Goal: Task Accomplishment & Management: Complete application form

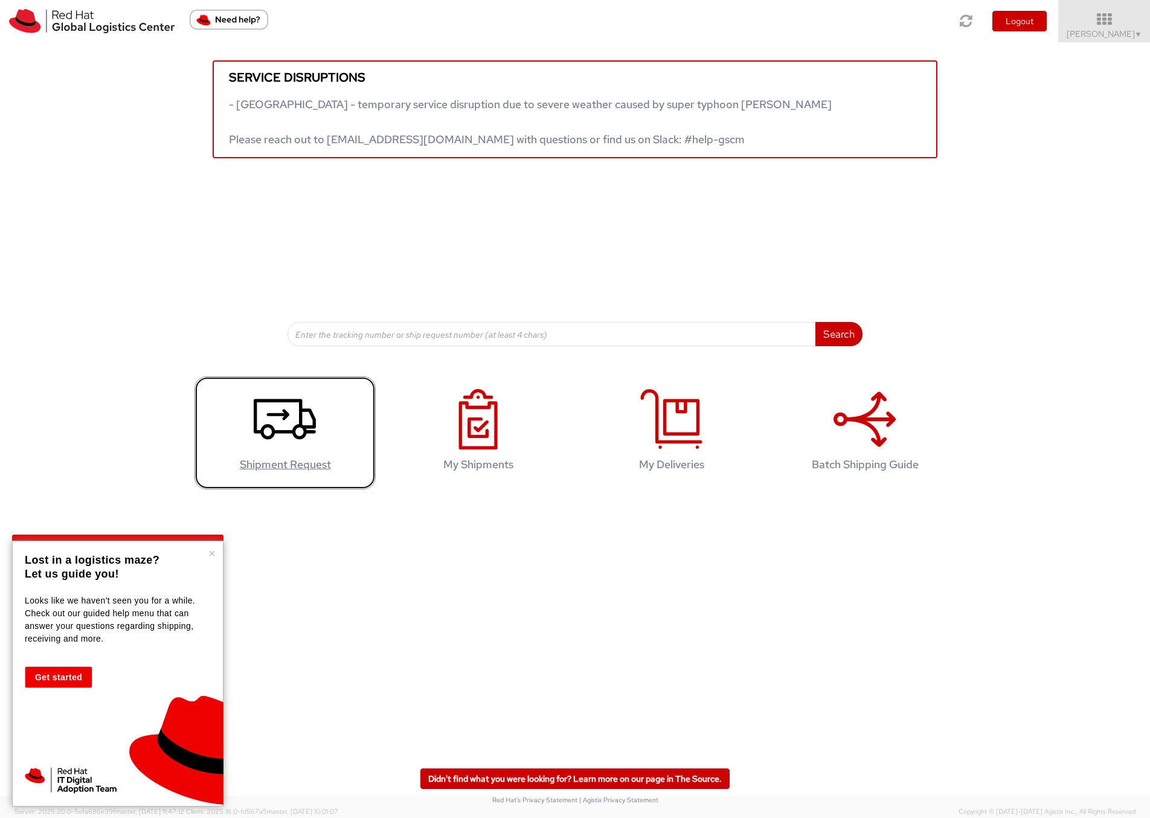
click at [302, 429] on icon at bounding box center [285, 419] width 62 height 60
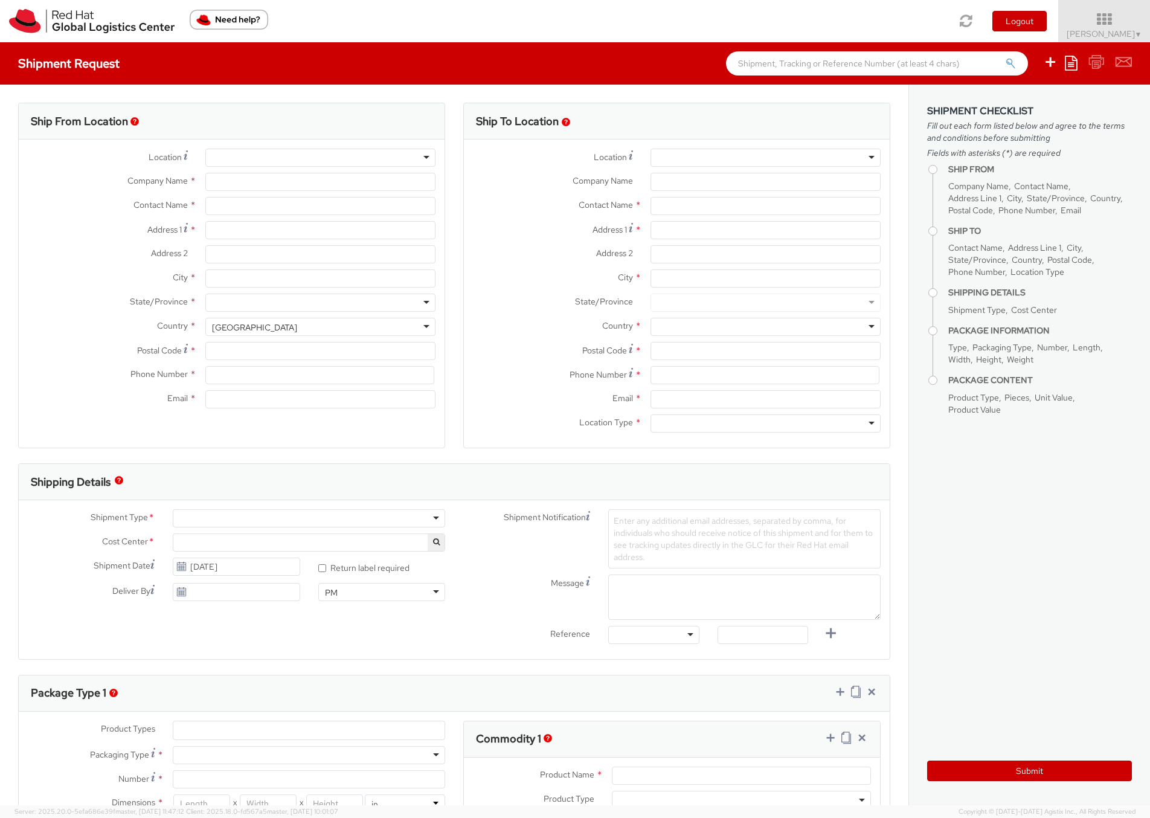
select select
select select "700"
click at [237, 153] on div at bounding box center [320, 158] width 230 height 18
click at [428, 157] on div at bounding box center [320, 158] width 230 height 18
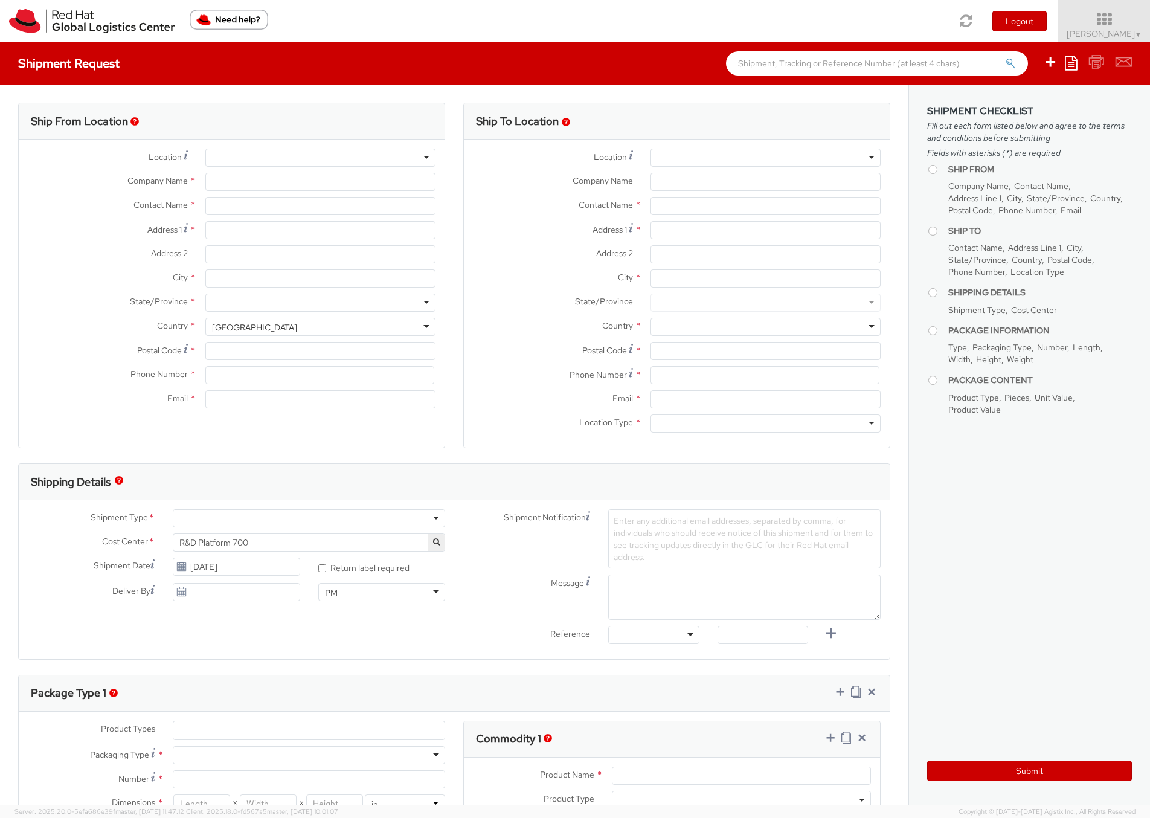
click at [423, 158] on div at bounding box center [320, 158] width 230 height 18
type input "Red Hat"
type input "[PERSON_NAME]"
type input "18577700441"
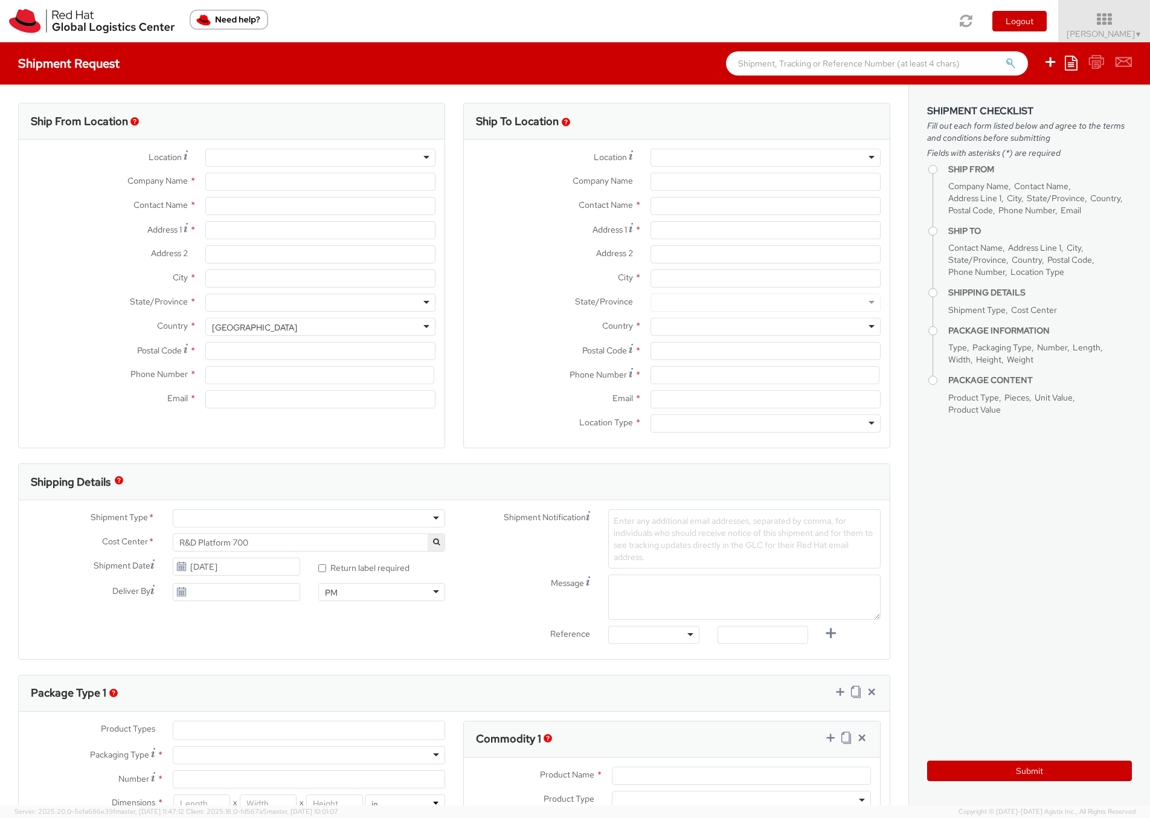
type input "mnewsome@redhat.com"
click at [428, 159] on div "RH - Remote" at bounding box center [320, 158] width 230 height 18
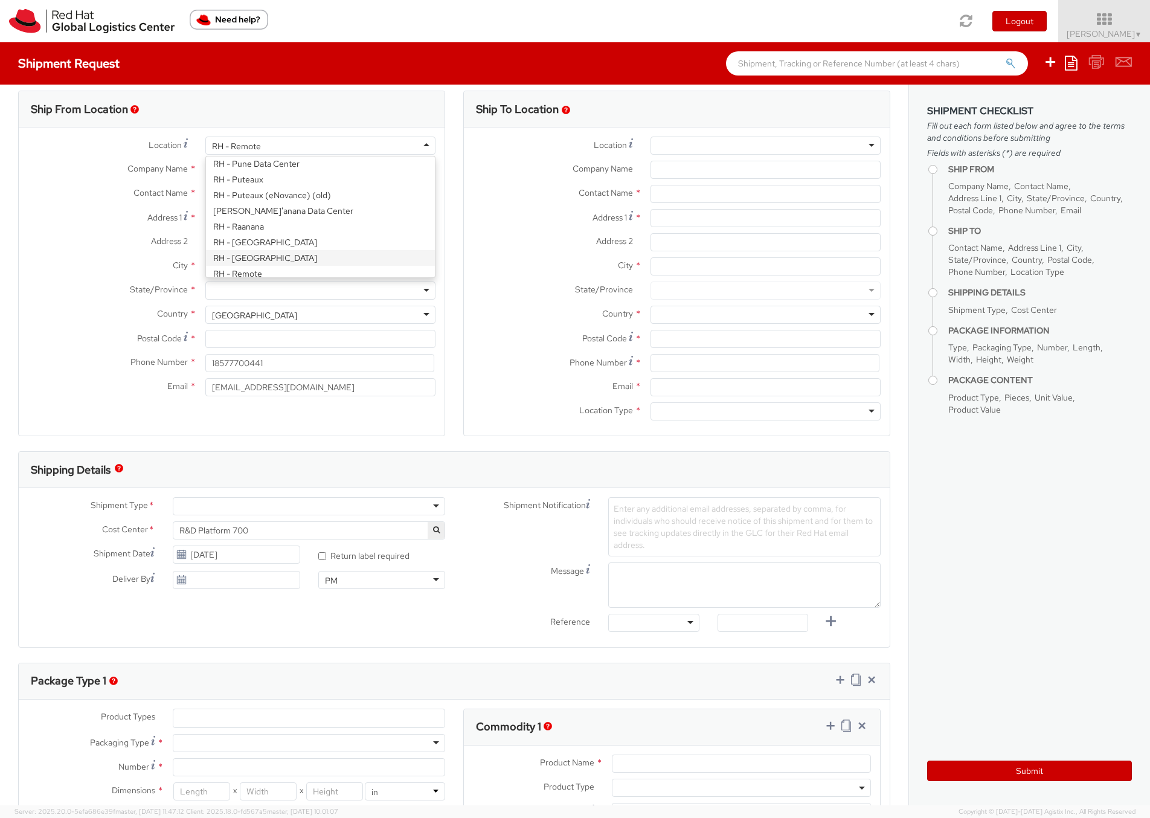
scroll to position [1601, 0]
click at [285, 228] on div "Location * RH - Remote RH - Remote RH - Amsterdam - MSO RH - Amsterdam Data Cen…" at bounding box center [232, 269] width 426 height 266
click at [230, 217] on input "Address 1 *" at bounding box center [320, 218] width 230 height 18
type input "25 Cleves Avenue"
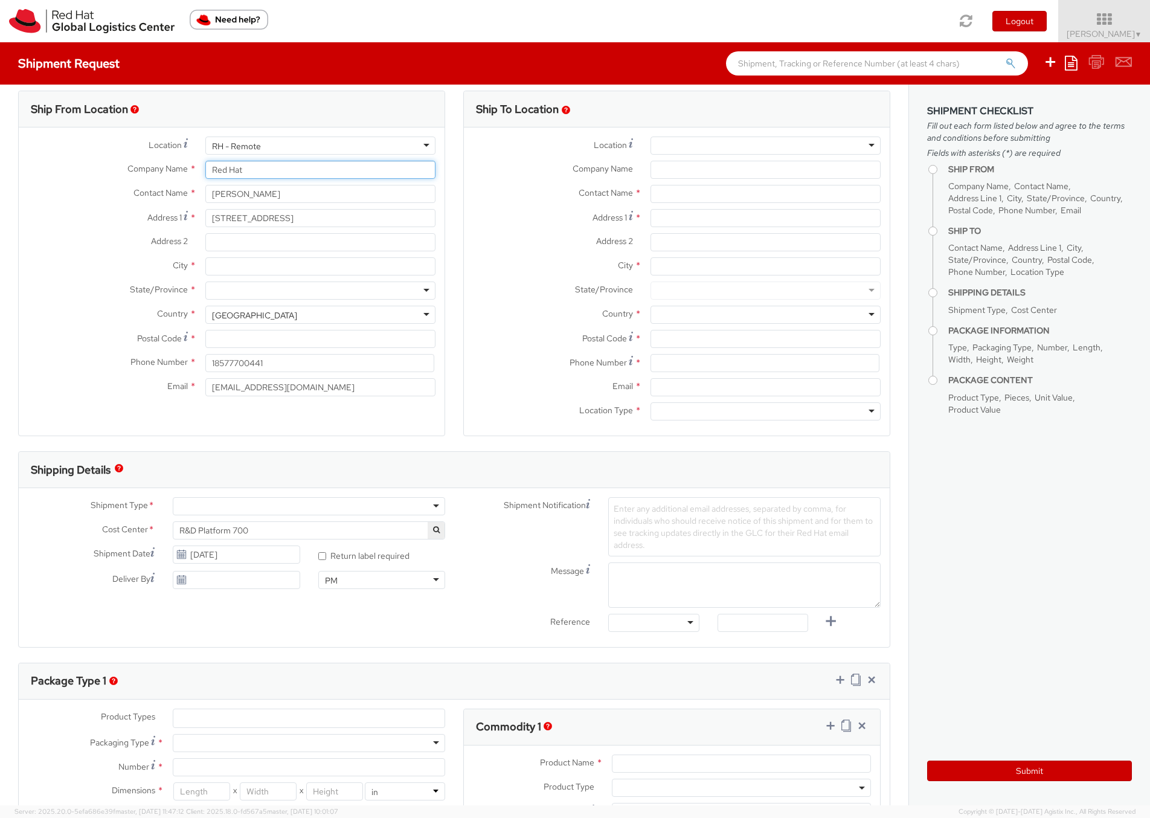
type input "Red Hat UK Ltd"
type input "Epsom"
type input "KT17 2QZ"
type input "07920546192"
type input "ba@mattnewsome.com"
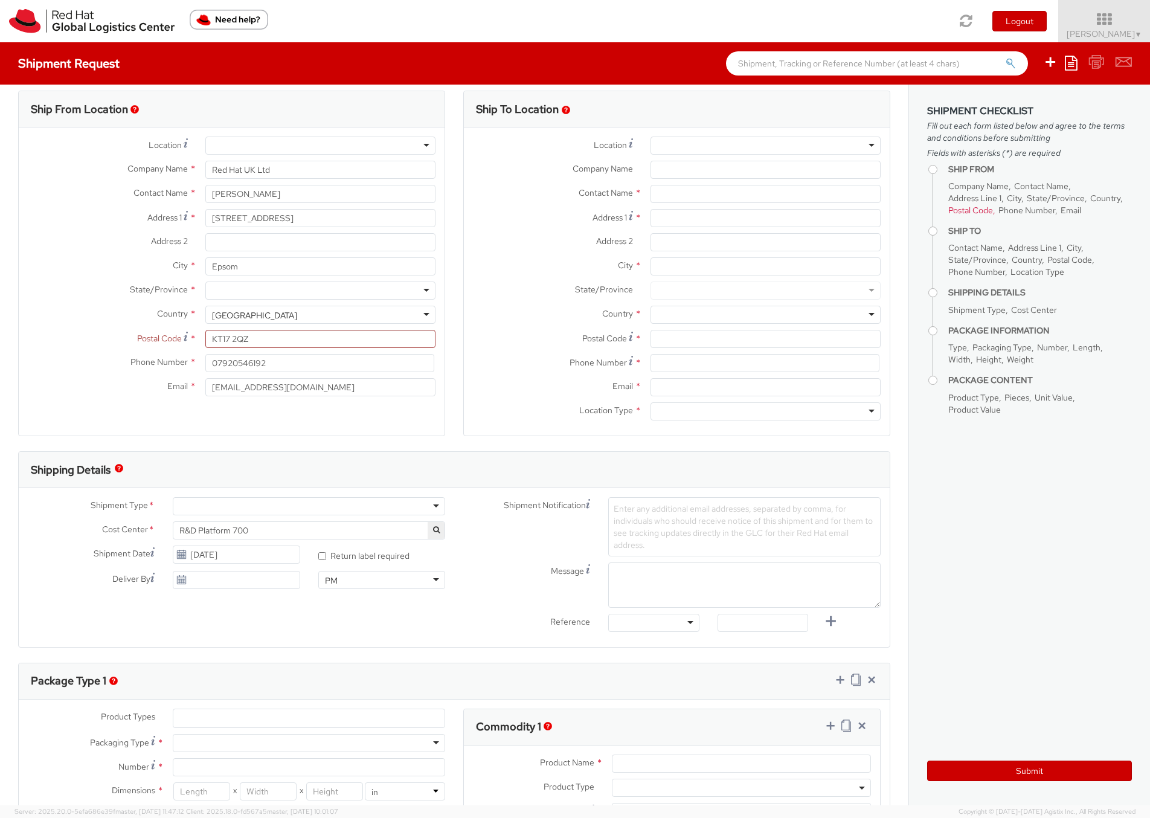
click at [297, 149] on div at bounding box center [320, 145] width 230 height 18
type input "Red Hat"
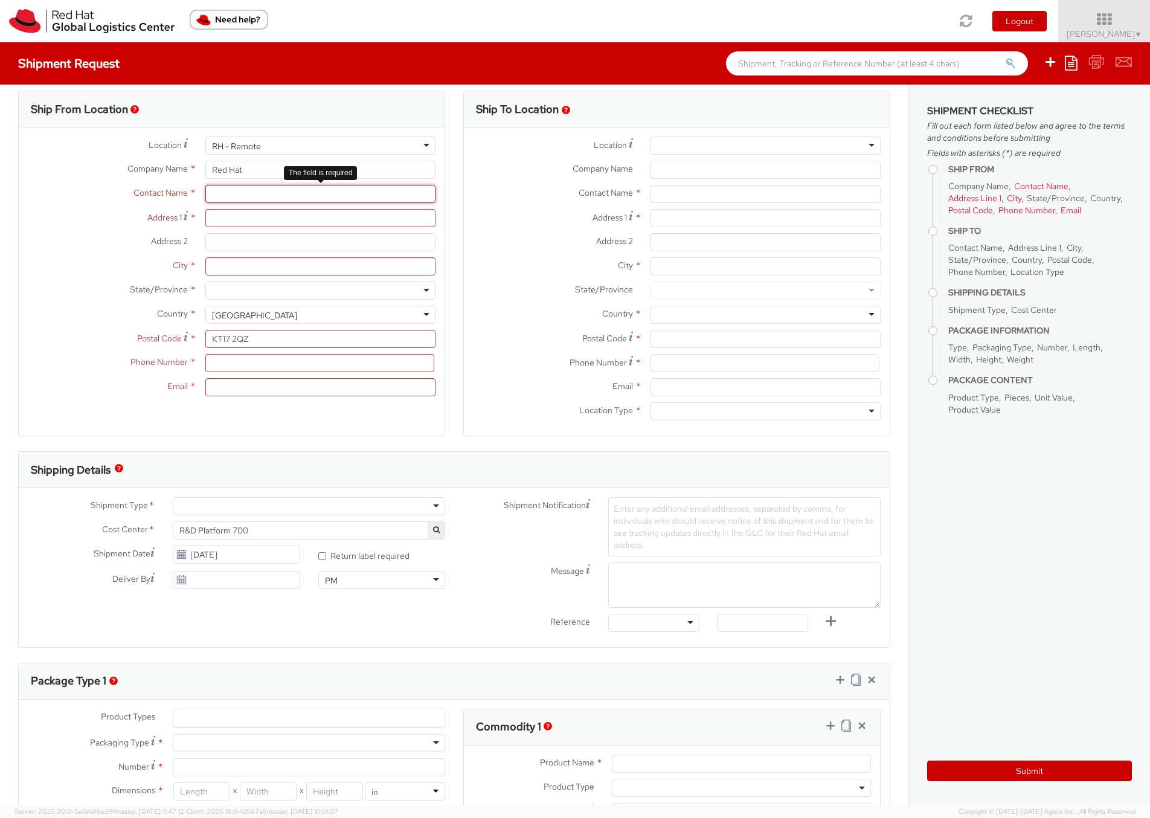
click at [233, 196] on input "text" at bounding box center [320, 194] width 230 height 18
click at [234, 196] on input "text" at bounding box center [320, 194] width 230 height 18
type input "N"
click at [98, 204] on div "Contact Name * Matt Newsome Matt Newsome Red Hat - ( Matt Newsome )" at bounding box center [232, 197] width 426 height 24
click at [283, 193] on input "[PERSON_NAME]" at bounding box center [320, 194] width 230 height 18
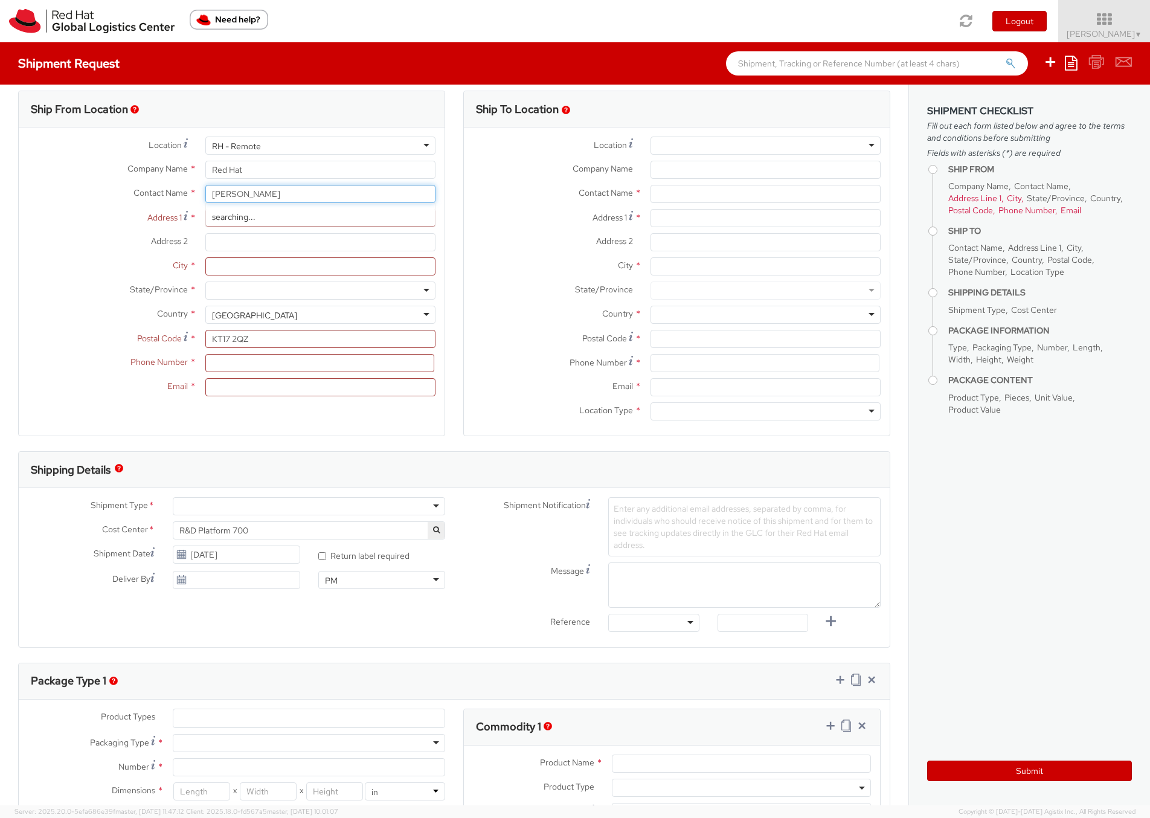
type input "[PERSON_NAME]"
click at [217, 216] on span "Red Hat" at bounding box center [227, 216] width 30 height 11
type input "18577700441"
type input "mnewsome@redhat.com"
select select
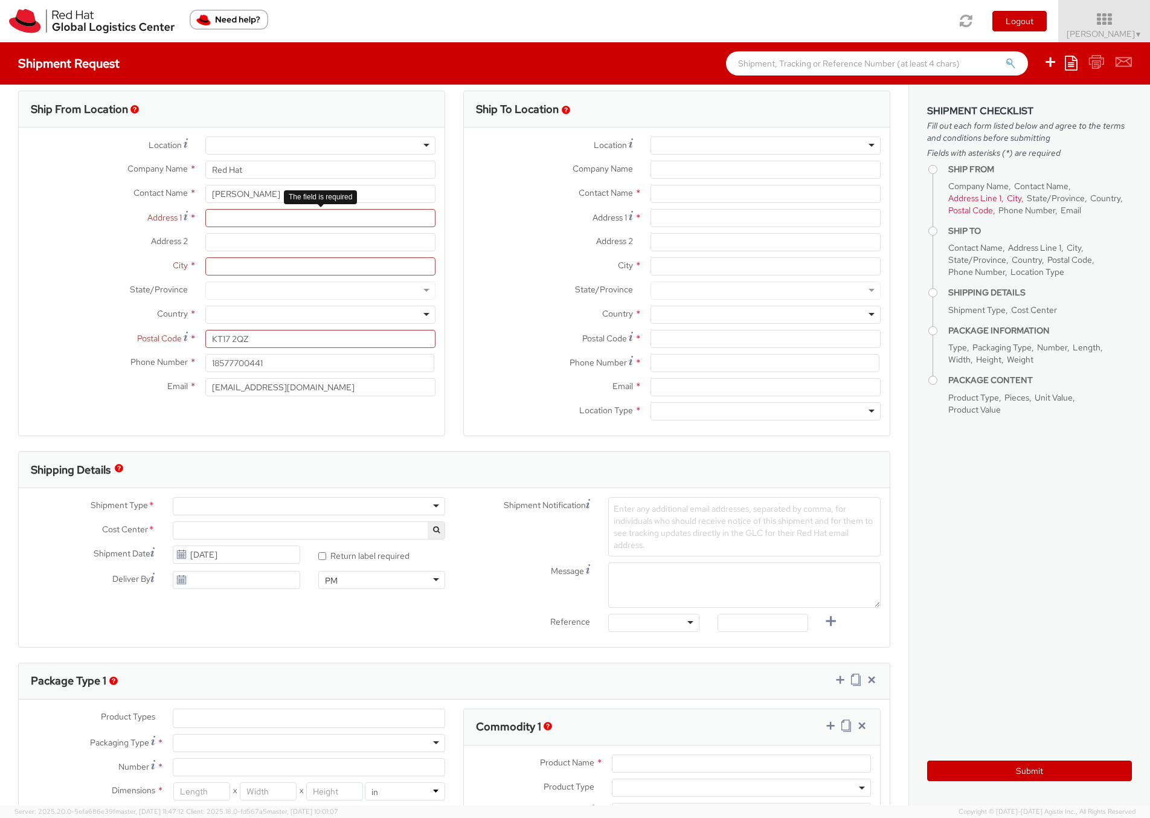
click at [147, 223] on span "Address 1" at bounding box center [164, 217] width 34 height 11
click at [205, 223] on input "Address 1 *" at bounding box center [320, 218] width 230 height 18
type input "25 Cleves Avenue"
type input "Epsom"
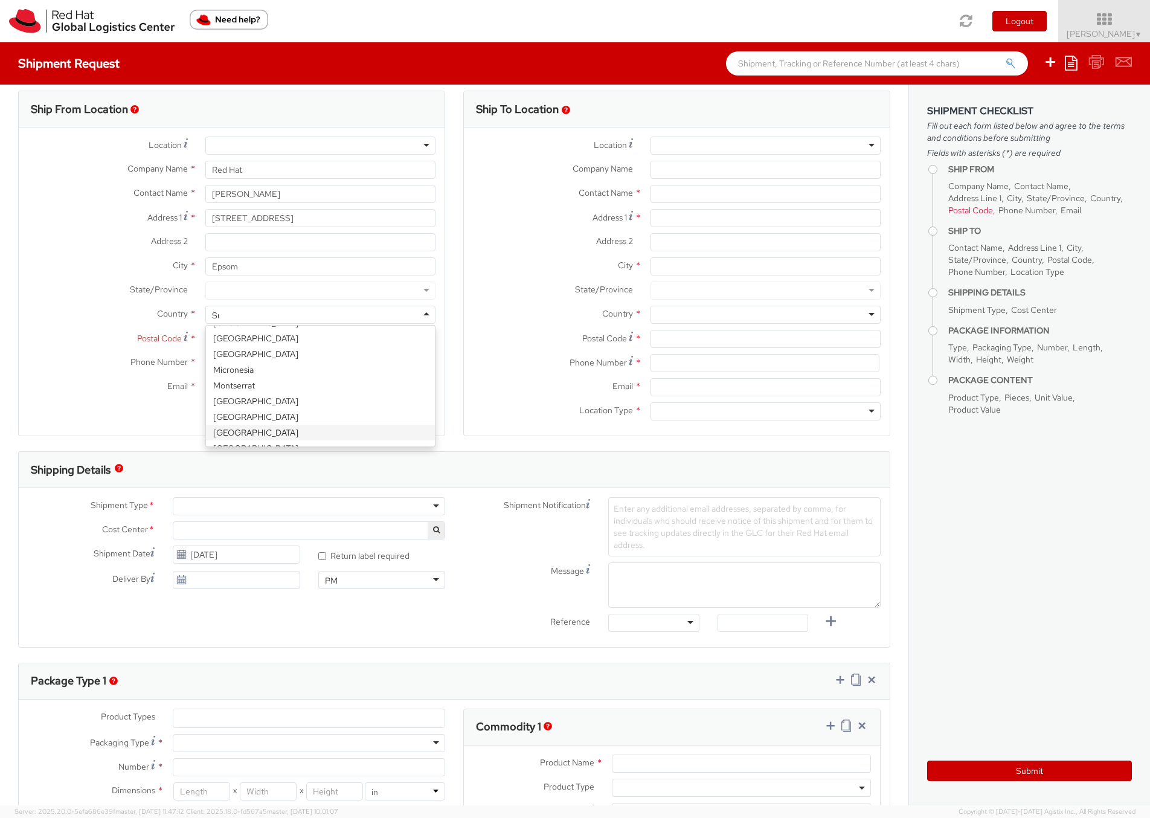
scroll to position [0, 0]
type input "Surrey"
click at [228, 290] on div at bounding box center [320, 290] width 230 height 18
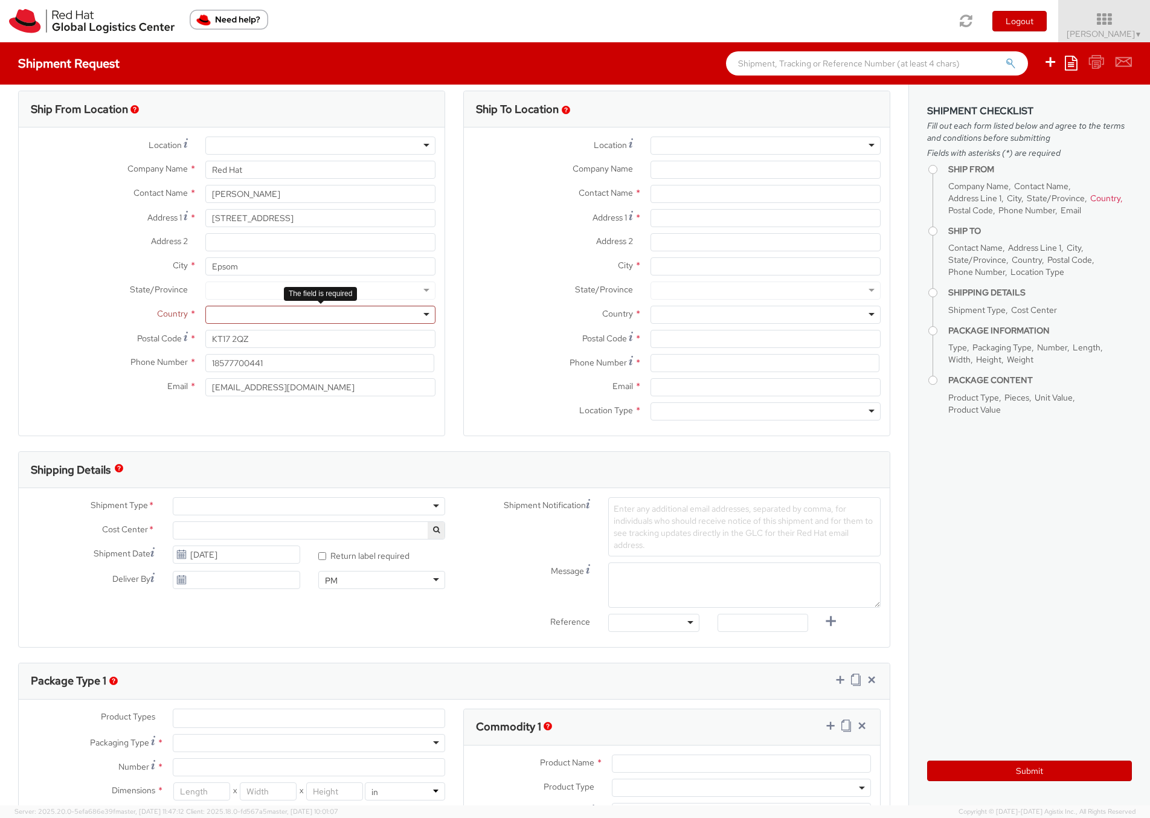
click at [226, 319] on div at bounding box center [320, 315] width 230 height 18
type input "uni"
select select "CM"
select select "KGS"
click at [237, 365] on input "18577700441" at bounding box center [319, 363] width 229 height 18
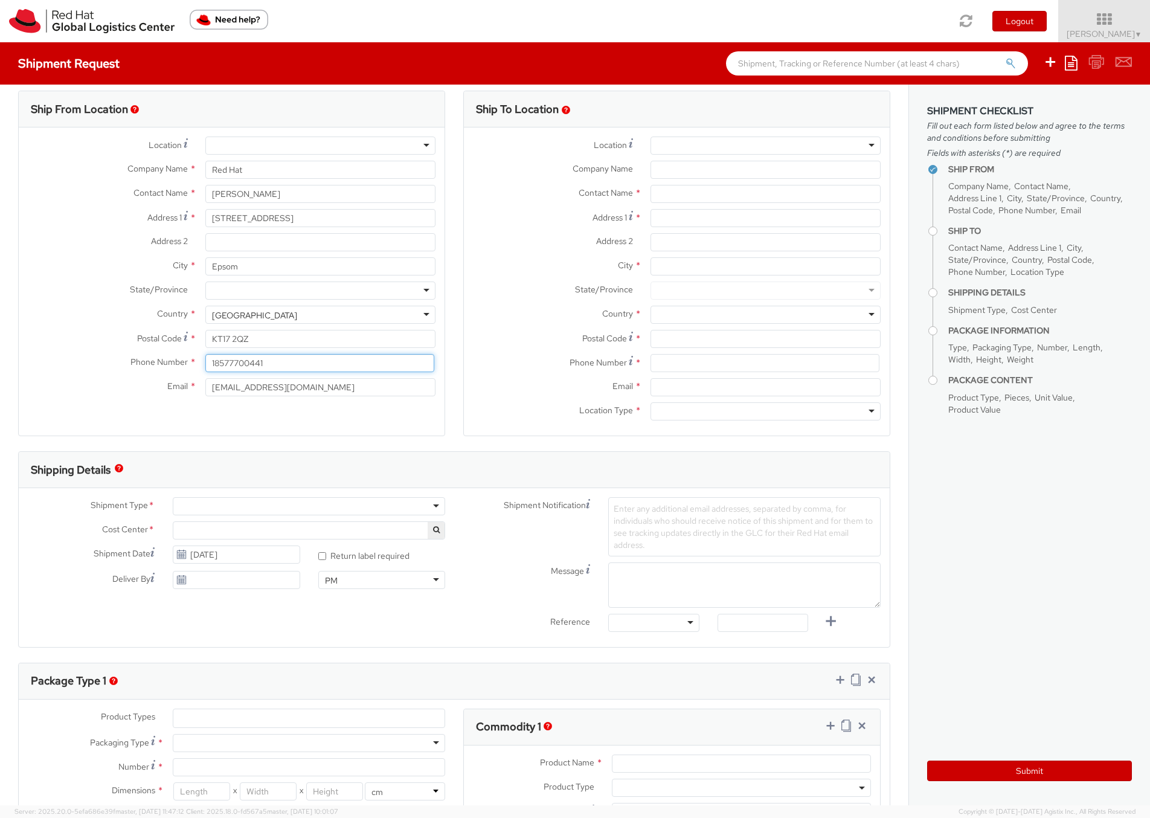
click at [237, 365] on input "18577700441" at bounding box center [319, 363] width 229 height 18
type input "+447920546192"
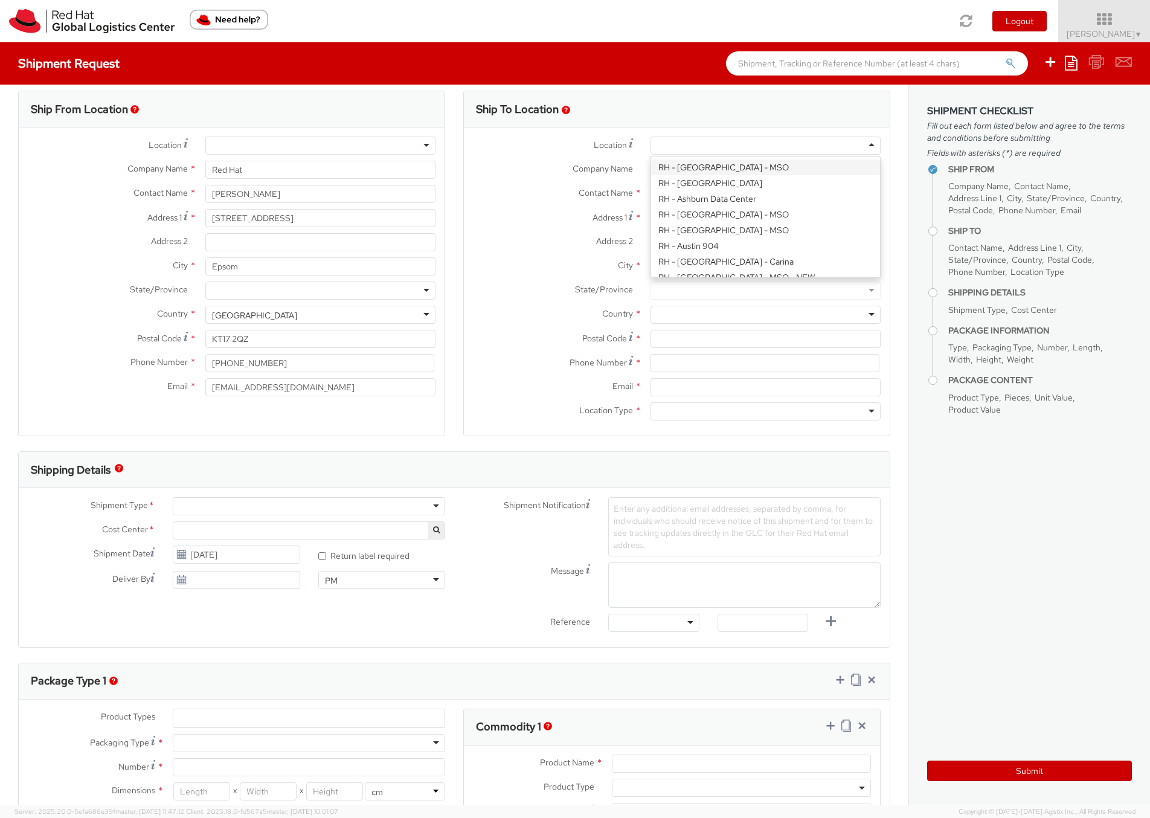
click at [876, 147] on div at bounding box center [765, 145] width 230 height 18
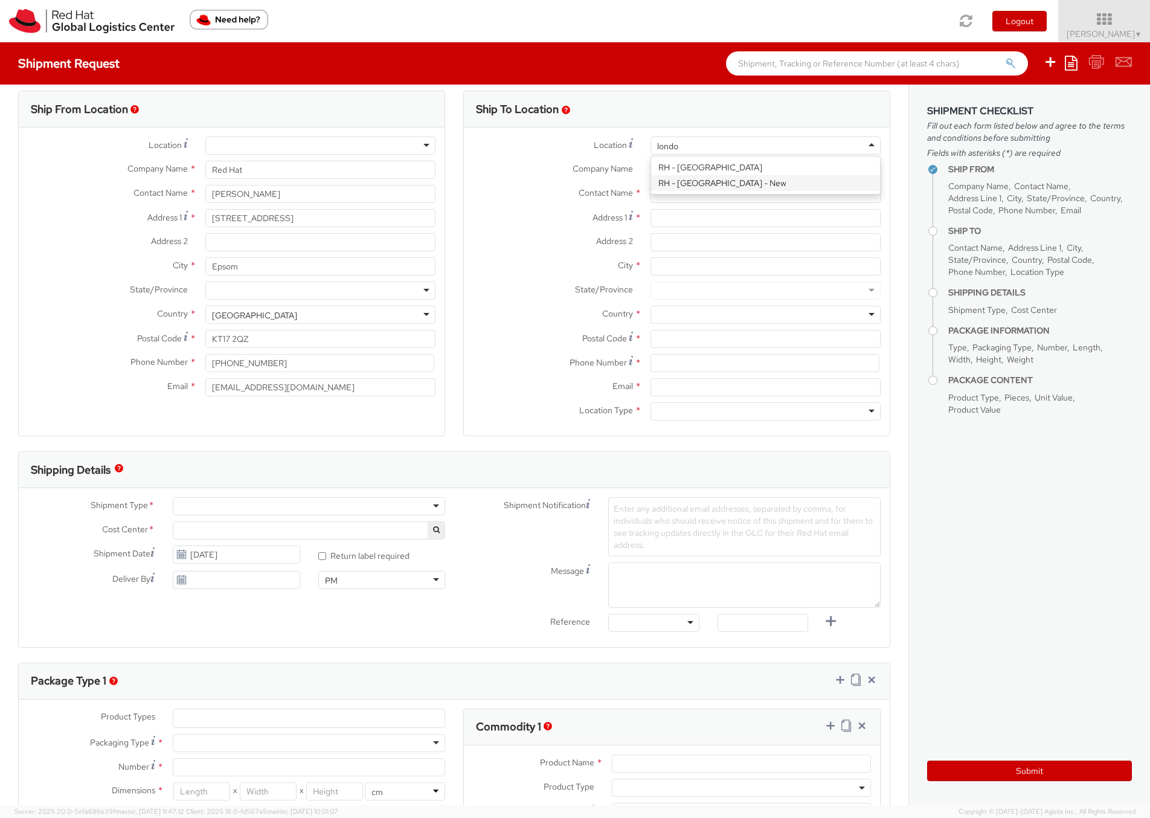
type input "london"
type input "Red Hat UK Limited"
type input "Peninsular House"
type input "30-36 Monument Street, 4th Floor"
type input "LONDON"
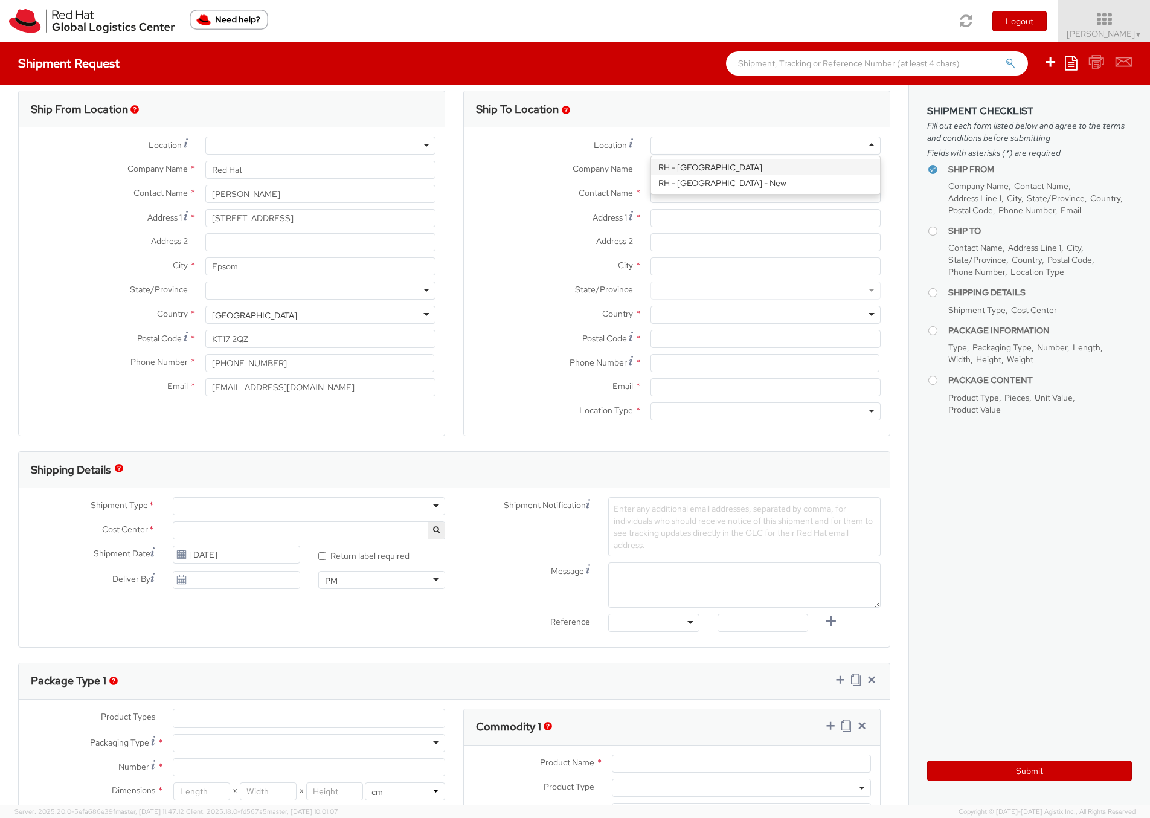
type input "EC3R8NB"
type input "44 207 009 4444"
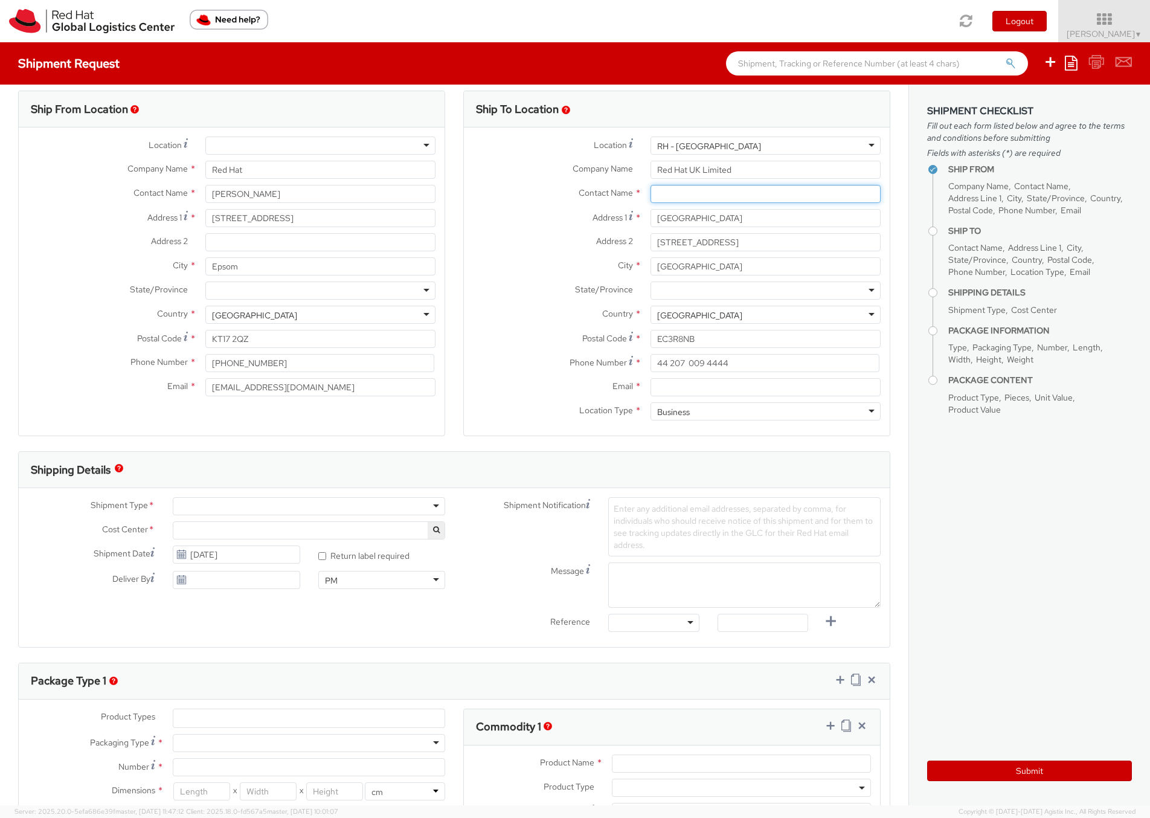
click at [682, 194] on input "text" at bounding box center [765, 194] width 230 height 18
paste input "Anna Sargeant"
type input "Anna Sargeant"
click at [714, 224] on span "Peninsular House, 30-36 Monument Street, 4th Floor, 4S121, LONDON, EC3R8NB, GB" at bounding box center [742, 228] width 171 height 11
type input "asargean@redhat.com"
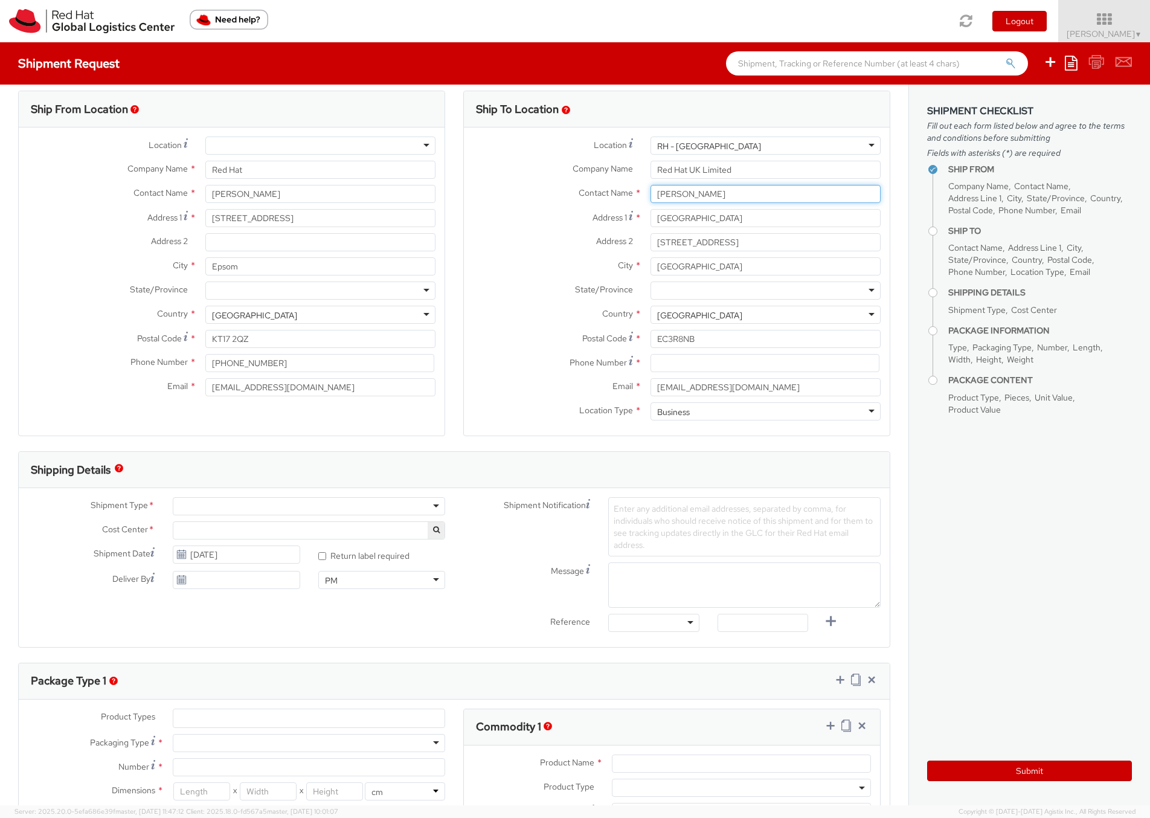
type input "Anna Sargeant"
click at [674, 360] on input at bounding box center [764, 363] width 229 height 18
click at [697, 357] on input at bounding box center [764, 363] width 229 height 18
paste input "+447484041429"
type input "+447484041429"
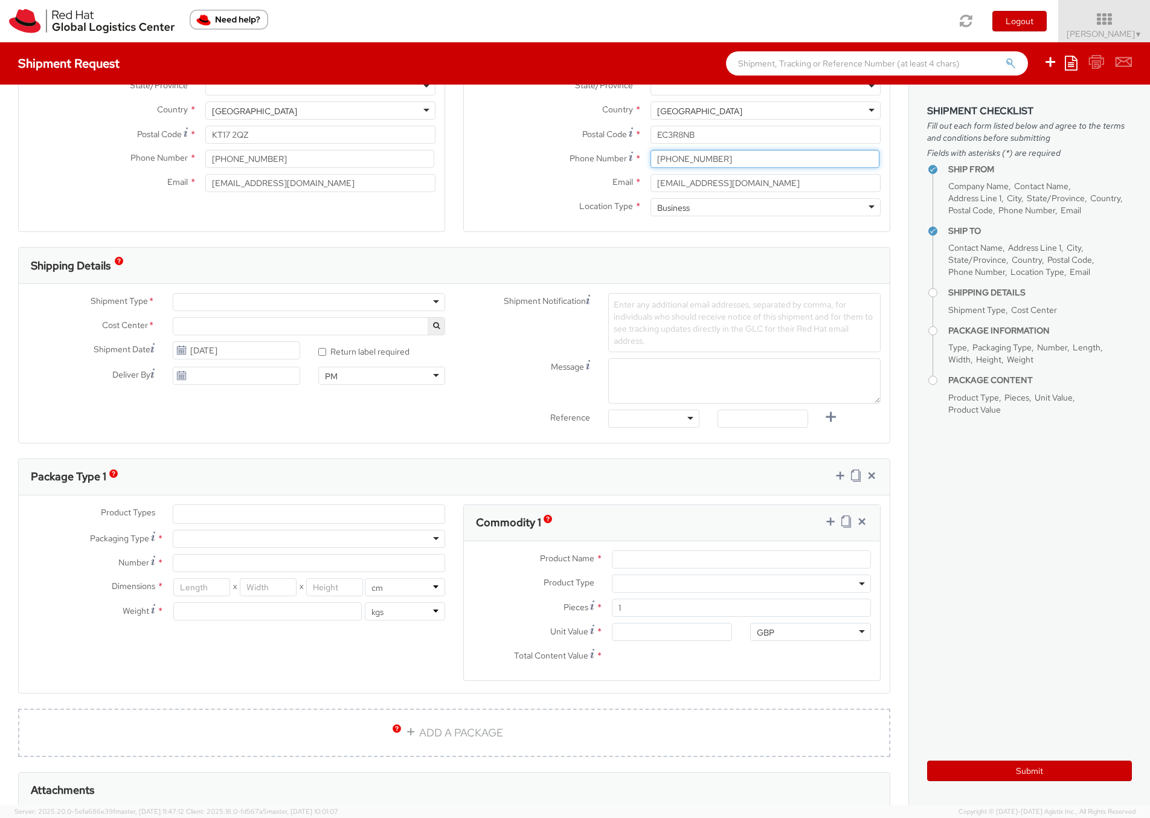
scroll to position [219, 0]
click at [252, 290] on div at bounding box center [309, 299] width 272 height 18
click at [509, 283] on div "Shipment Type * Batch Business Cost Center * R&D Platform 700 Shipment Date 10/…" at bounding box center [454, 360] width 871 height 159
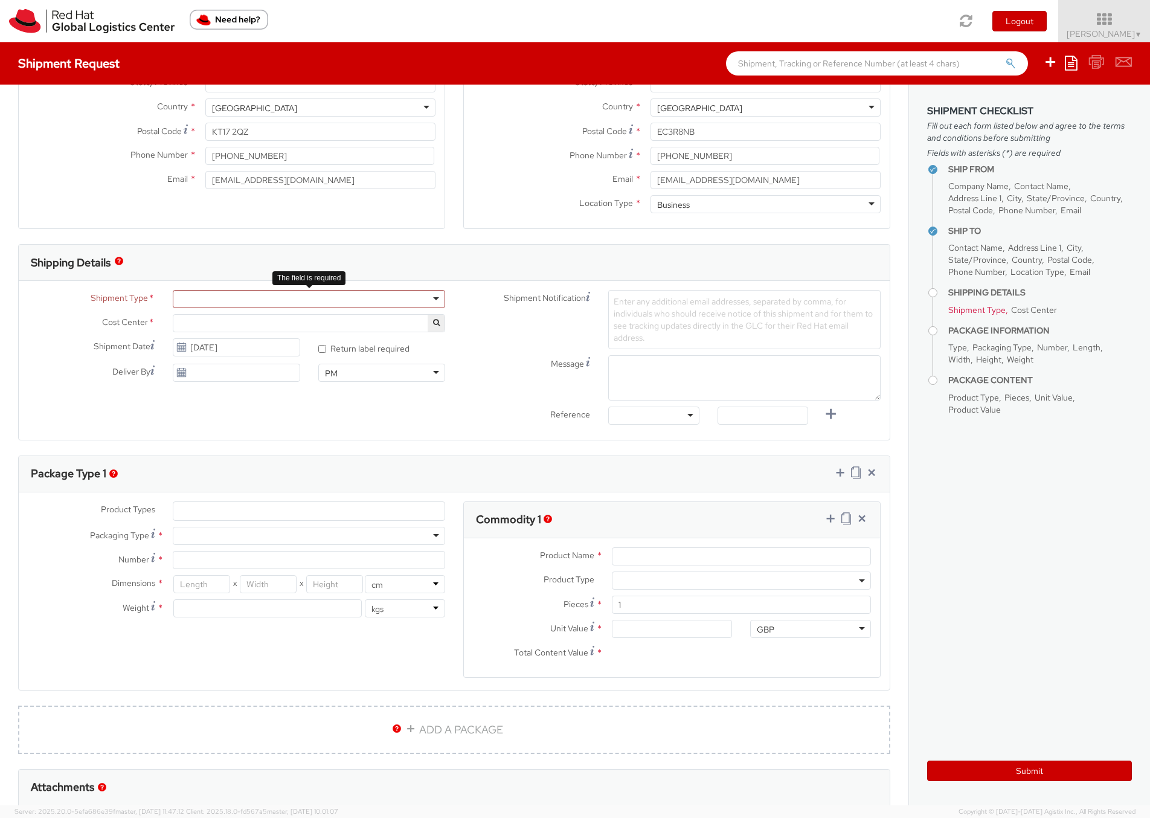
click at [292, 299] on div at bounding box center [309, 299] width 272 height 18
select select "700"
click at [240, 350] on input "10/08/2025" at bounding box center [236, 347] width 127 height 18
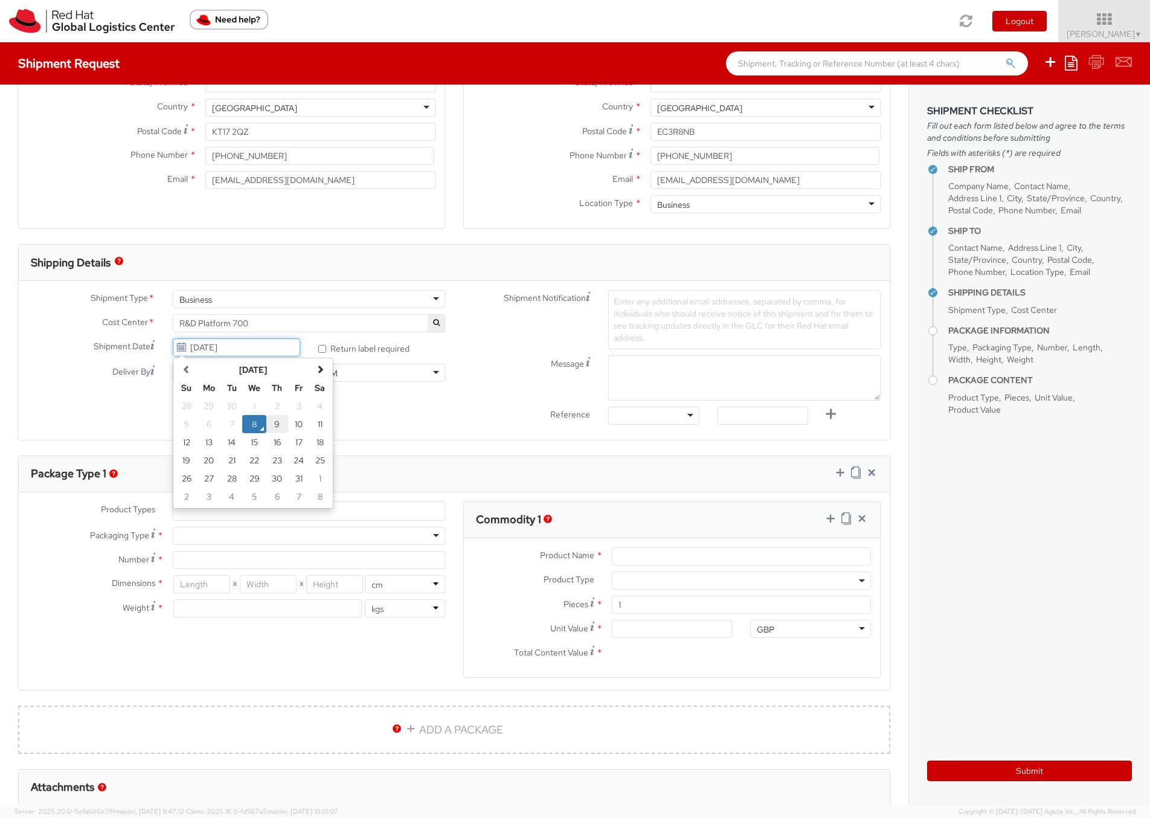
click at [274, 420] on td "9" at bounding box center [277, 424] width 22 height 18
type input "10/09/2025"
click at [223, 372] on input "10/08/2025" at bounding box center [236, 373] width 127 height 18
click at [292, 446] on td "10" at bounding box center [299, 449] width 22 height 18
type input "10/10/2025"
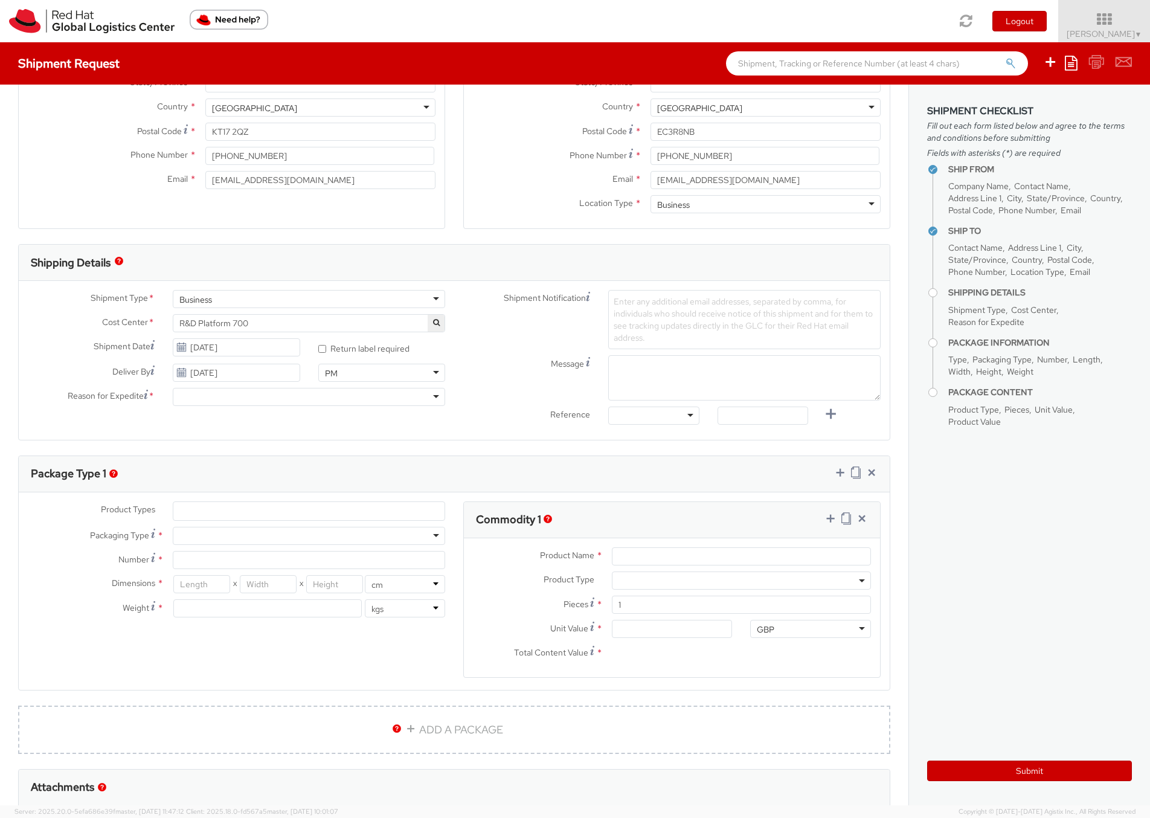
click at [444, 395] on div at bounding box center [309, 397] width 272 height 18
click at [494, 408] on label "Reference" at bounding box center [526, 413] width 145 height 14
click at [153, 370] on use at bounding box center [152, 369] width 4 height 9
click at [173, 370] on input "10/10/2025" at bounding box center [236, 373] width 127 height 18
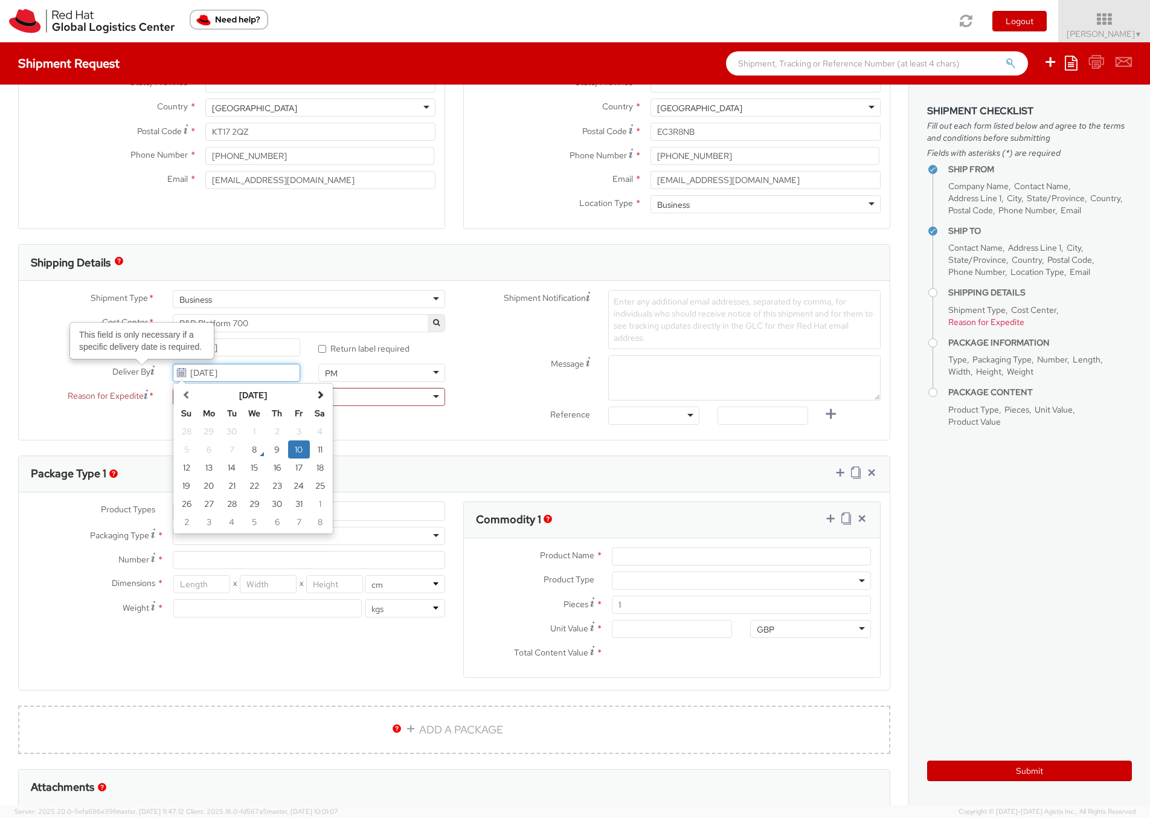
click at [222, 369] on input "10/10/2025" at bounding box center [236, 373] width 127 height 18
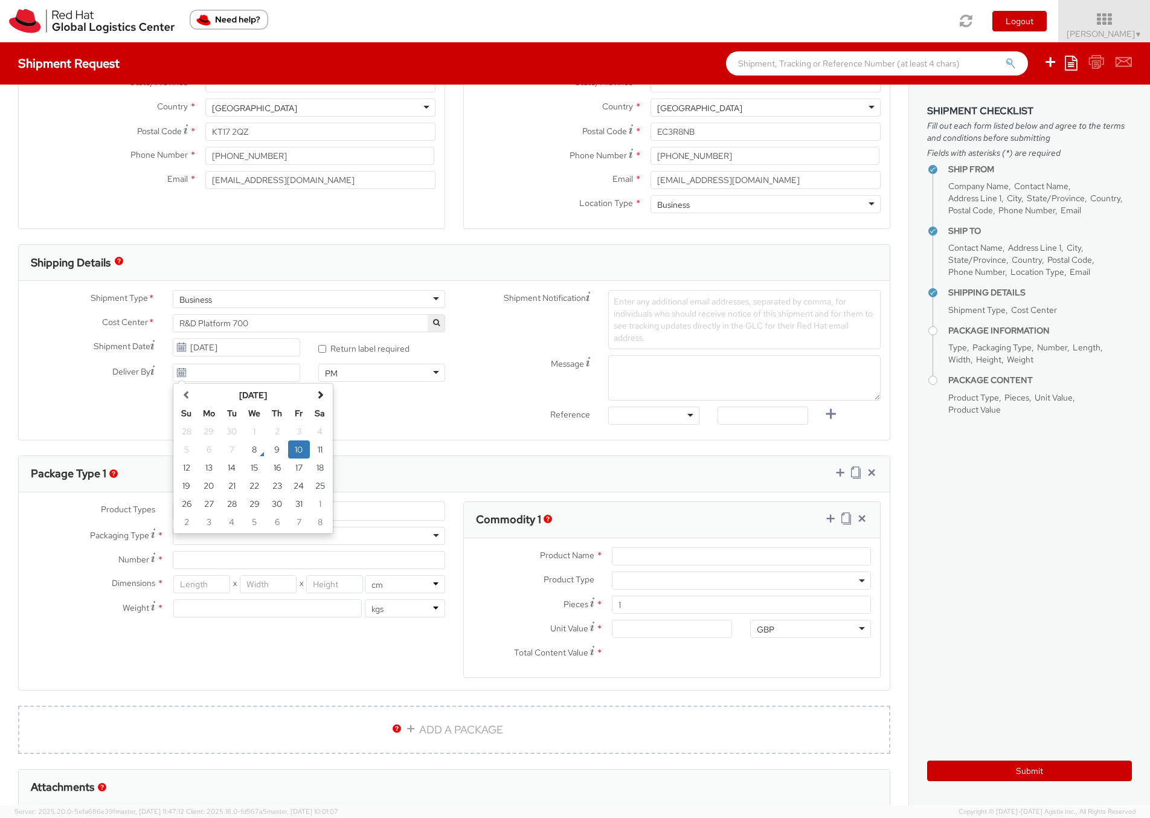
click at [491, 379] on div "Message" at bounding box center [671, 377] width 435 height 45
click at [708, 319] on span "Enter any additional email addresses, separated by comma, for individuals who s…" at bounding box center [743, 319] width 259 height 47
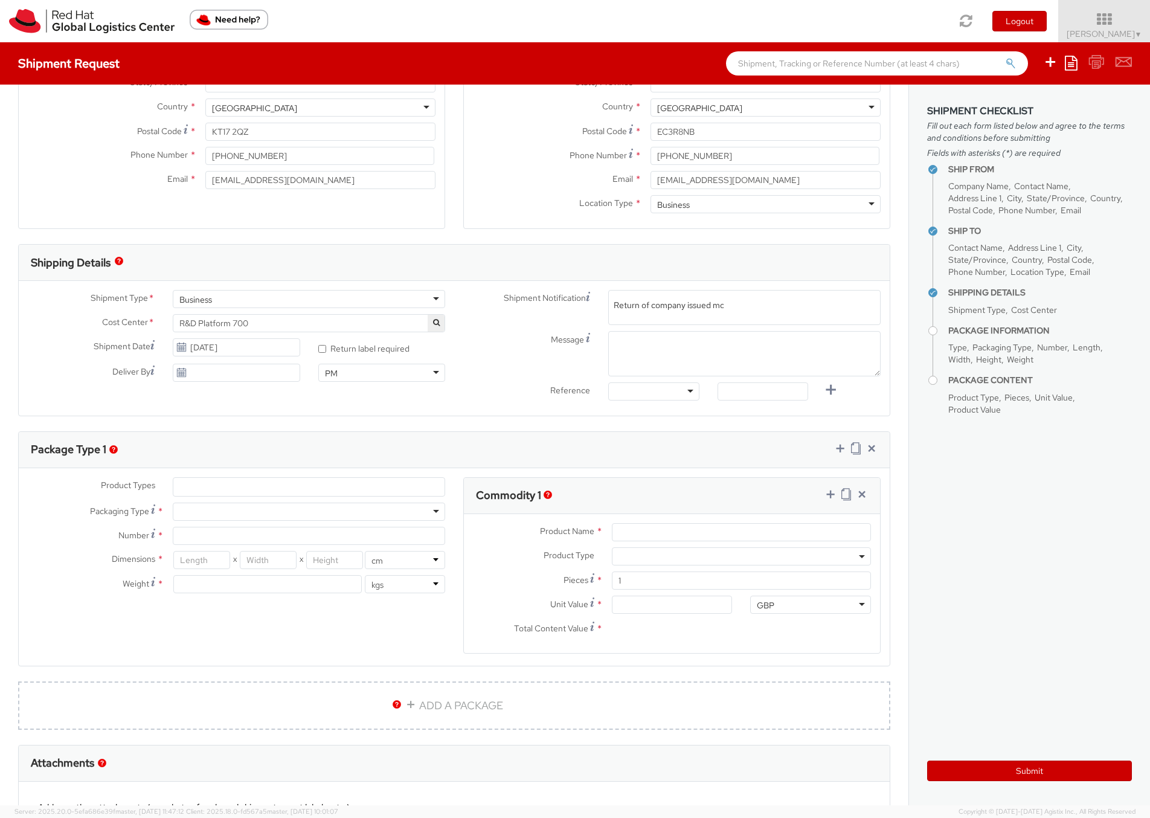
scroll to position [0, 0]
type input "Return of company issued mobile phone handset"
type input "g"
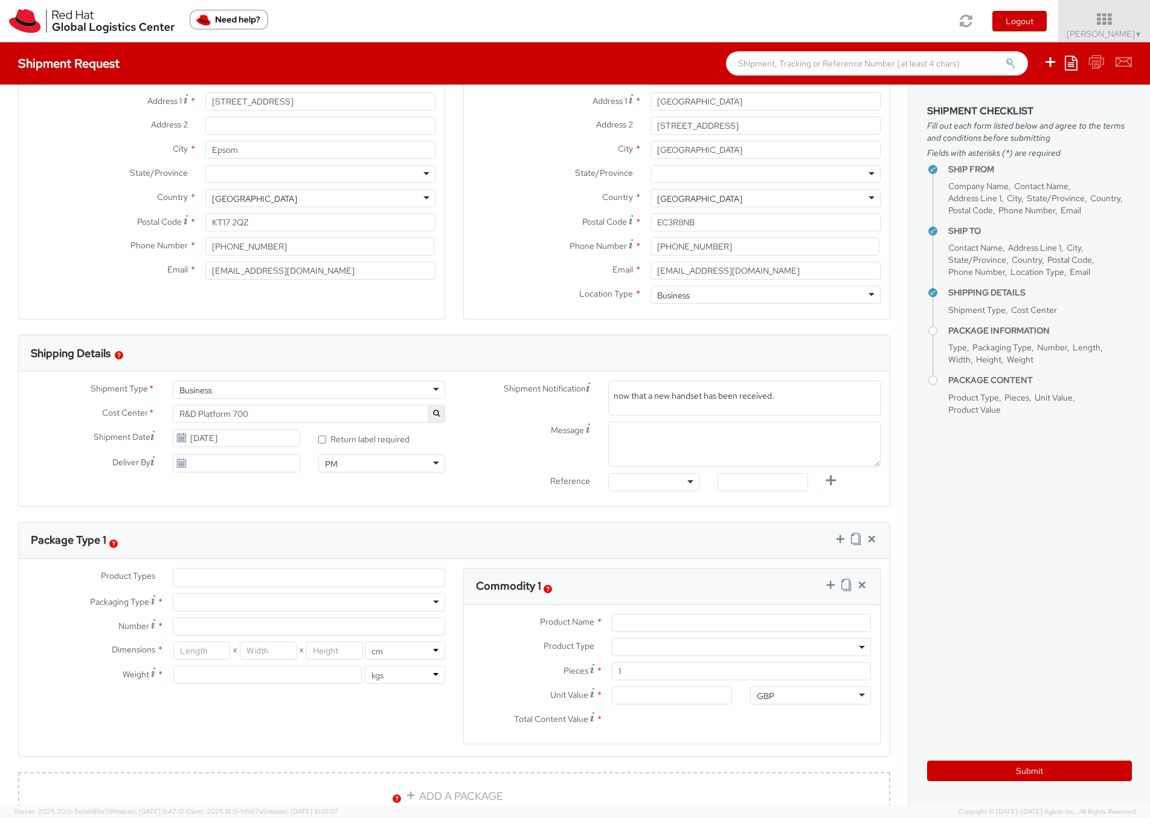
scroll to position [125, 0]
type input "now that a new handset has been received."
click at [757, 399] on span "Enter any additional email addresses, separated by comma, for individuals who s…" at bounding box center [744, 416] width 261 height 48
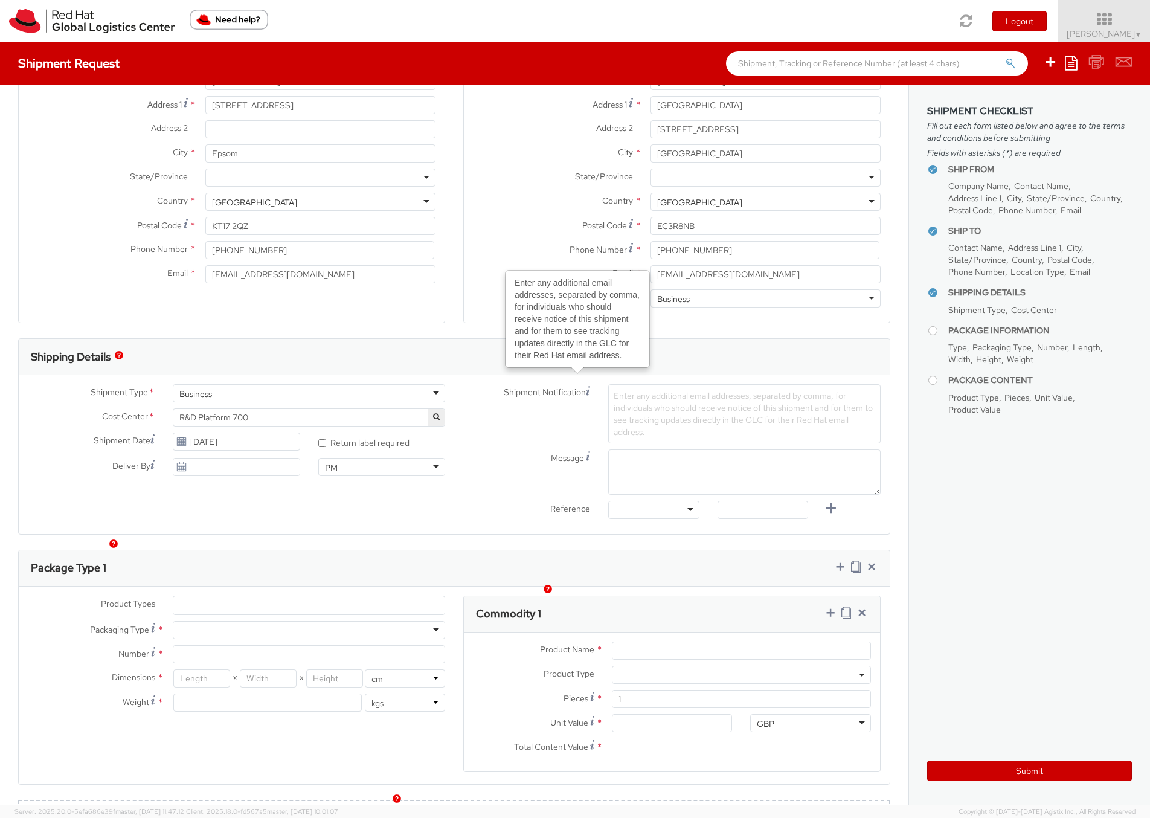
click at [588, 391] on use at bounding box center [588, 390] width 4 height 9
click at [631, 468] on textarea "Message" at bounding box center [744, 471] width 272 height 45
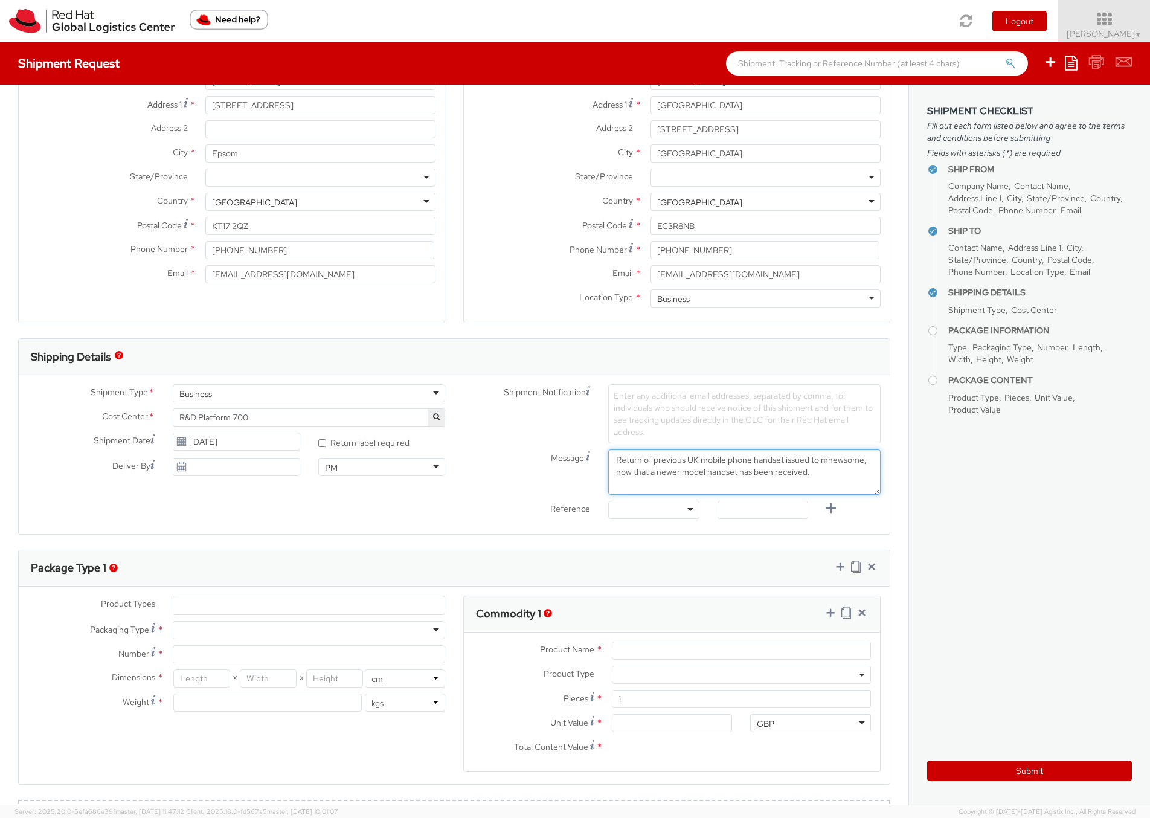
type textarea "Return of previous UK mobile phone handset issued to mnewsome, now that a newer…"
click at [689, 508] on div at bounding box center [653, 510] width 91 height 18
click at [501, 522] on div "Reference Other Purchase Order Number Reference Number" at bounding box center [671, 513] width 435 height 24
click at [691, 508] on div at bounding box center [653, 510] width 91 height 18
click at [752, 513] on input "text" at bounding box center [762, 510] width 91 height 18
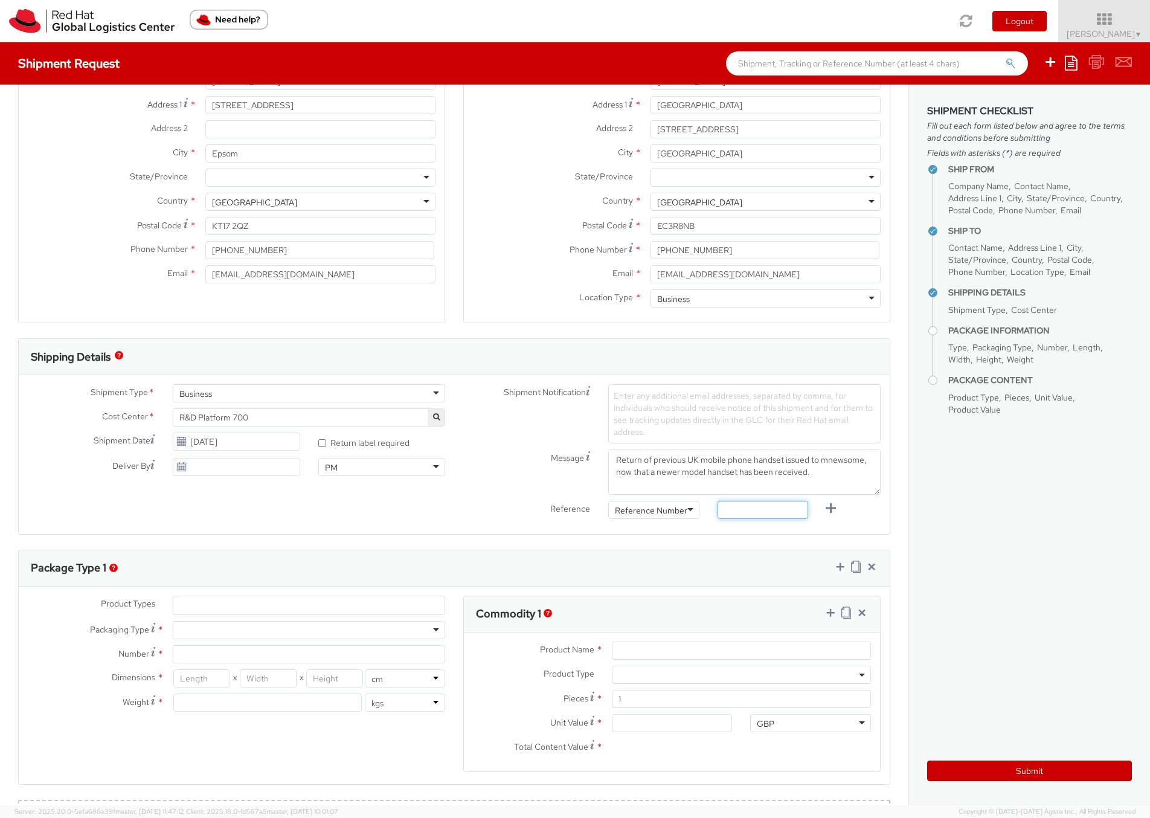
paste input "GWS0894442"
type input "GWS0894442"
click at [812, 479] on textarea "Return of previous UK mobile phone handset issued to mnewsome, now that a newer…" at bounding box center [744, 471] width 272 height 45
paste textarea "GWS0894442"
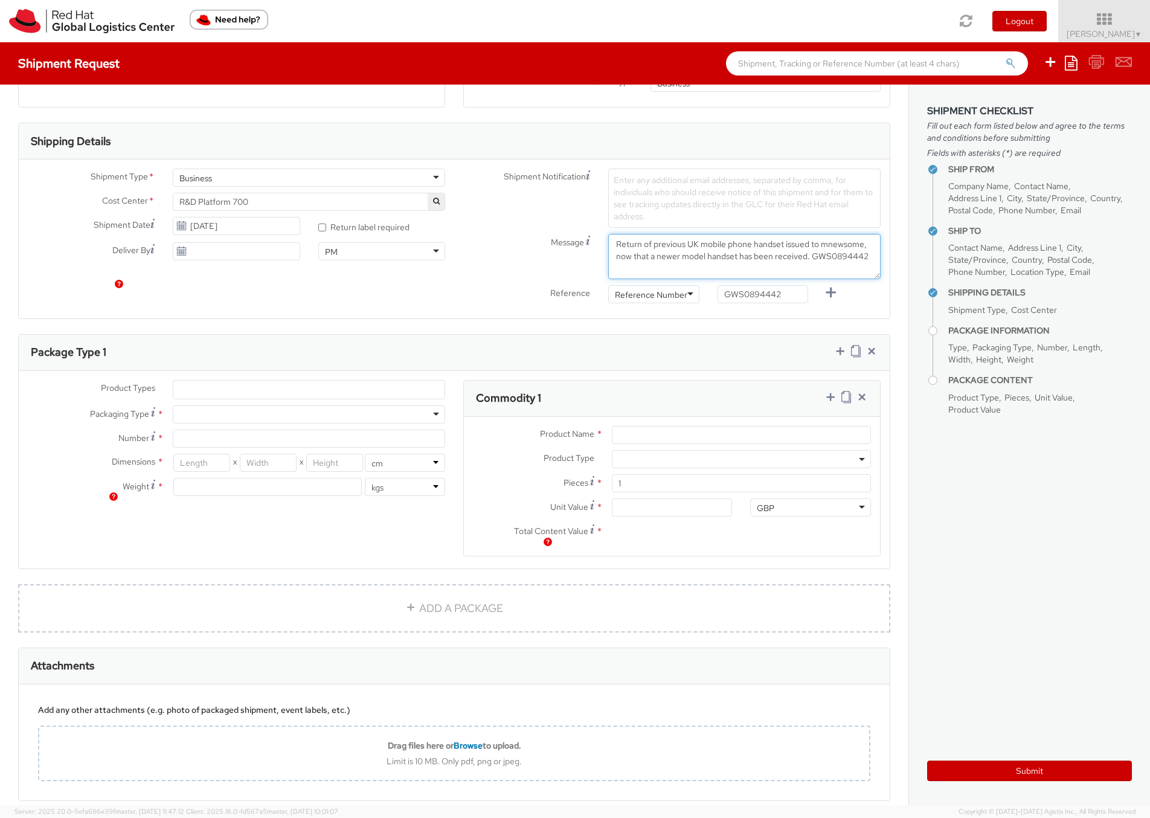
scroll to position [400, 0]
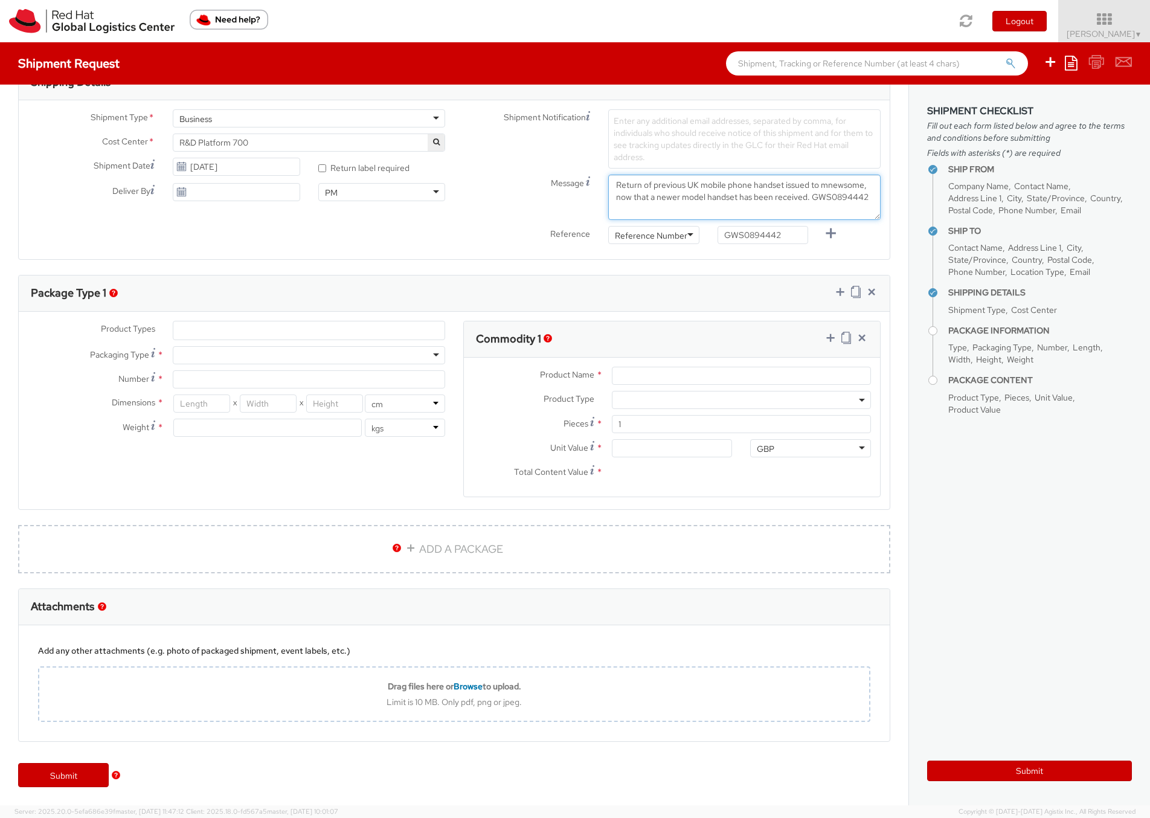
type textarea "Return of previous UK mobile phone handset issued to mnewsome, now that a newer…"
click at [202, 325] on ul at bounding box center [308, 330] width 271 height 18
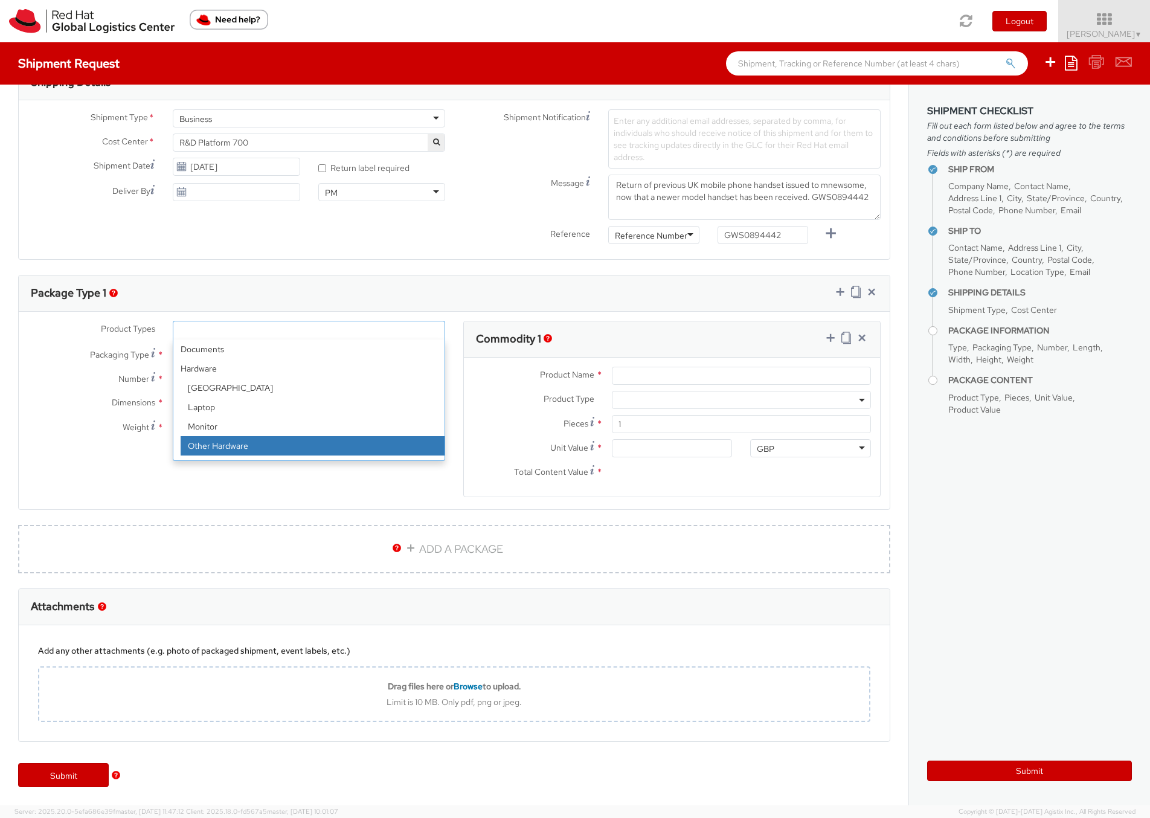
select select "HARD_OTHER"
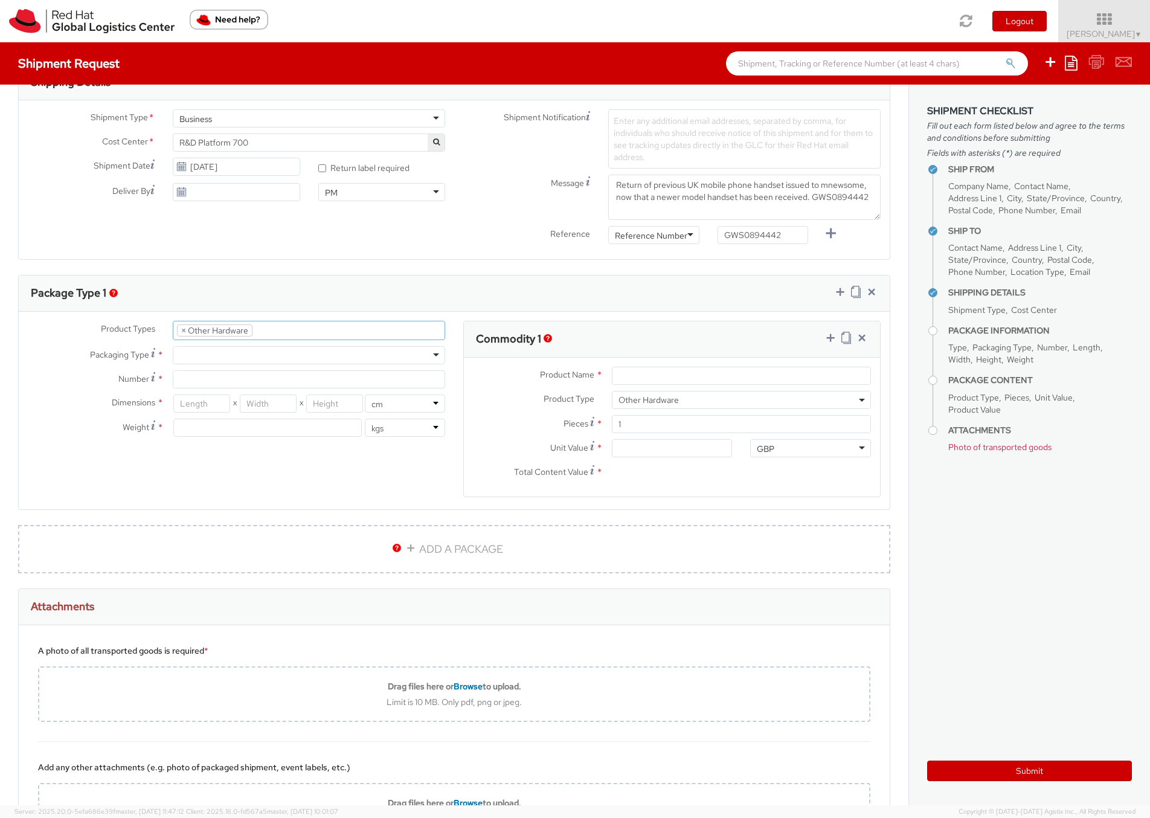
scroll to position [60, 0]
click at [218, 354] on div at bounding box center [309, 355] width 272 height 18
click at [204, 382] on body "annexa Batch Shipping Guide Created with Sketch. calendar Created with Sketch." at bounding box center [575, 409] width 1150 height 818
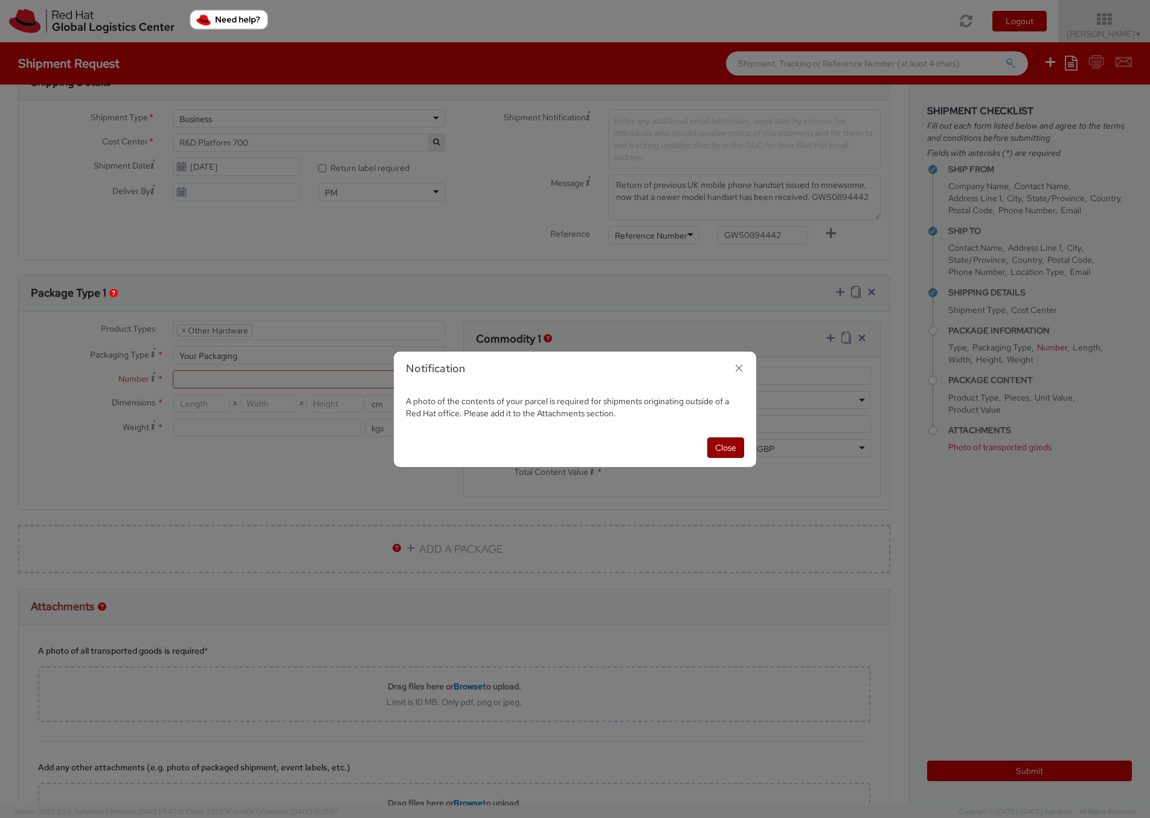
click at [725, 445] on button "Close" at bounding box center [725, 447] width 37 height 21
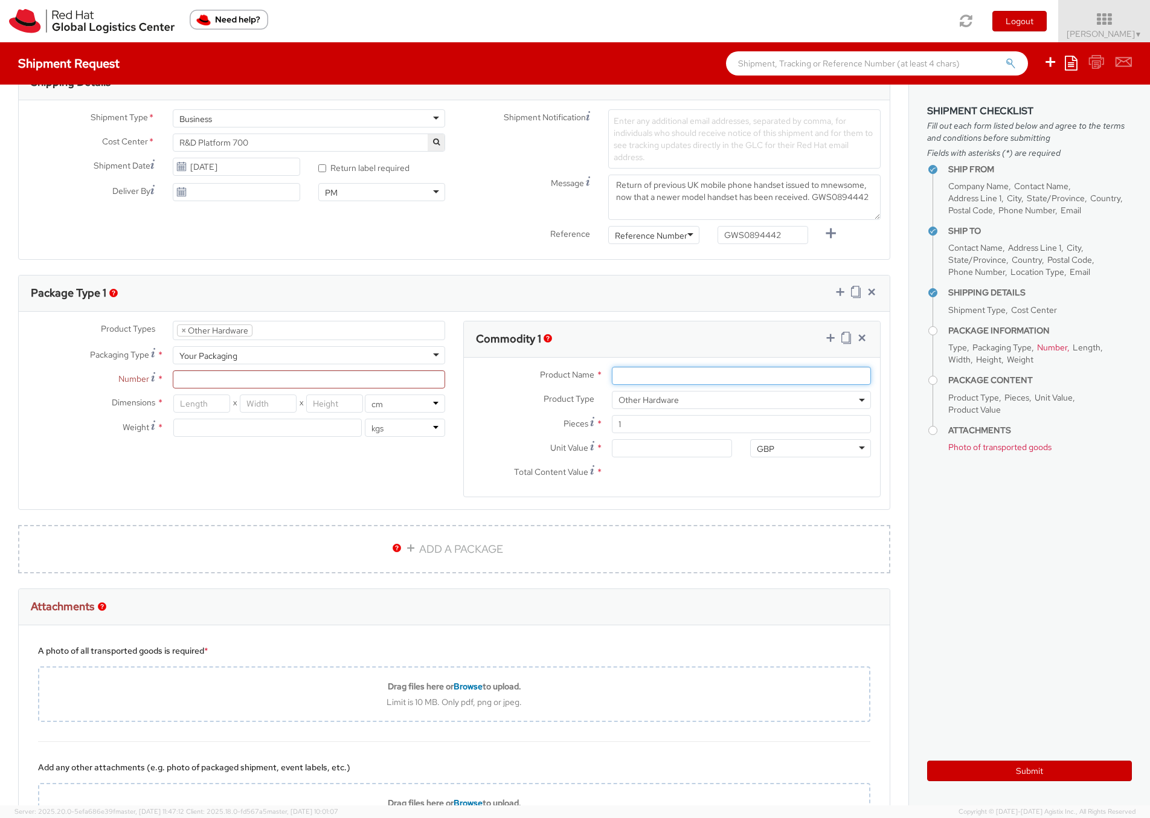
click at [671, 376] on input "Product Name *" at bounding box center [741, 376] width 259 height 18
click at [71, 457] on div "Product Types * Documents Docking Station Laptop Monitor Other Hardware Server …" at bounding box center [454, 416] width 871 height 191
click at [676, 450] on input "Unit Value *" at bounding box center [672, 448] width 121 height 18
type input "1.00"
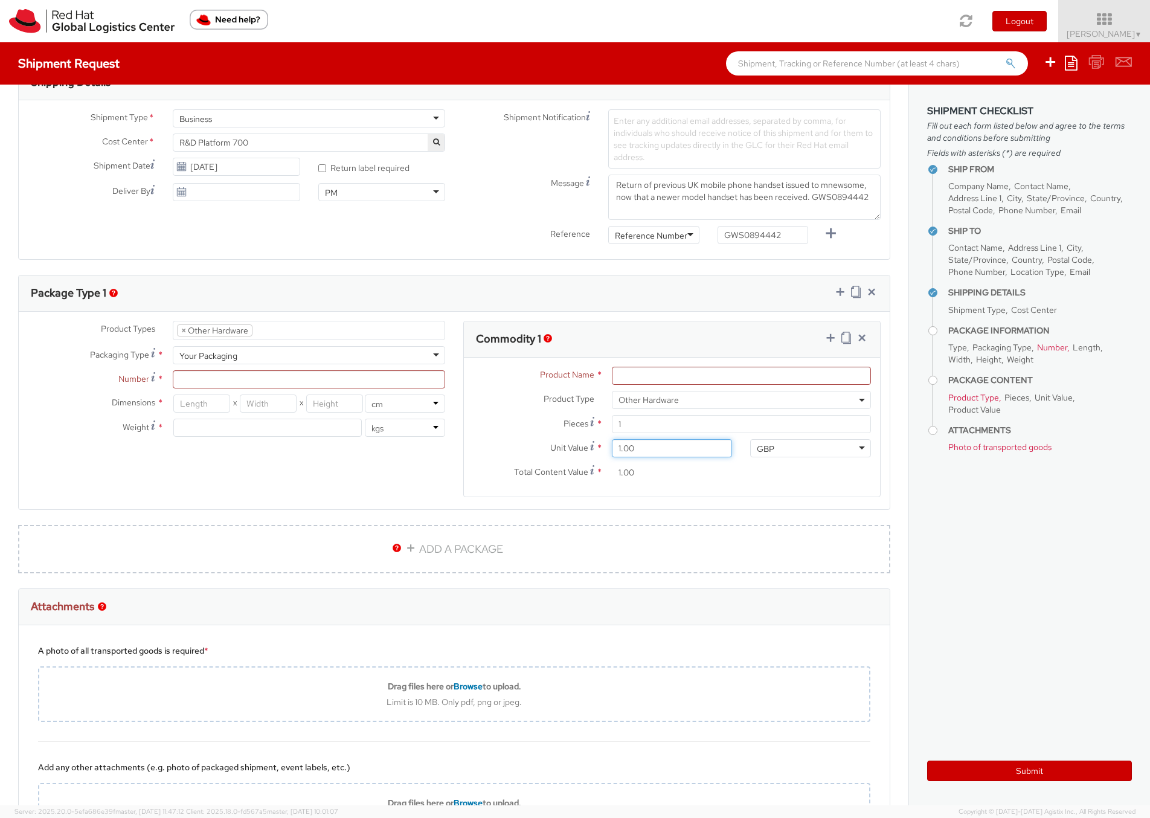
type input "10.00"
type input "100.00"
click at [430, 459] on div "Product Types * Documents Docking Station Laptop Monitor Other Hardware Server …" at bounding box center [454, 416] width 871 height 191
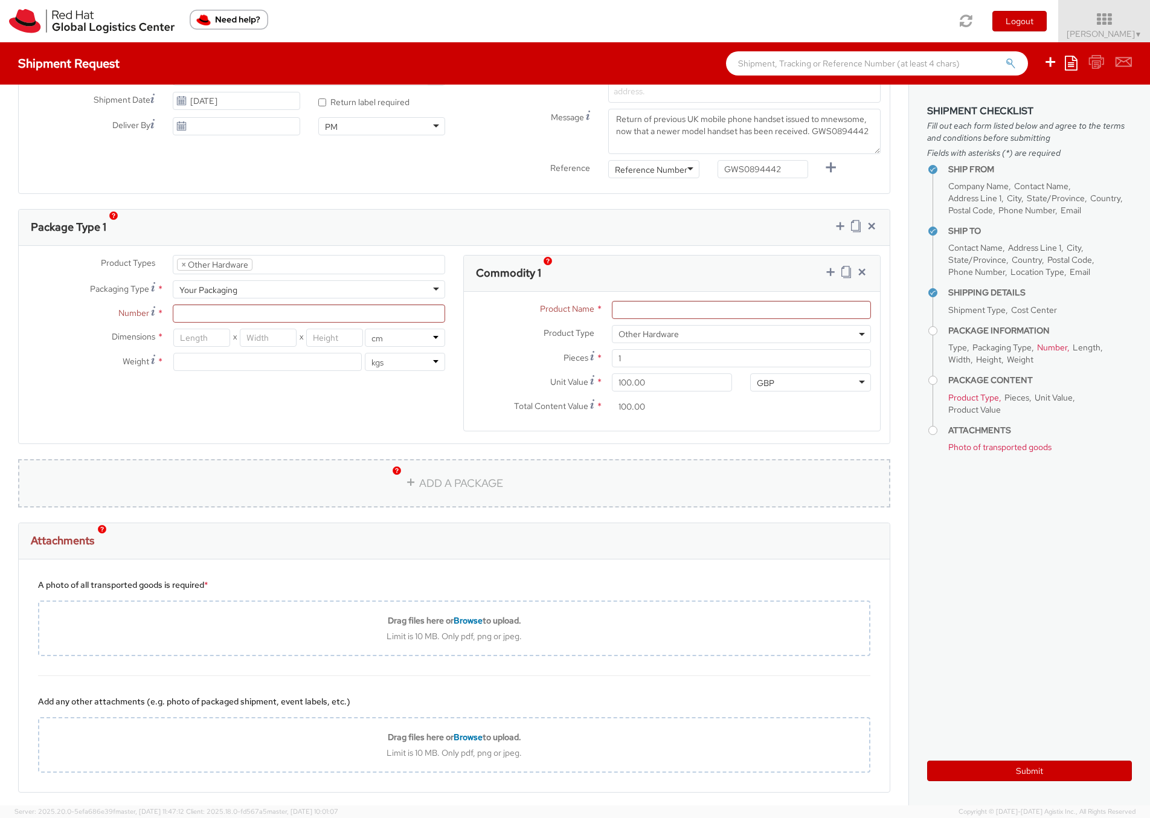
scroll to position [516, 0]
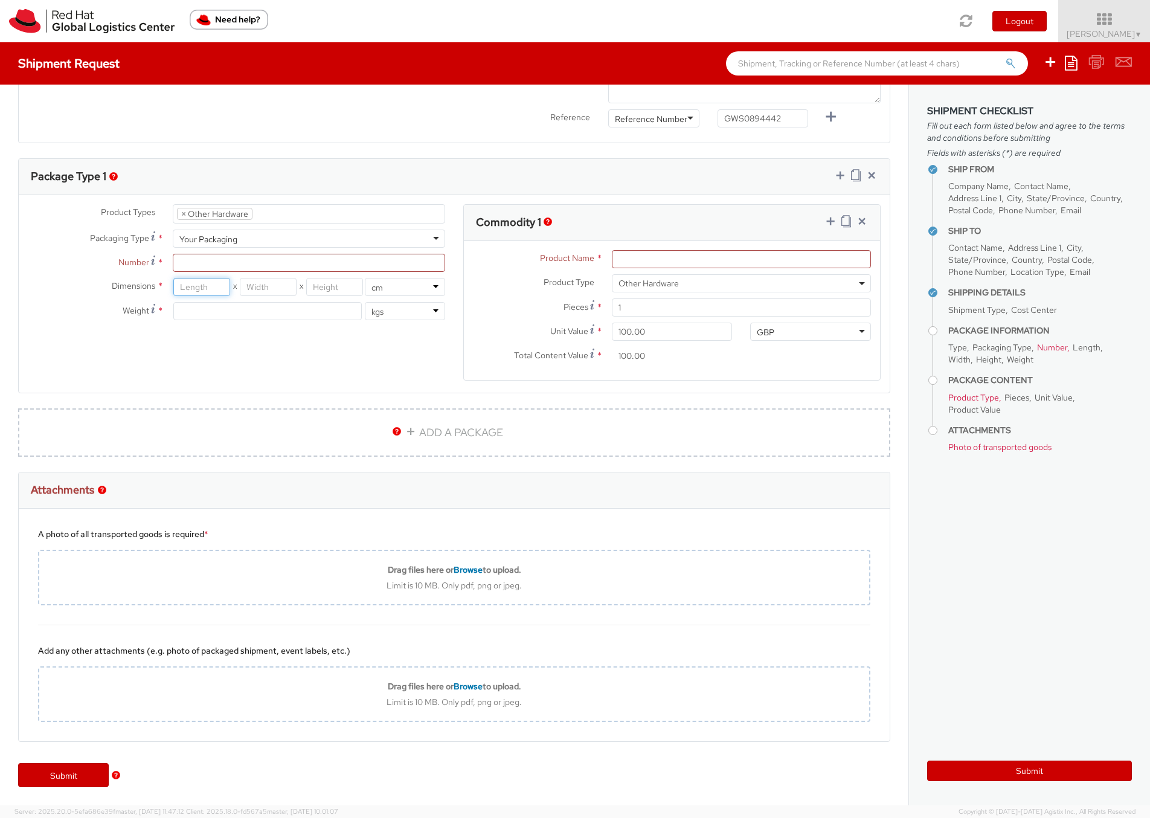
click at [191, 284] on input "number" at bounding box center [201, 287] width 57 height 18
type input "18"
type input "10"
type input "5"
click at [211, 268] on input "Number *" at bounding box center [309, 263] width 272 height 18
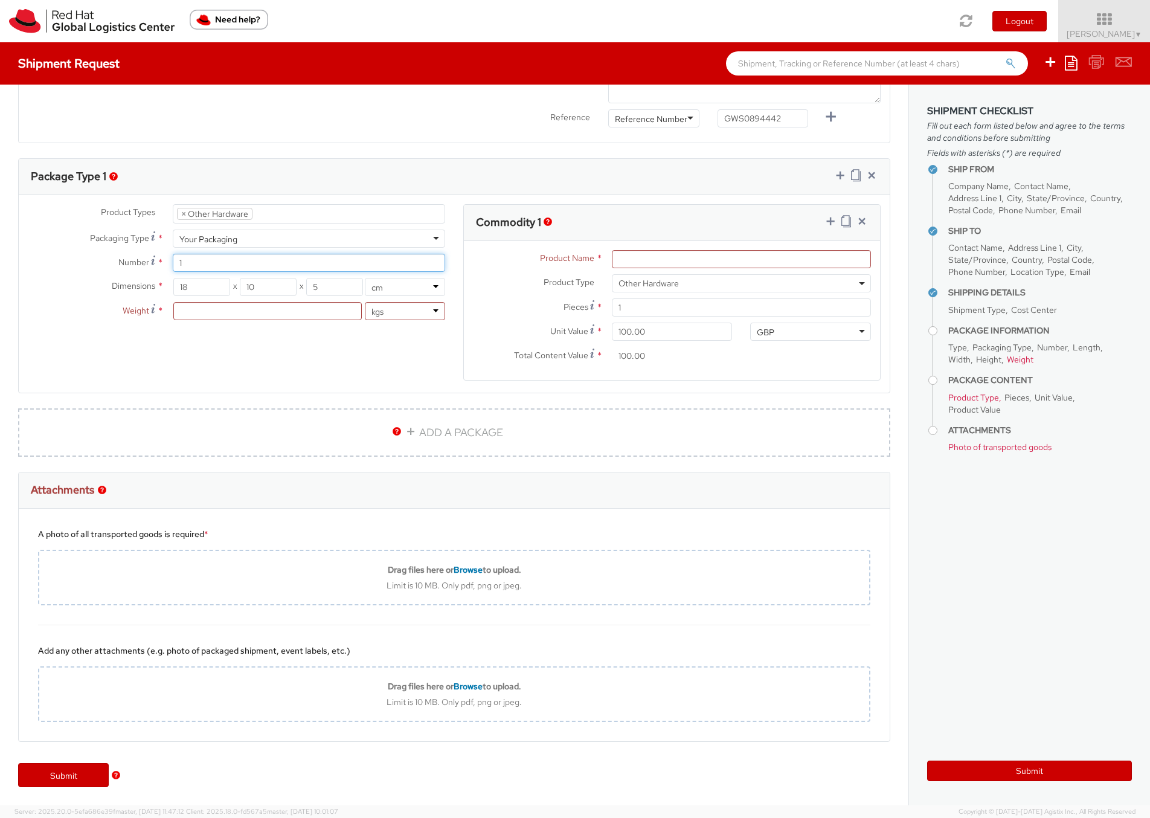
type input "1"
click at [208, 312] on input "number" at bounding box center [267, 311] width 188 height 18
click at [425, 310] on select "lbs kgs" at bounding box center [405, 311] width 80 height 18
click at [365, 302] on select "lbs kgs" at bounding box center [405, 311] width 80 height 18
click at [245, 314] on input "number" at bounding box center [267, 311] width 188 height 18
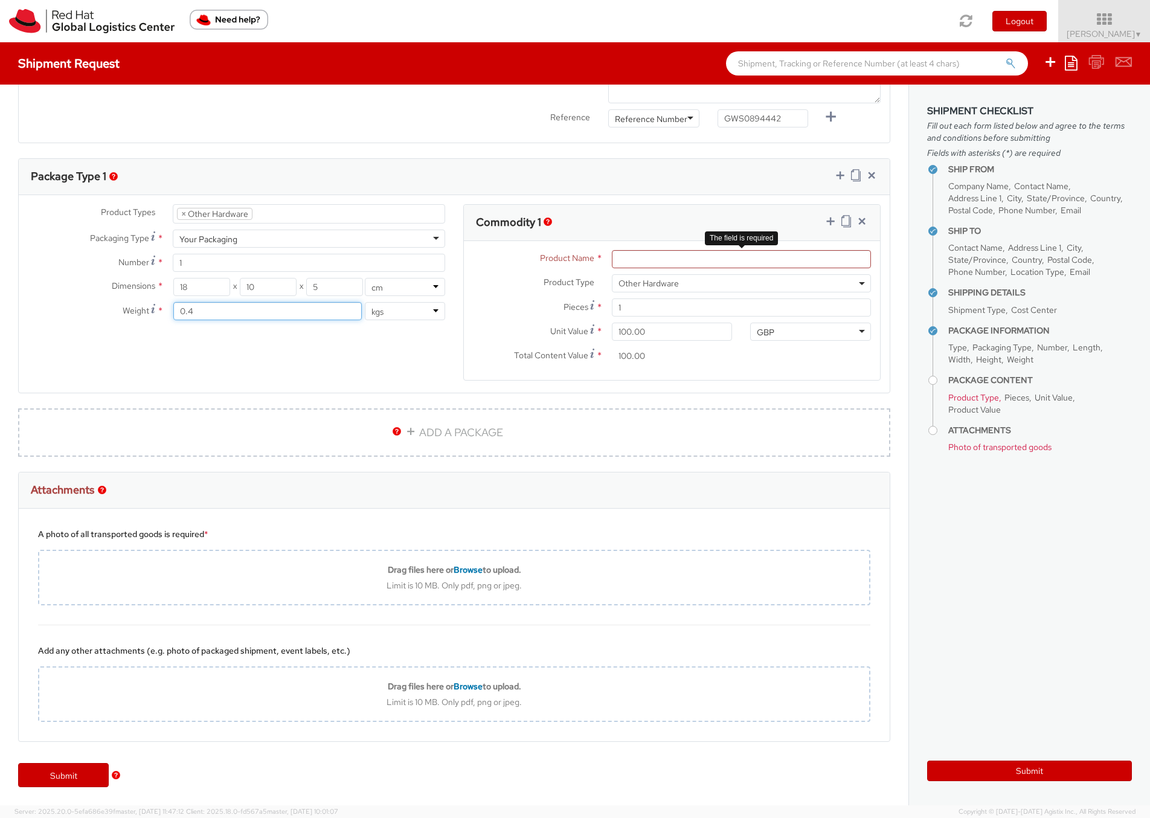
type input "0.4"
click at [654, 260] on input "Product Name *" at bounding box center [741, 259] width 259 height 18
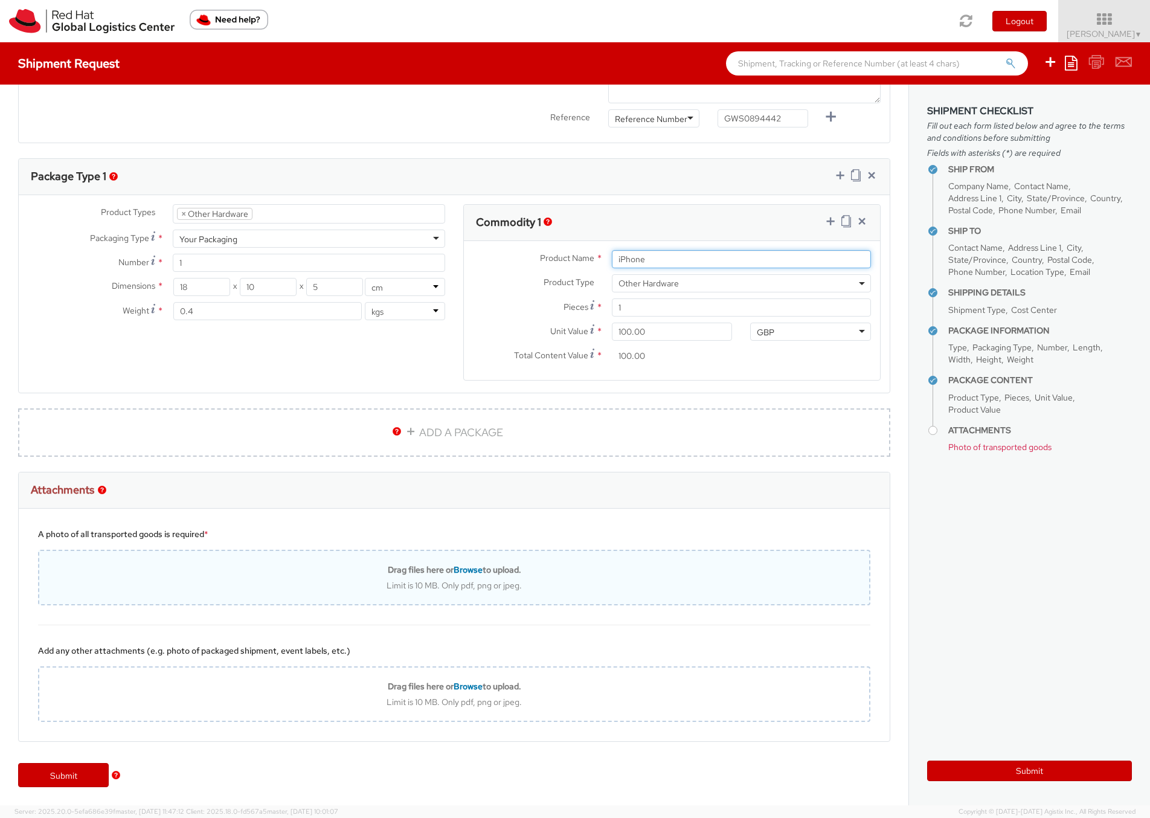
type input "iPhone"
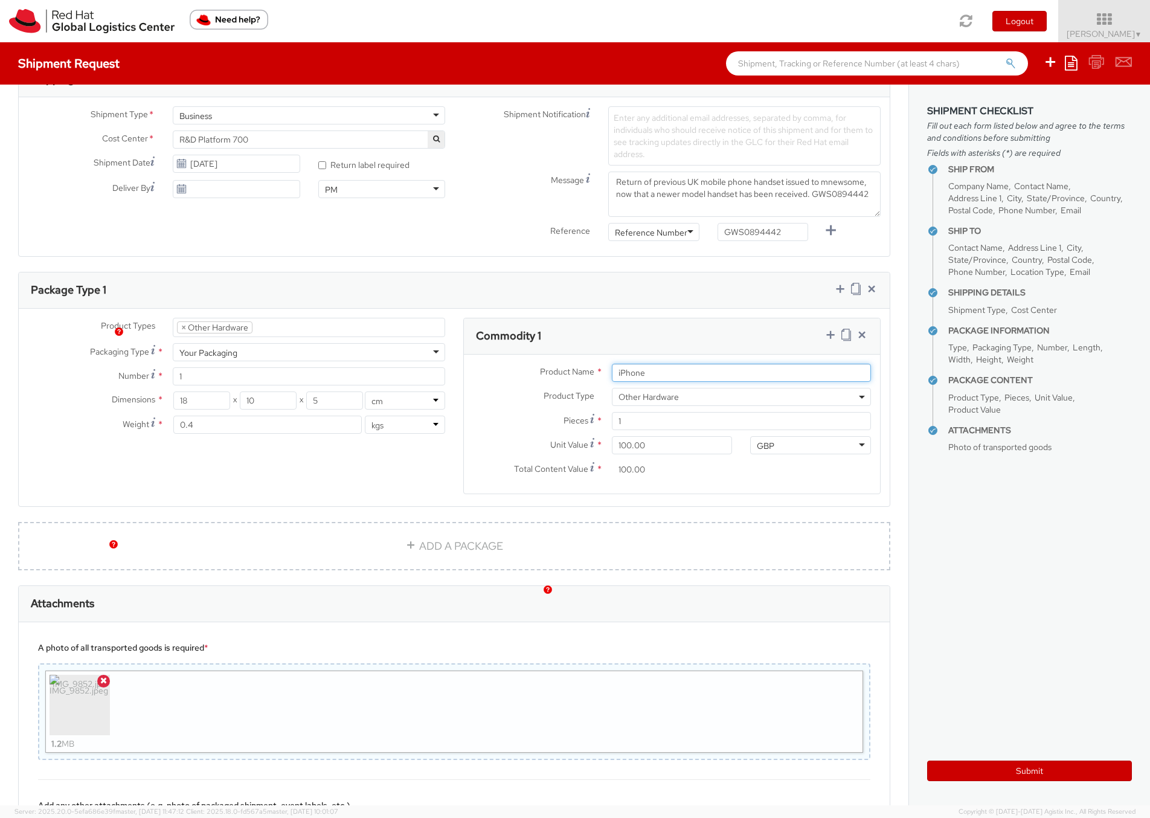
scroll to position [557, 0]
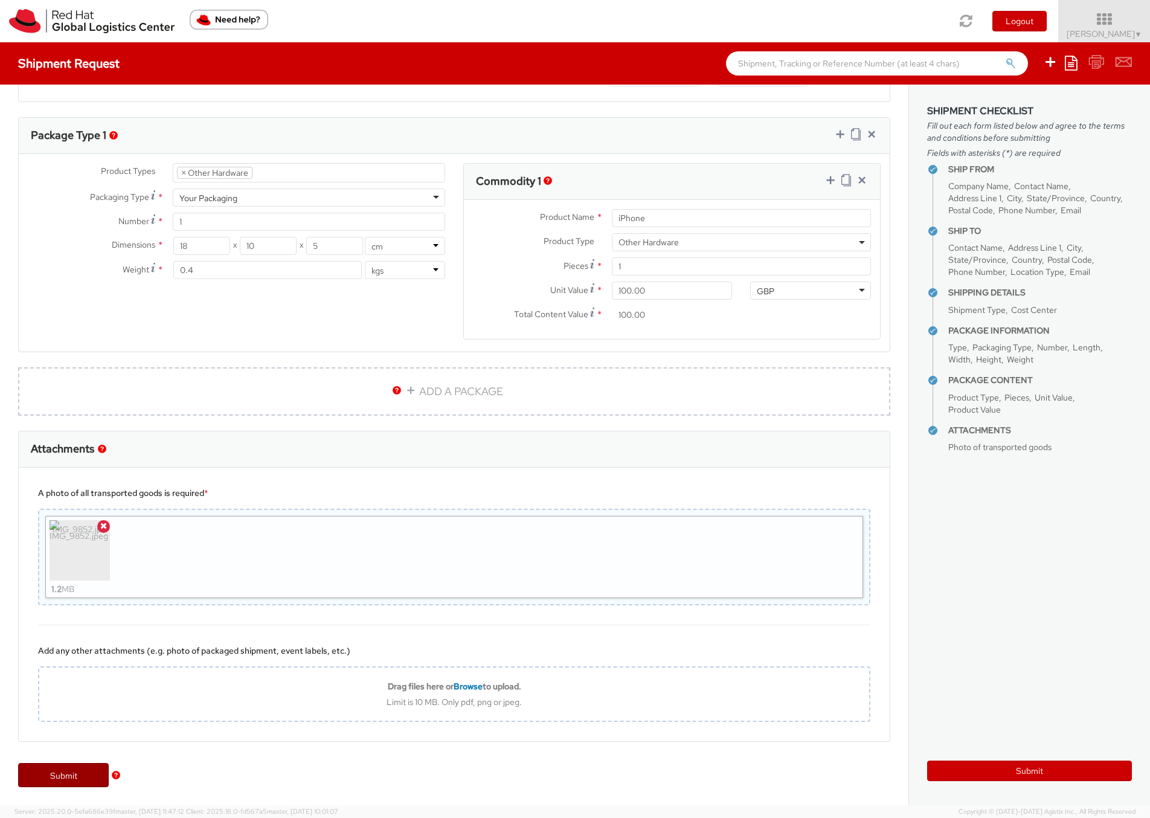
click at [60, 772] on link "Submit" at bounding box center [63, 775] width 91 height 24
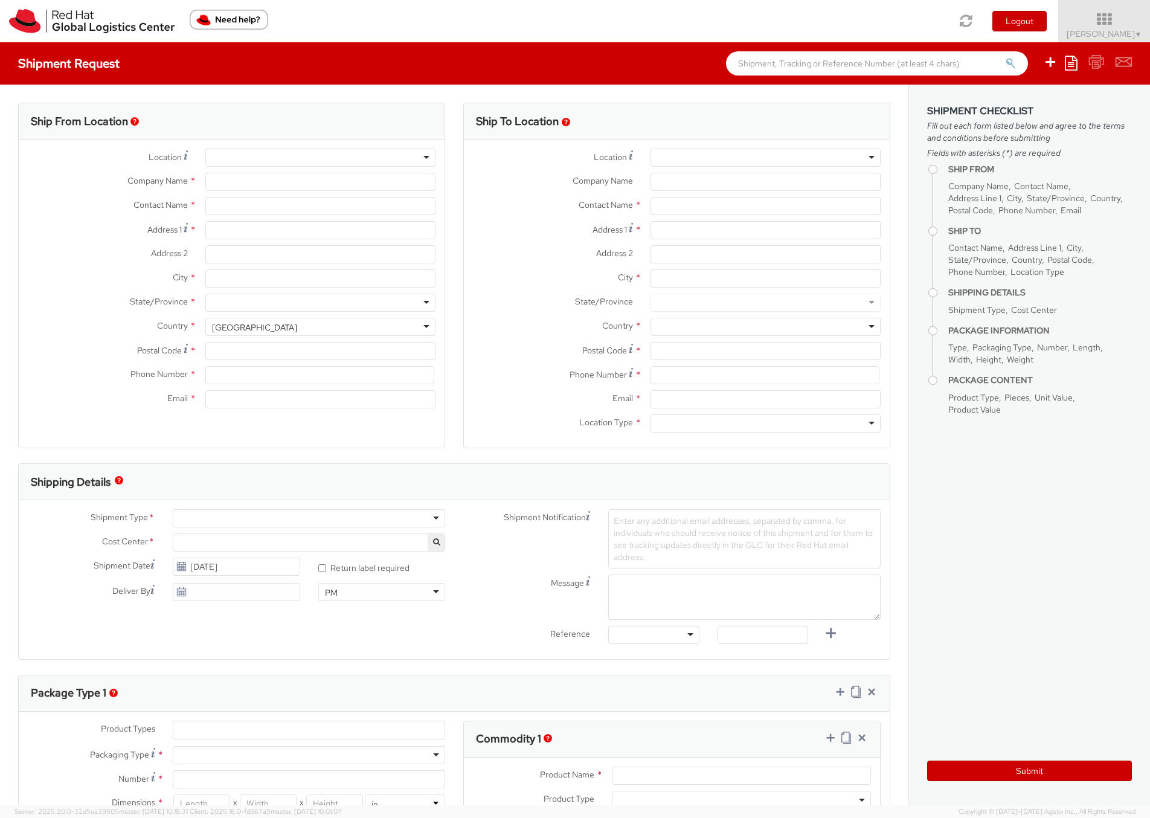
select select "700"
select select
type input "Red Hat"
type input "[PERSON_NAME]"
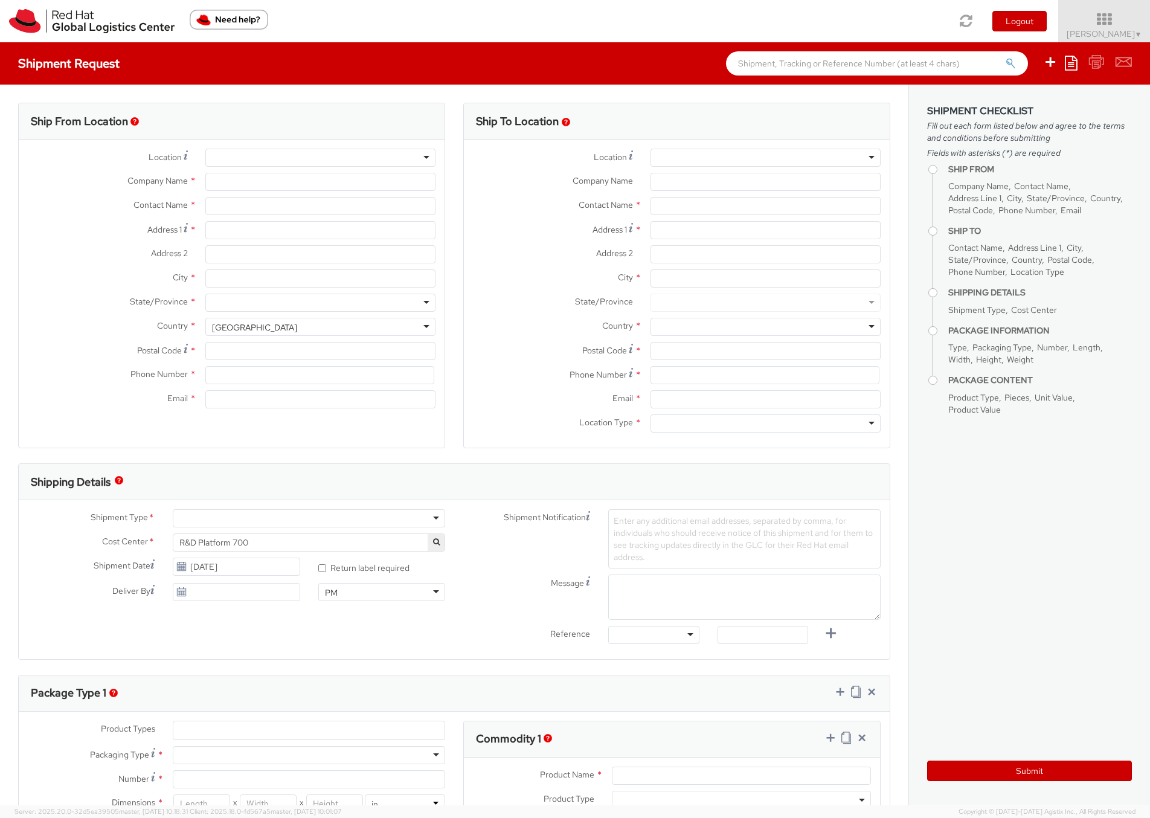
type input "18577700441"
type input "mnewsome@redhat.com"
click at [1136, 33] on span "▼" at bounding box center [1138, 35] width 7 height 10
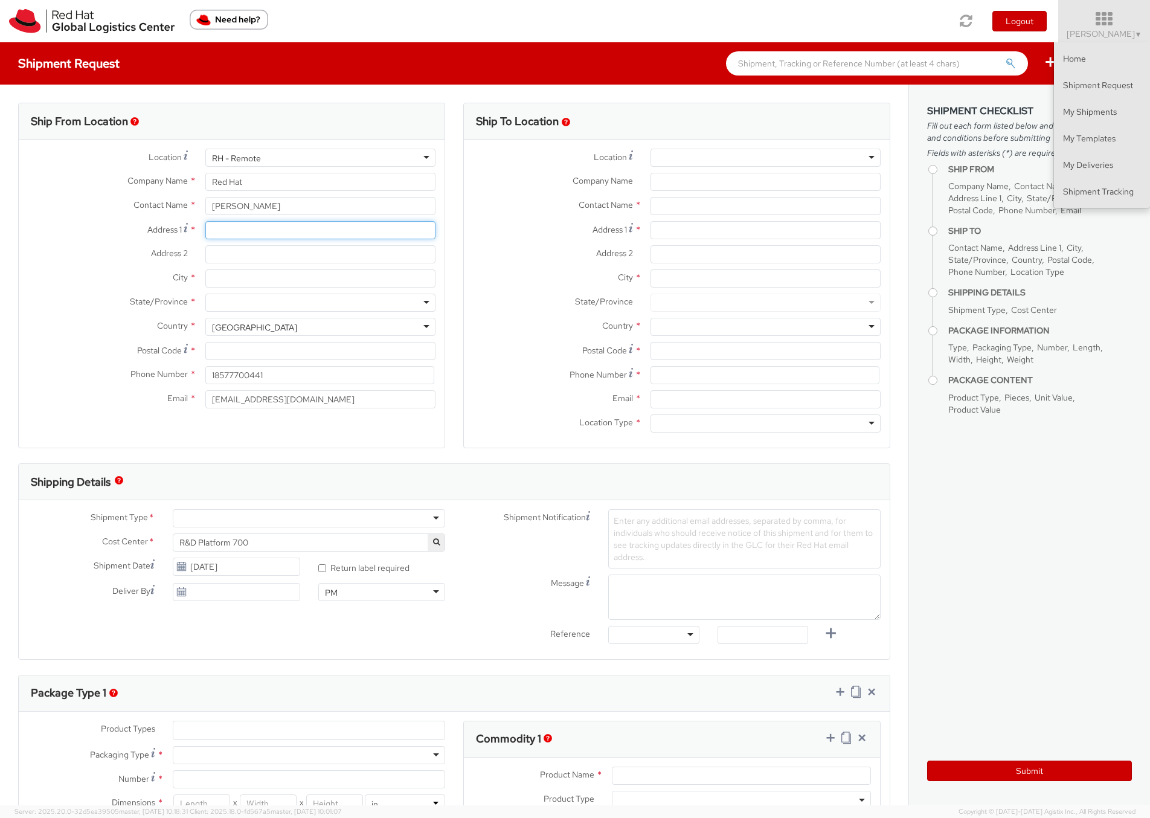
click at [254, 232] on input "Address 1 *" at bounding box center [320, 230] width 230 height 18
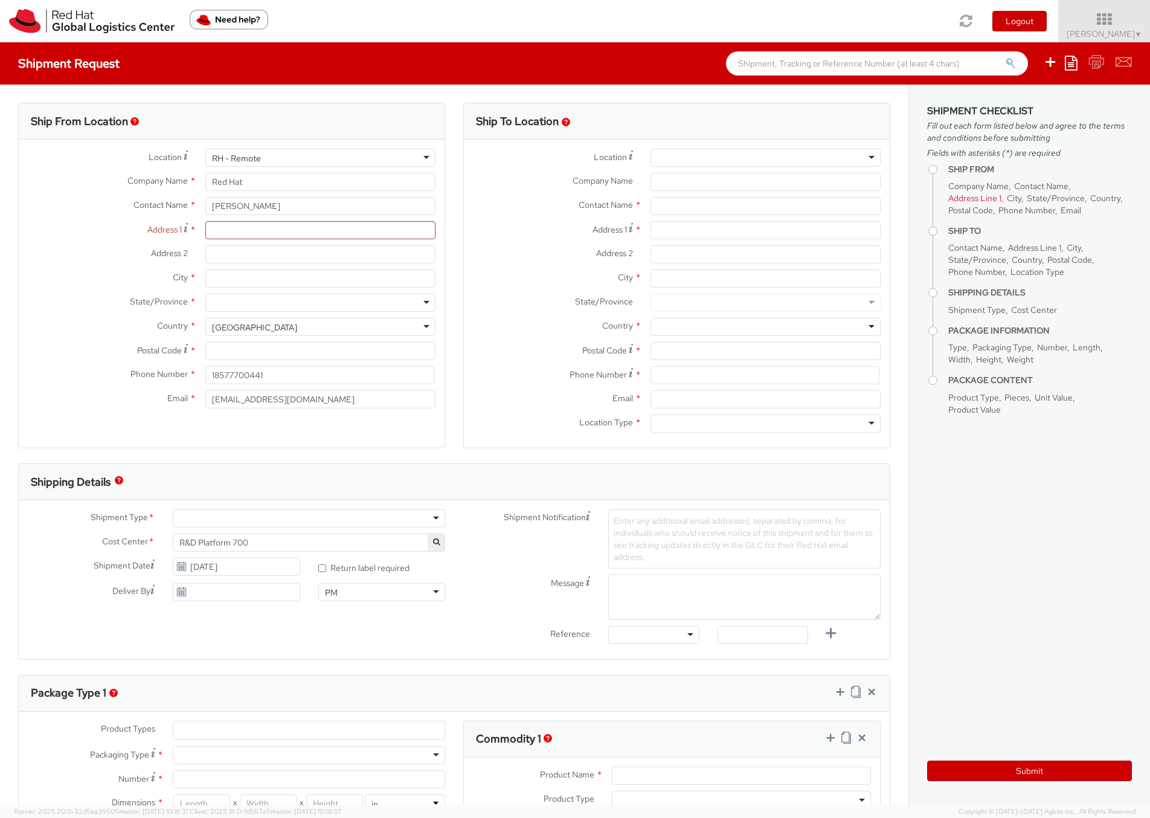
click at [112, 223] on label "Address 1 *" at bounding box center [108, 229] width 178 height 16
click at [205, 223] on input "Address 1 *" at bounding box center [320, 230] width 230 height 18
click at [425, 326] on div "United States" at bounding box center [320, 327] width 230 height 18
select select "CM"
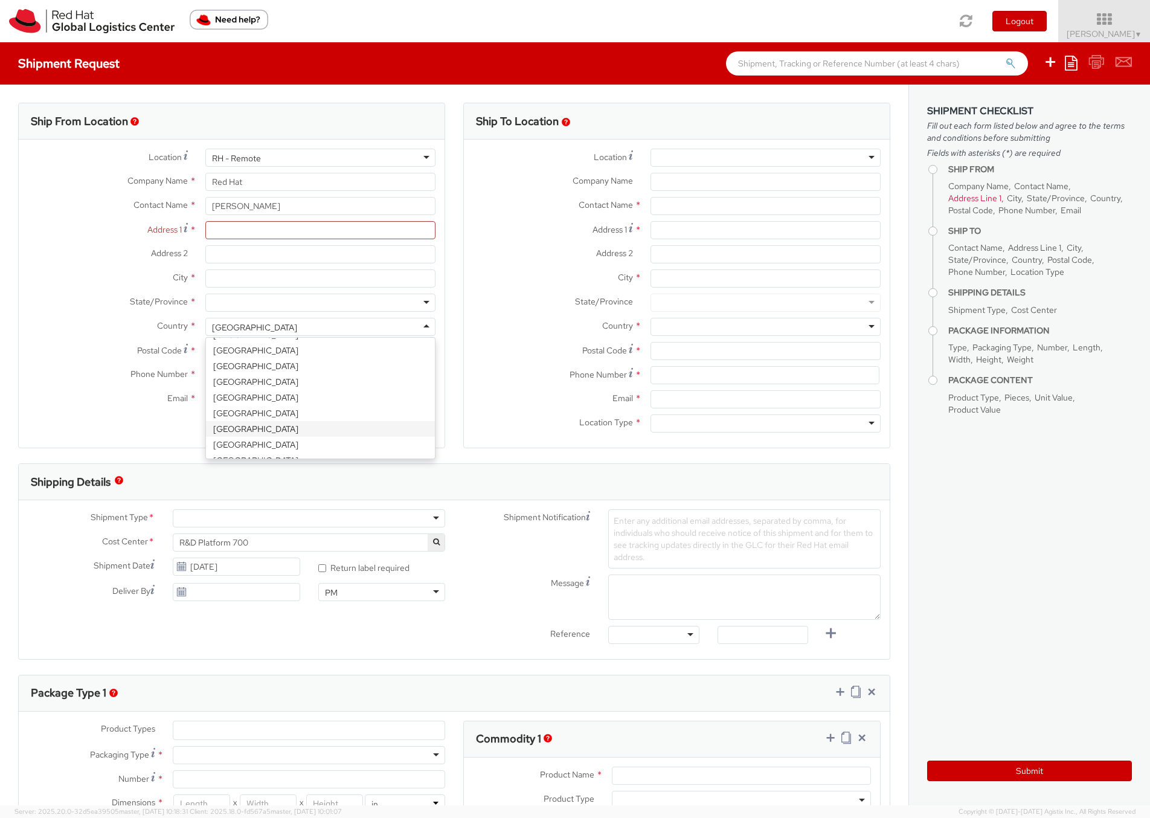
select select "KGS"
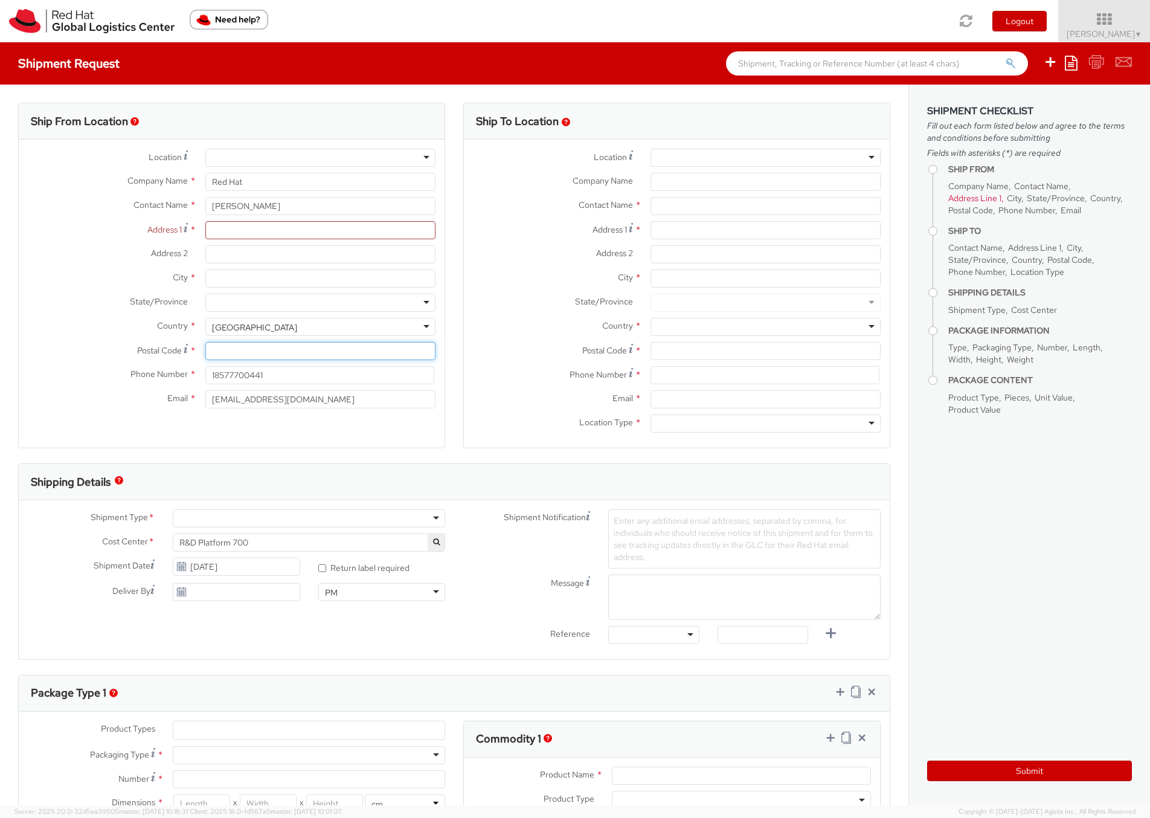
click at [228, 353] on input "Postal Code *" at bounding box center [320, 351] width 230 height 18
type input "KT17 2QZ"
click at [232, 236] on input "Address 1 *" at bounding box center [320, 230] width 230 height 18
type input "25 Cleves Avenue"
type input "Epsom"
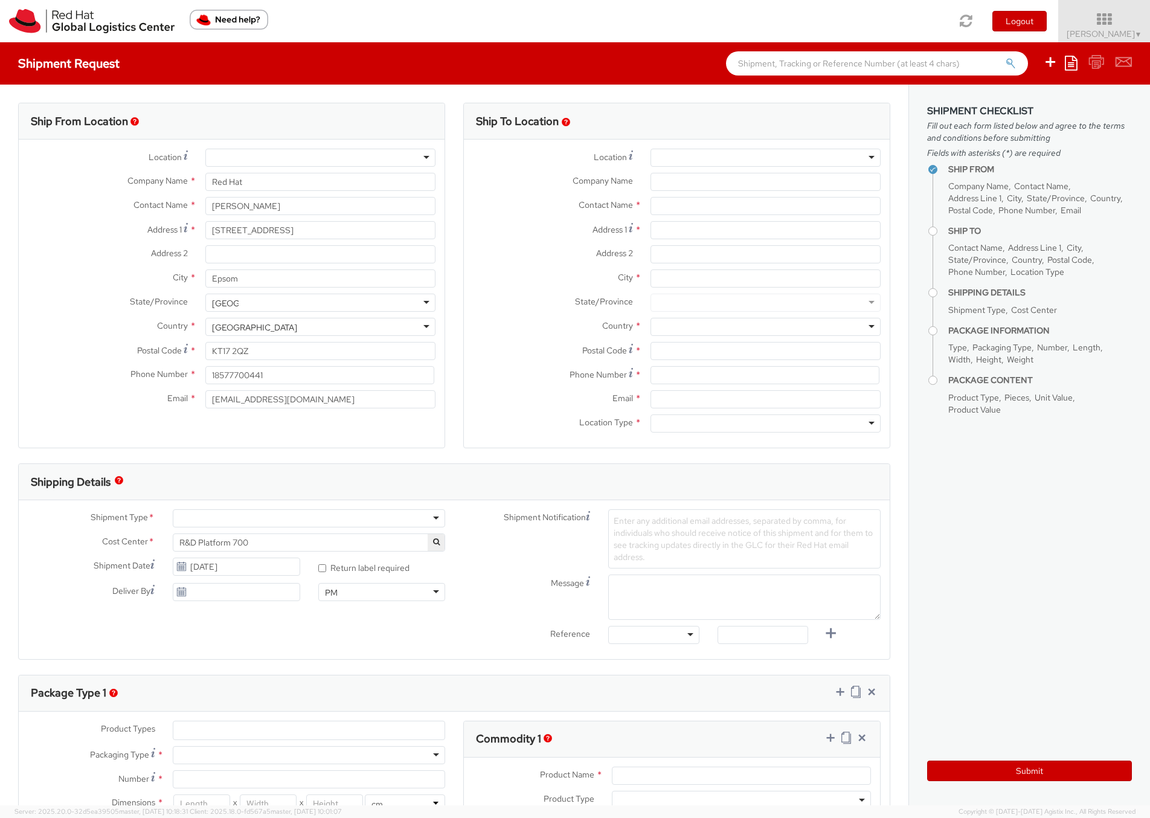
type input "Surrey"
click at [247, 374] on input "18577700441" at bounding box center [319, 375] width 229 height 18
type input "+447920546192"
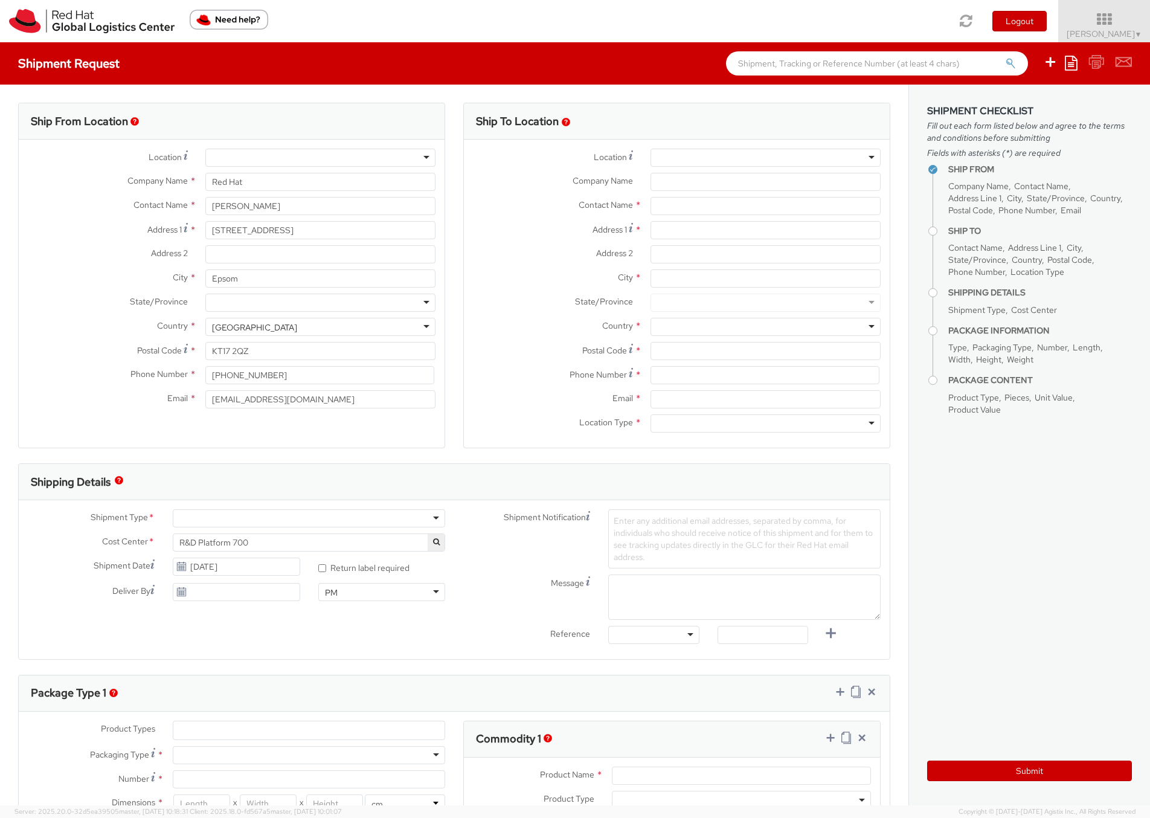
click at [707, 158] on div at bounding box center [765, 158] width 230 height 18
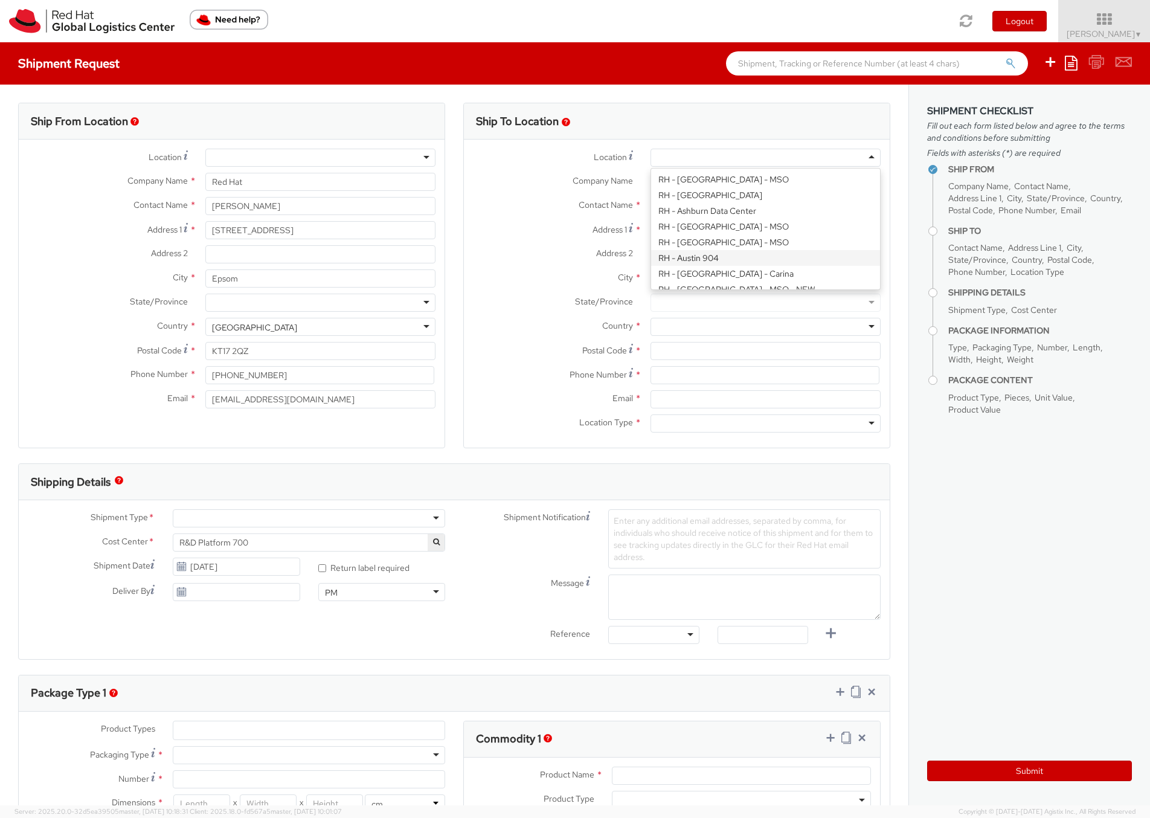
scroll to position [6, 0]
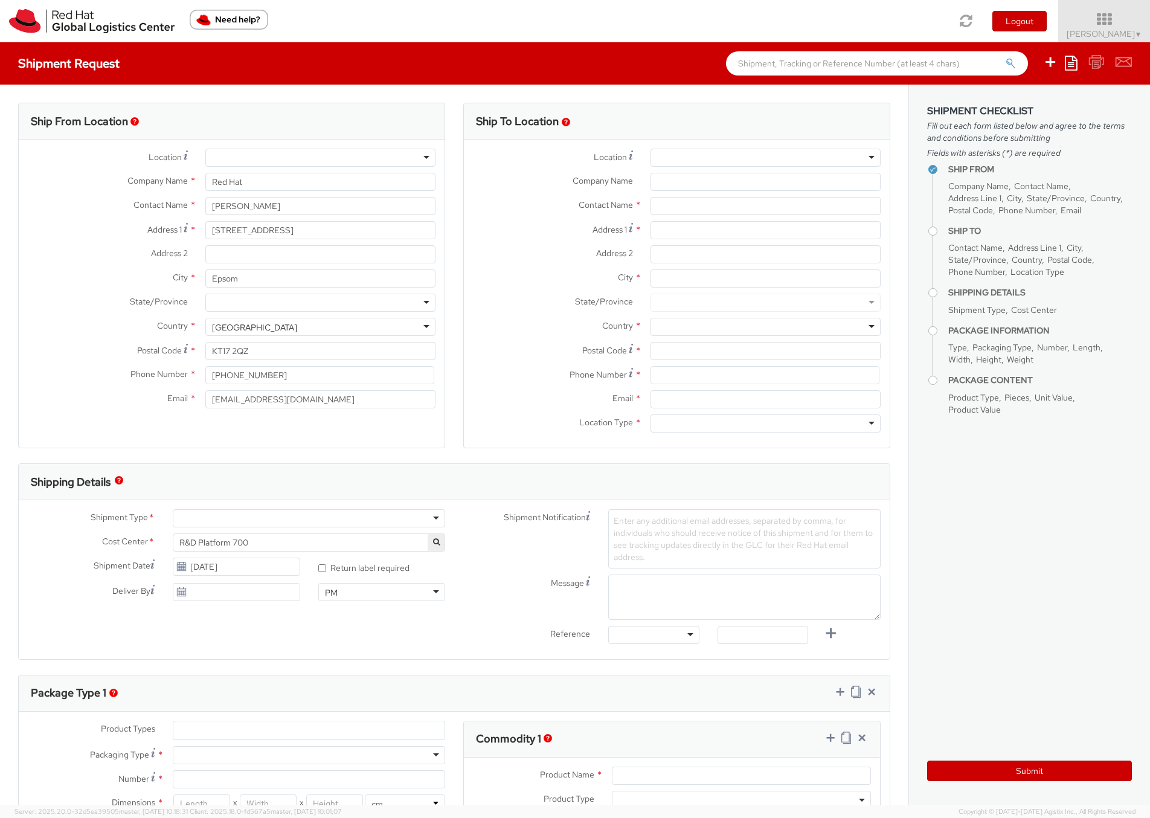
click at [473, 222] on label "Address 1 *" at bounding box center [553, 229] width 178 height 16
click at [650, 222] on input "Address 1 *" at bounding box center [765, 230] width 230 height 18
click at [661, 205] on input "text" at bounding box center [765, 206] width 230 height 18
type input "anna sarge"
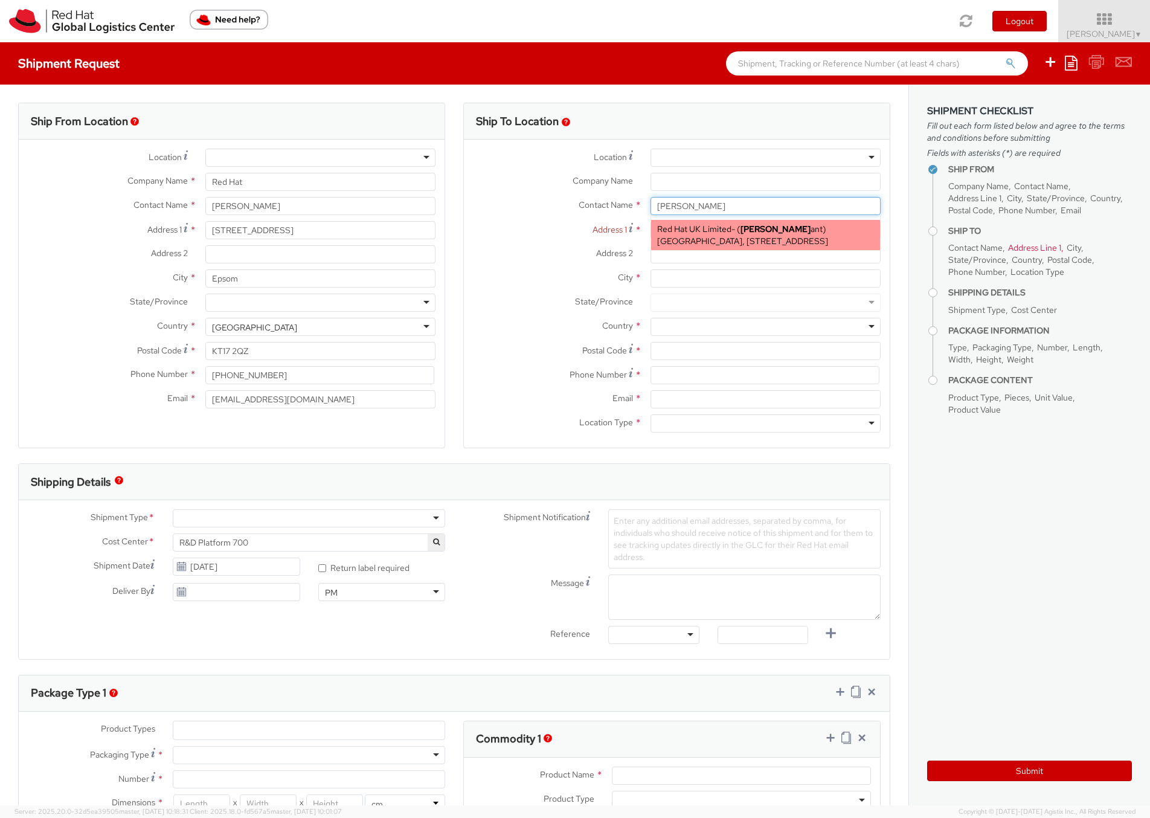
click at [771, 250] on div "Red Hat UK Limited - ( Anna Sarge ant ) Peninsular House, 30-36 Monument Street…" at bounding box center [765, 235] width 229 height 30
type input "Red Hat UK Limited"
type input "Anna Sargeant"
type input "Peninsular House"
type input "30-36 Monument Street, 4th Floor"
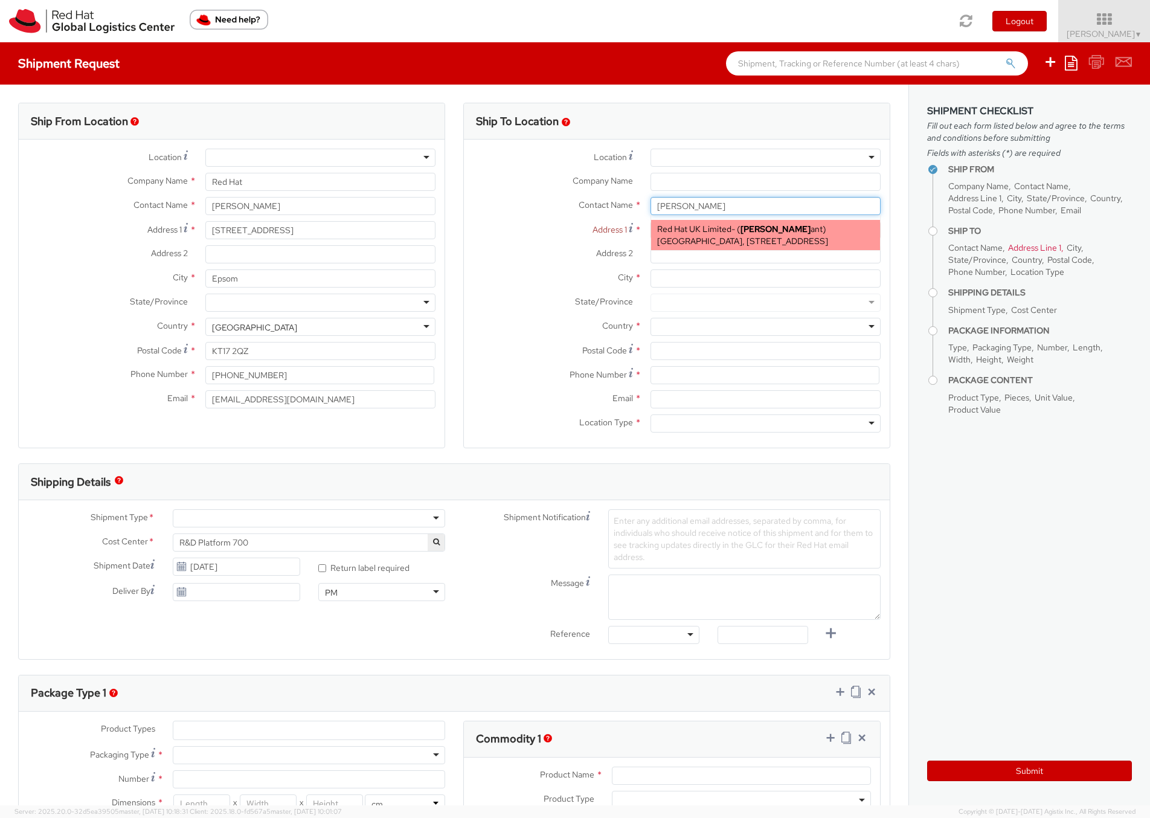
type input "LONDON"
type input "EC3R8NB"
type input "asargean@redhat.com"
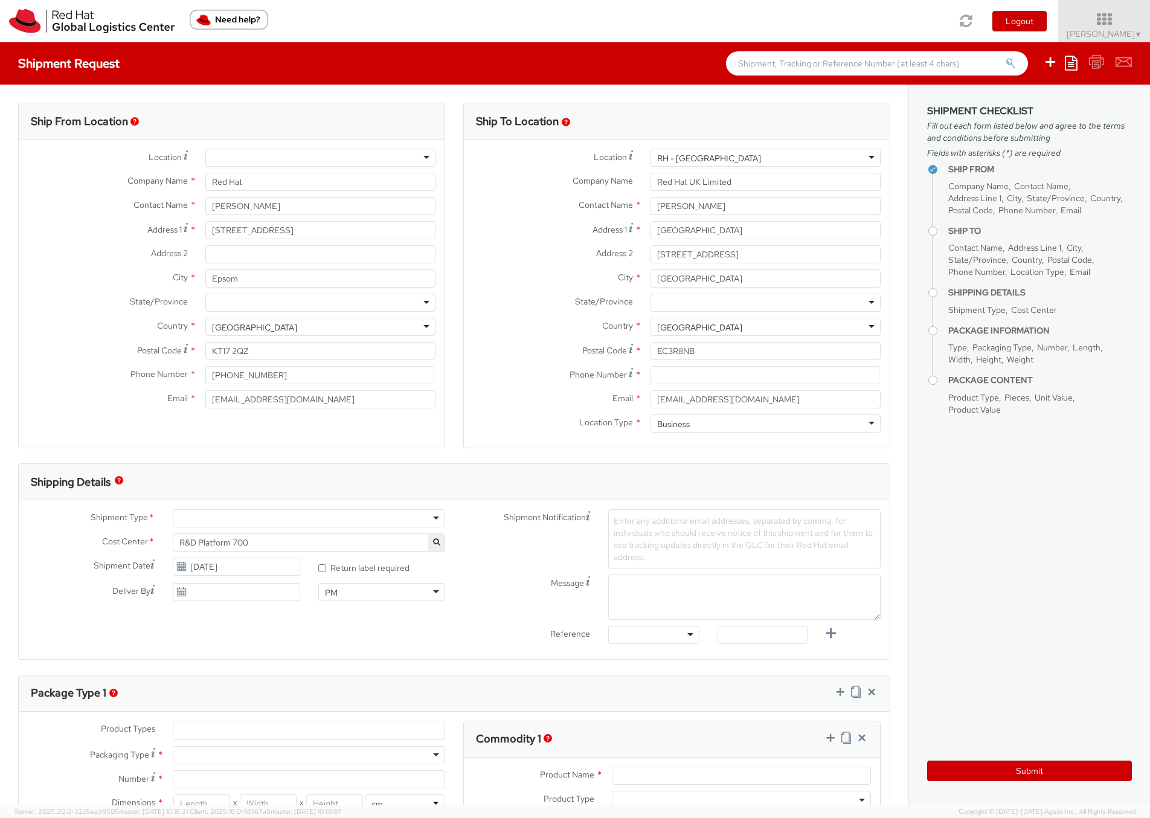
click at [428, 155] on div at bounding box center [320, 158] width 230 height 18
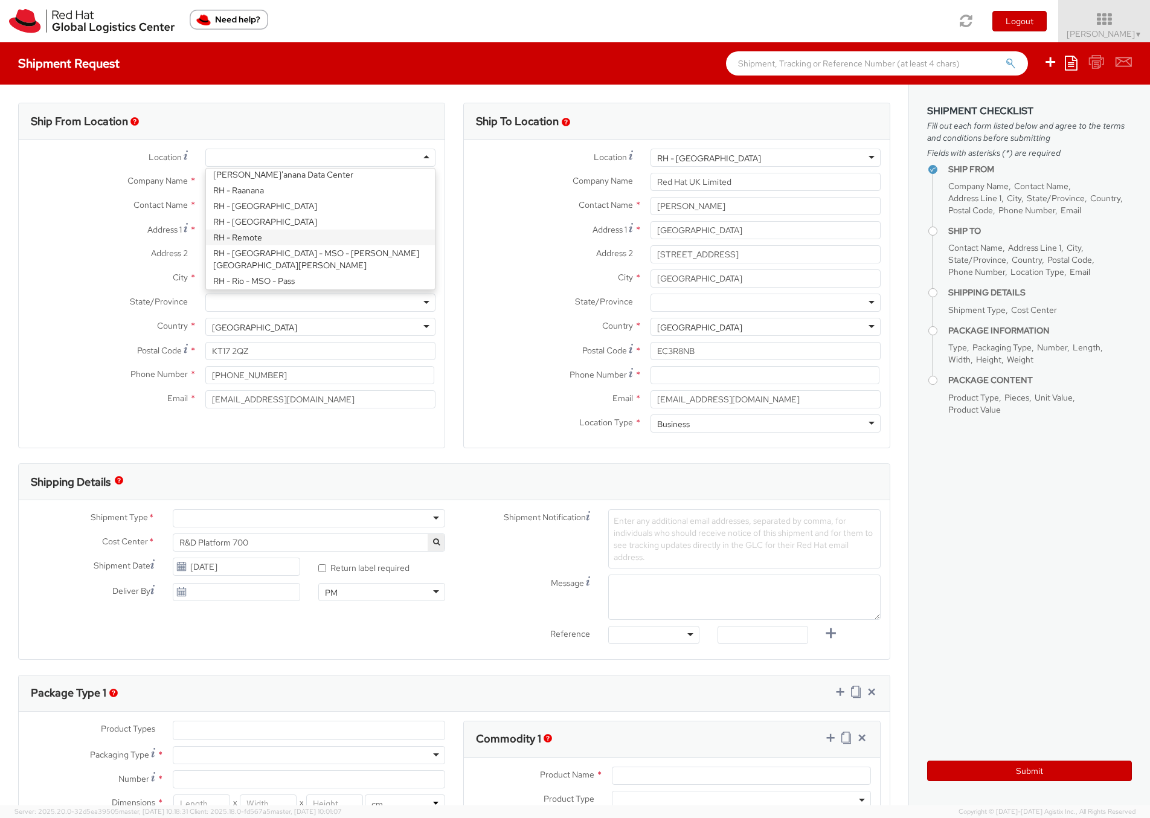
select select "IN"
select select "LBS"
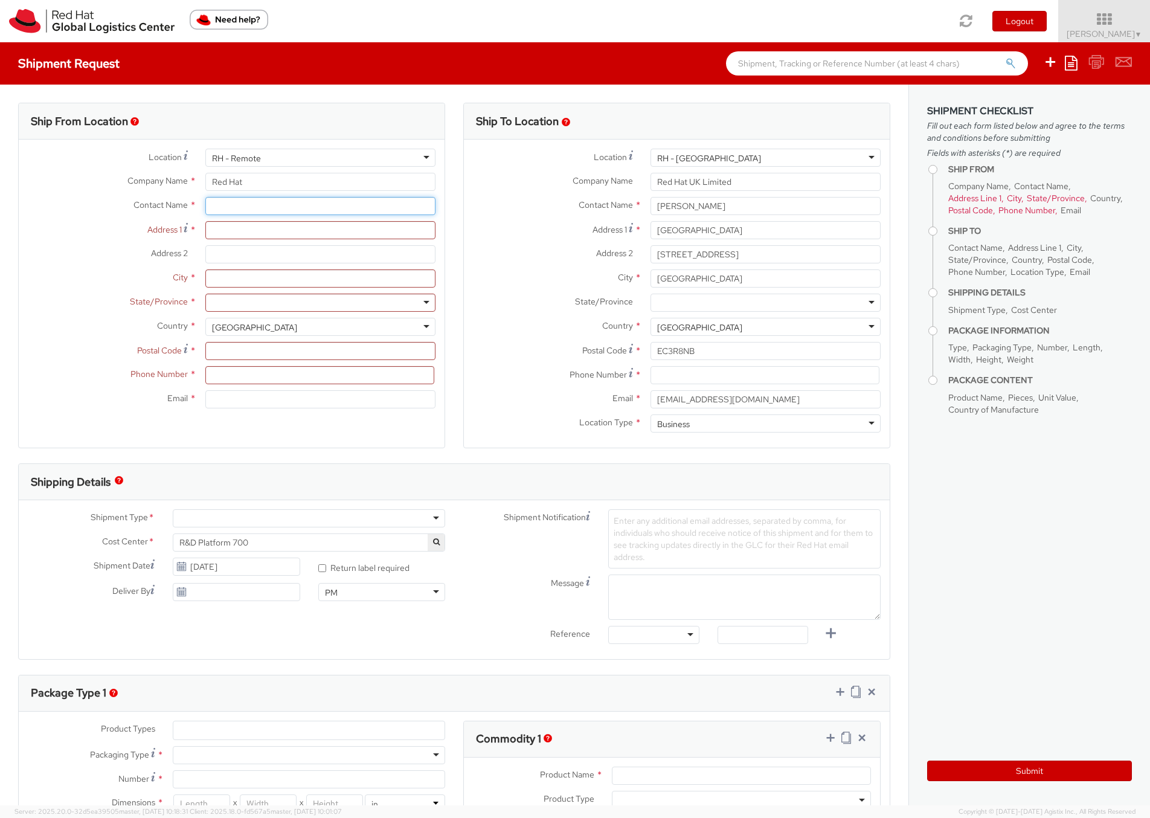
click at [234, 204] on input "text" at bounding box center [320, 206] width 230 height 18
click at [121, 220] on div "Contact Name *" at bounding box center [232, 209] width 426 height 24
click at [224, 205] on input "text" at bounding box center [320, 206] width 230 height 18
type input "N"
type input "[PERSON_NAME]"
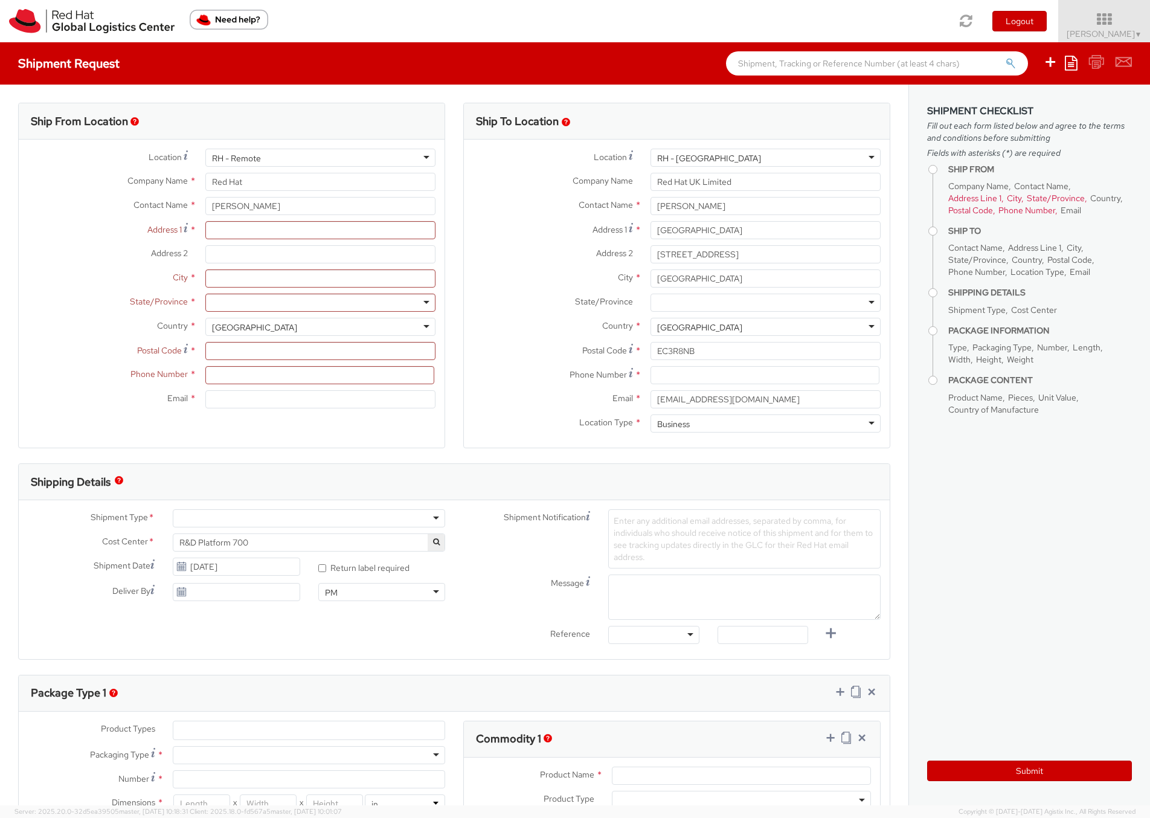
click at [88, 211] on label "Contact Name *" at bounding box center [108, 205] width 178 height 16
click at [266, 234] on input "Address 1 *" at bounding box center [320, 230] width 230 height 18
type input "25 Cleves Avenue"
type input "Epsom"
type input "Surrey"
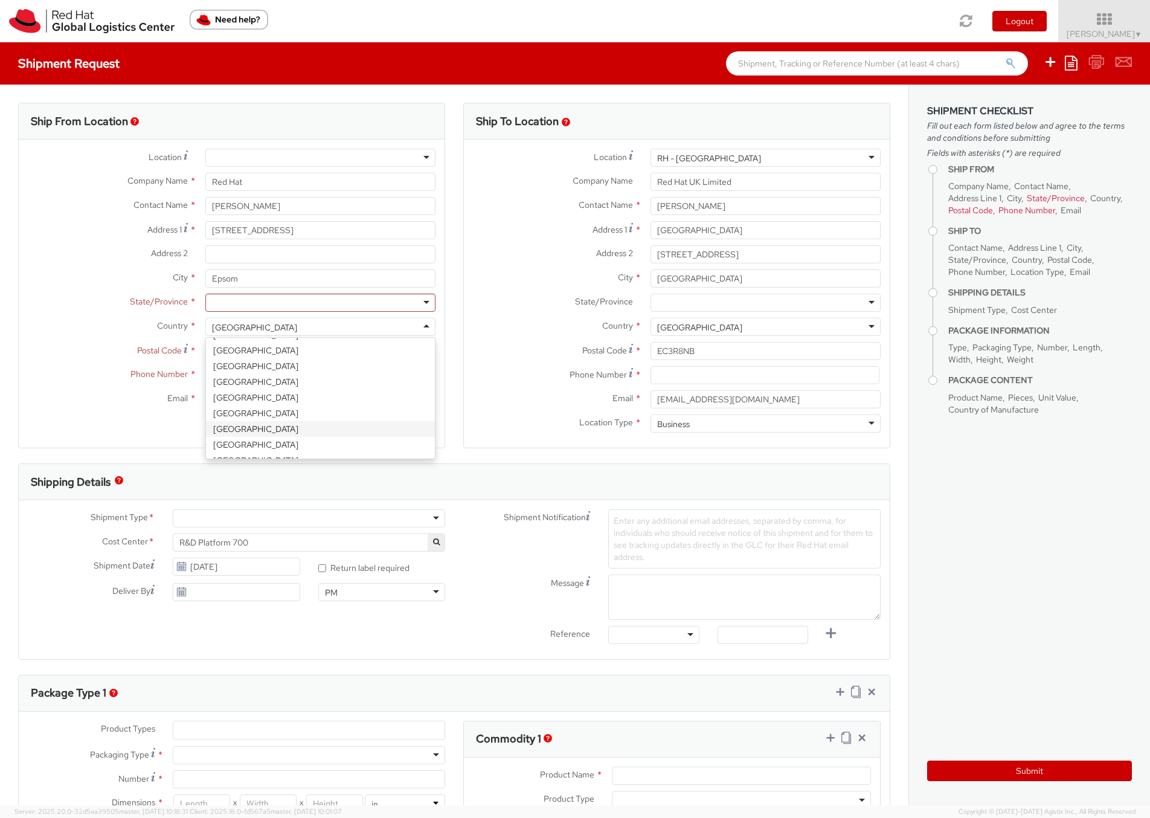
select select "CM"
select select "KGS"
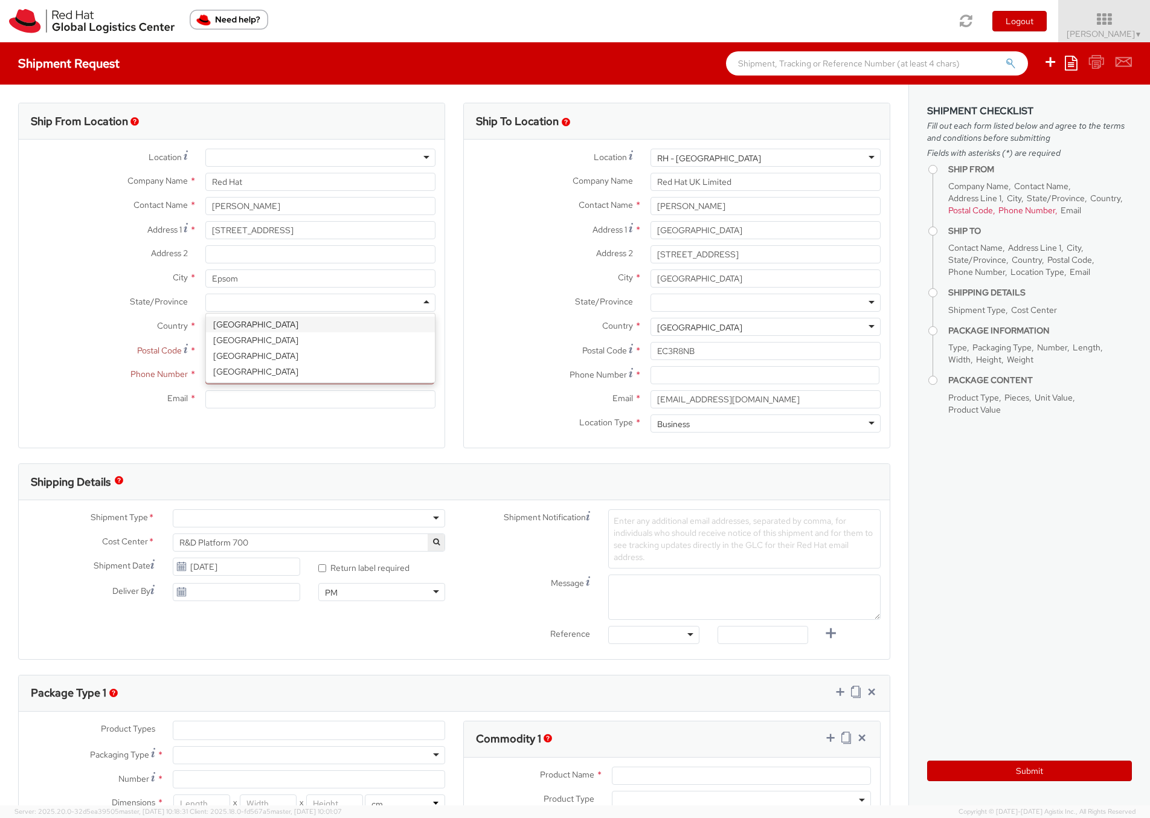
click at [240, 301] on div at bounding box center [320, 302] width 230 height 18
type input "Surrey"
click at [237, 298] on div at bounding box center [320, 302] width 230 height 18
type input "S"
click at [246, 351] on input "Postal Code *" at bounding box center [320, 351] width 230 height 18
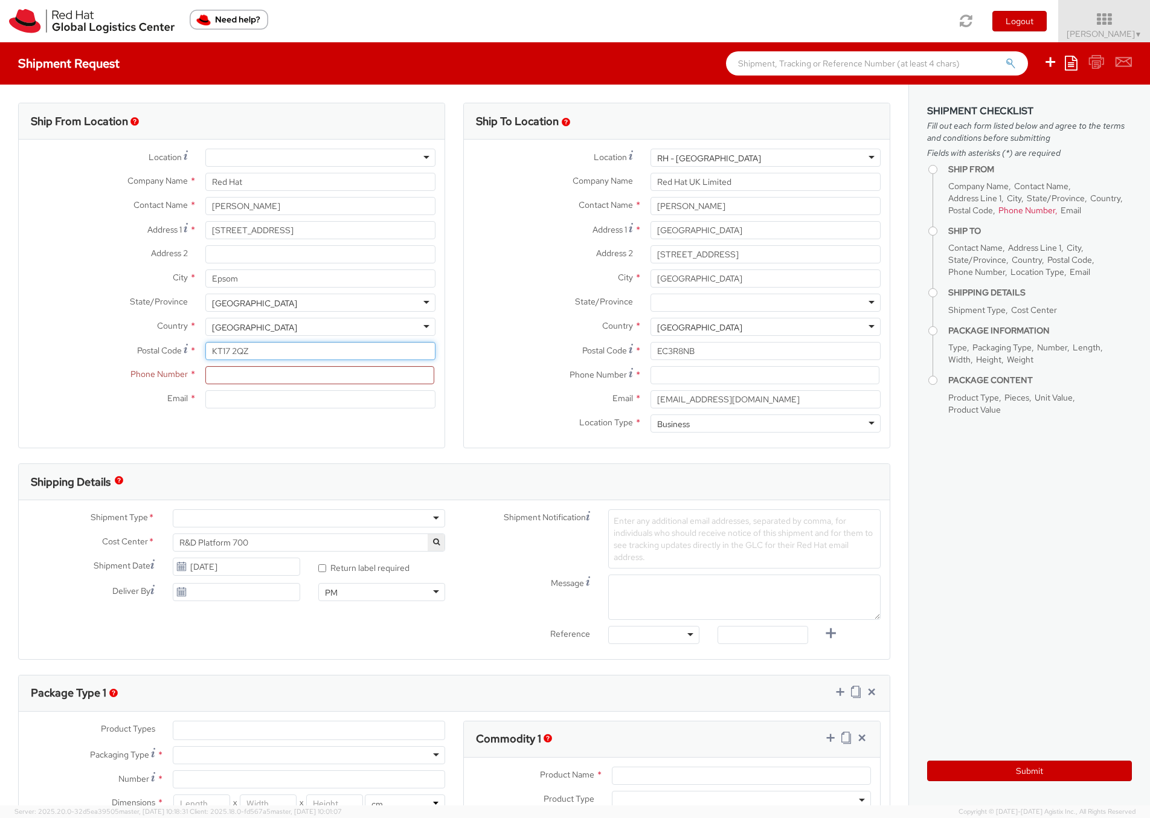
type input "KT17 2QZ"
type input "_"
type input "+447920546192"
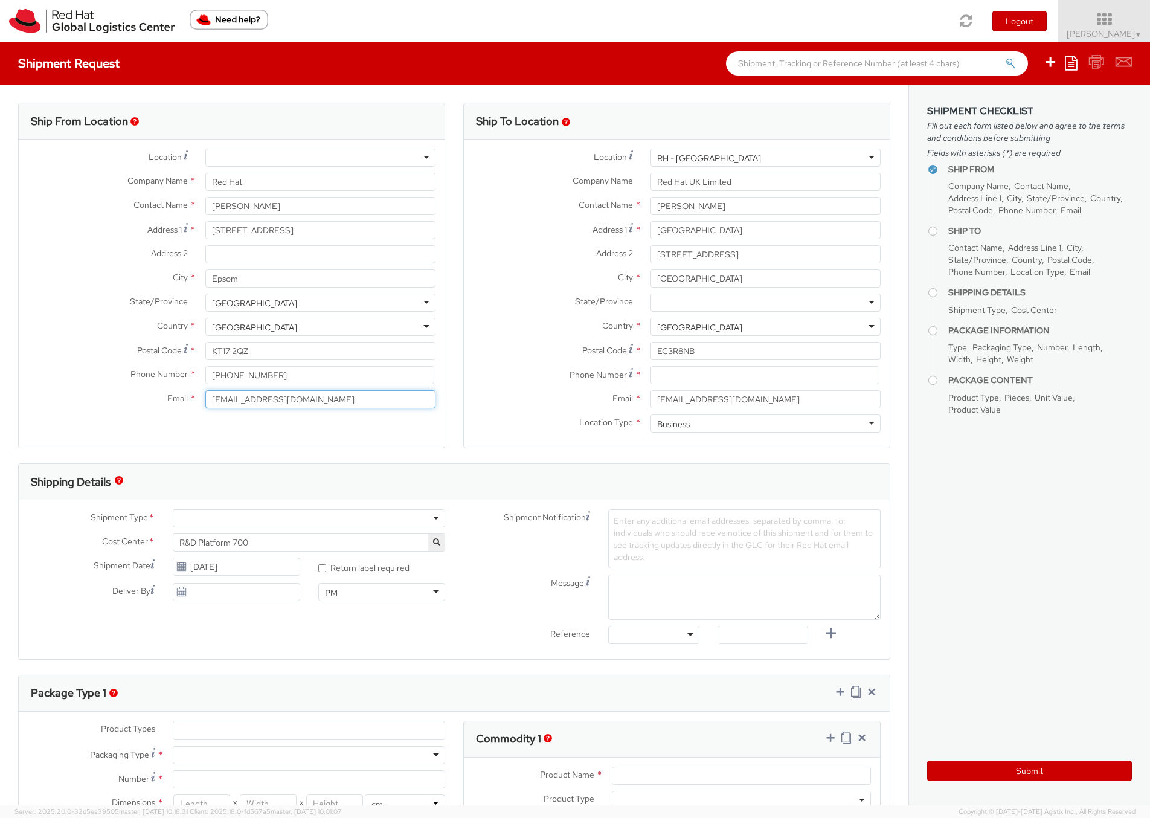
type input "mnewsome@redhat.com"
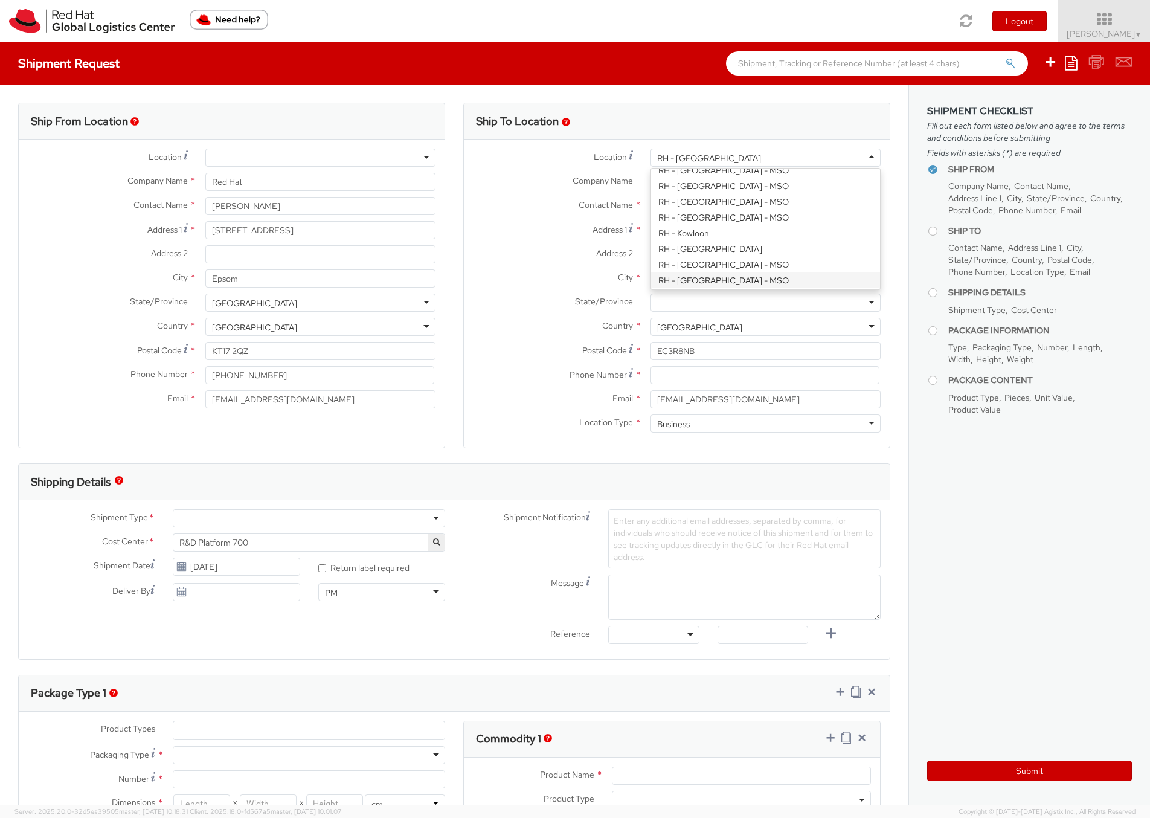
click at [521, 181] on label "Company Name *" at bounding box center [553, 181] width 178 height 16
click at [650, 181] on input "Red Hat UK Limited" at bounding box center [765, 182] width 230 height 18
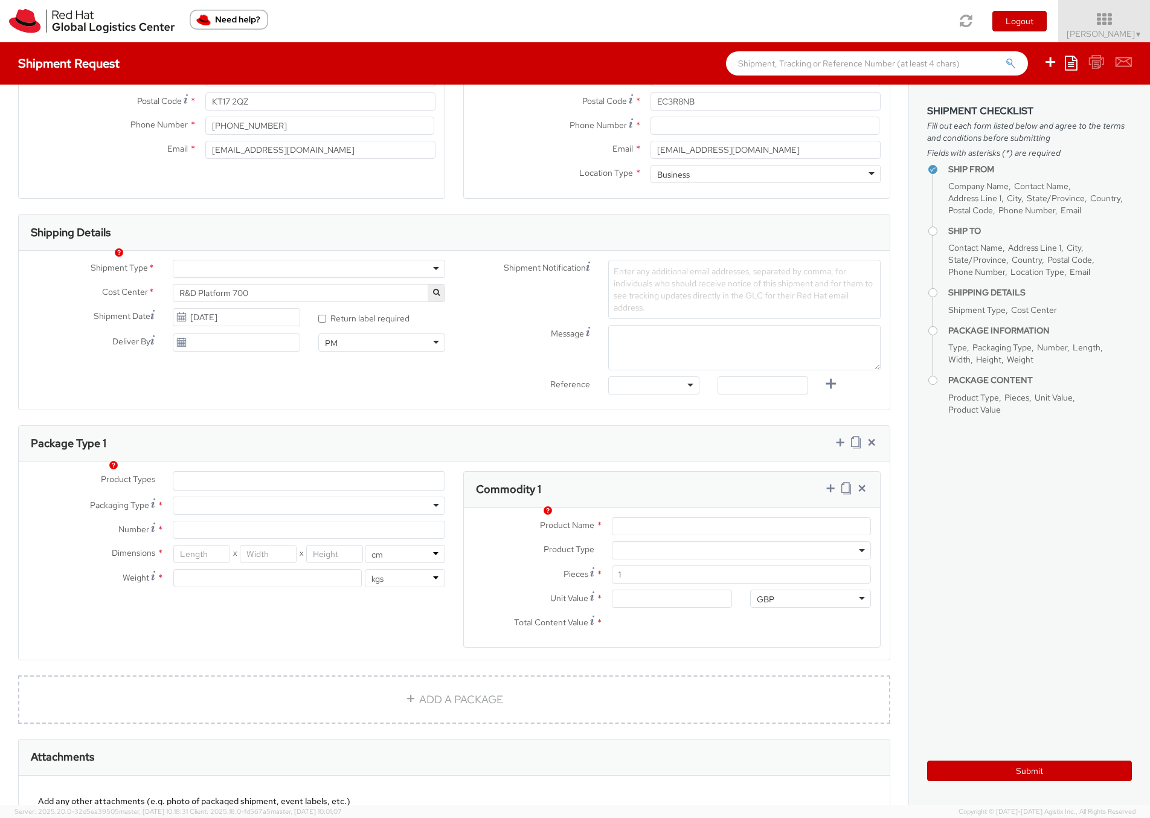
scroll to position [292, 0]
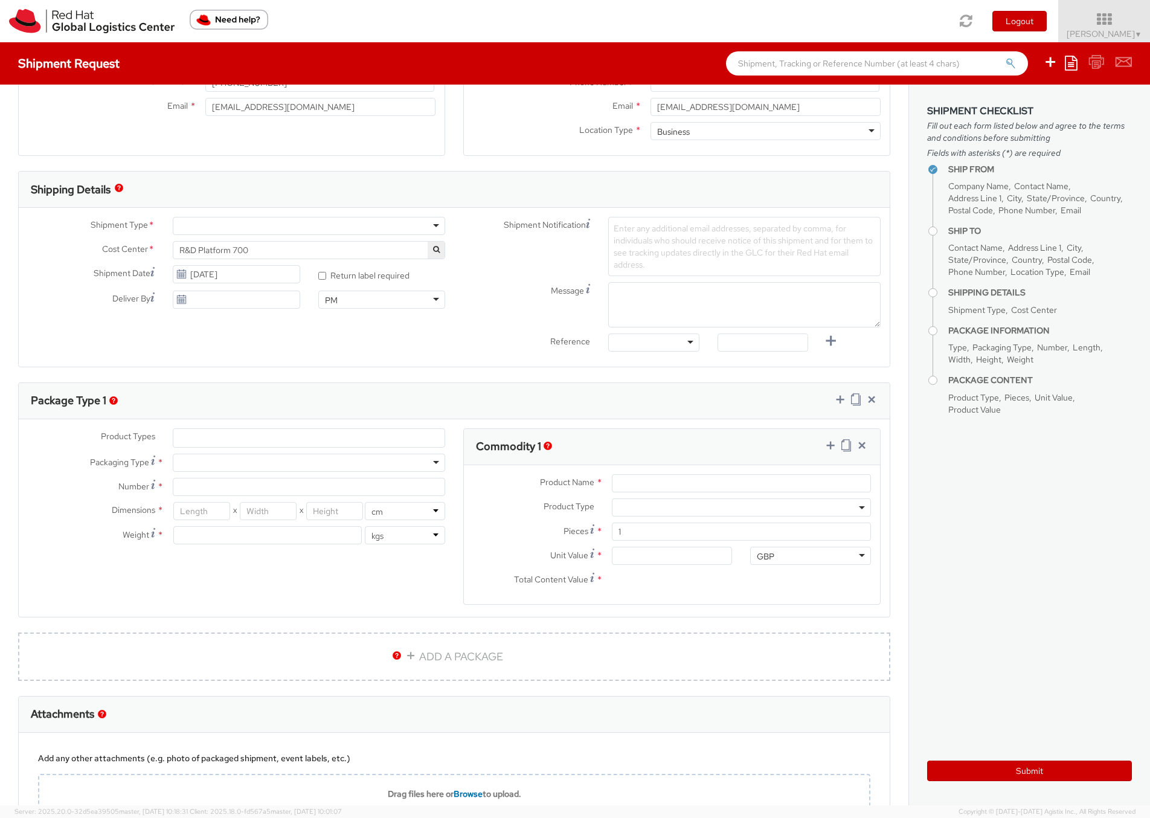
click at [258, 224] on div at bounding box center [309, 226] width 272 height 18
click at [207, 275] on input "10/08/2025" at bounding box center [236, 274] width 127 height 18
click at [279, 350] on td "9" at bounding box center [277, 351] width 22 height 18
type input "10/09/2025"
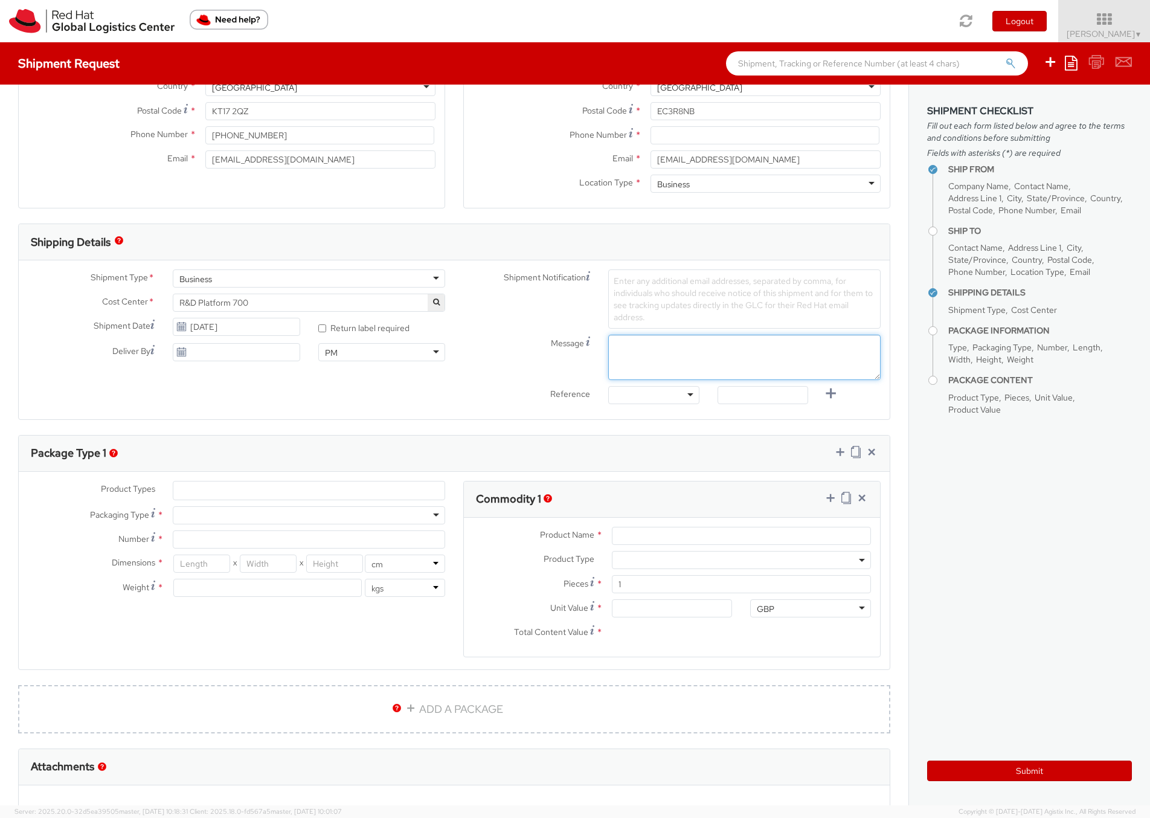
click at [675, 360] on textarea "Message" at bounding box center [744, 357] width 272 height 45
type textarea "Return of previous iPhone handset now that a refreshed mobile phone handset has…"
click at [688, 396] on div at bounding box center [653, 395] width 91 height 18
click at [754, 386] on input "text" at bounding box center [762, 395] width 91 height 18
paste input "GWS0894442"
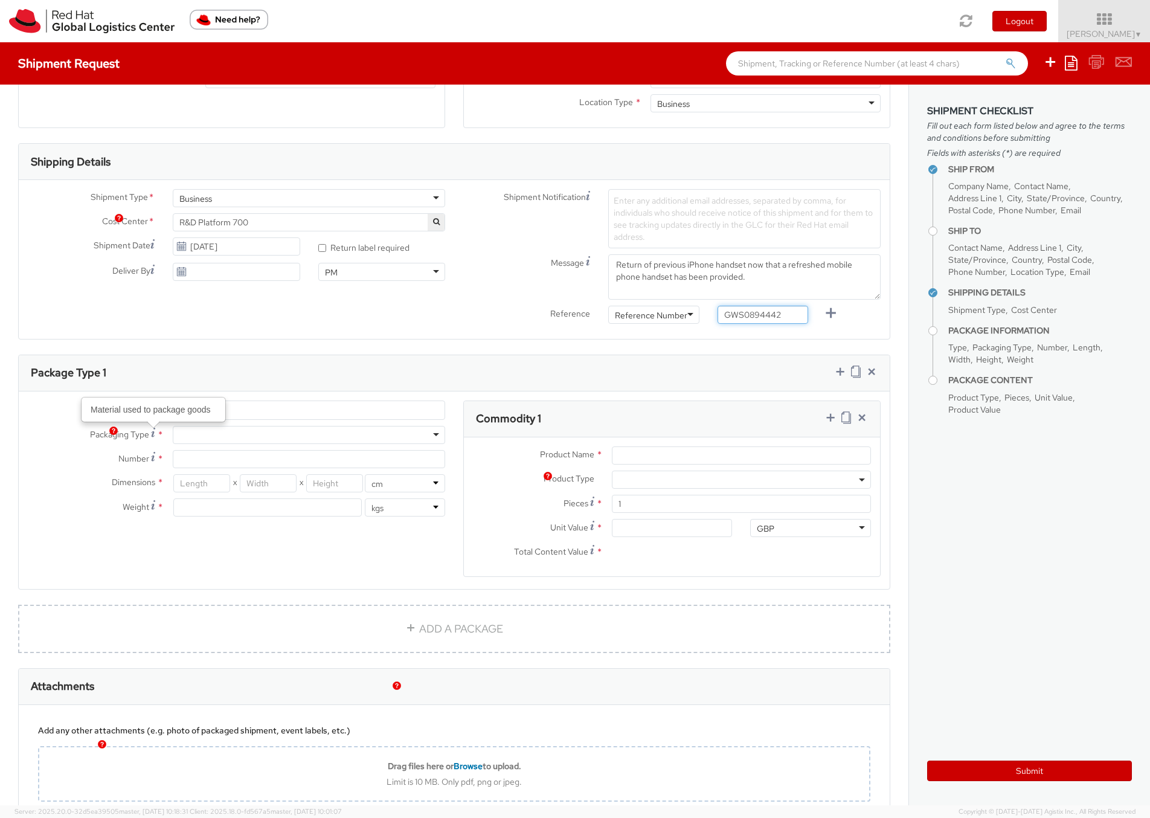
scroll to position [343, 0]
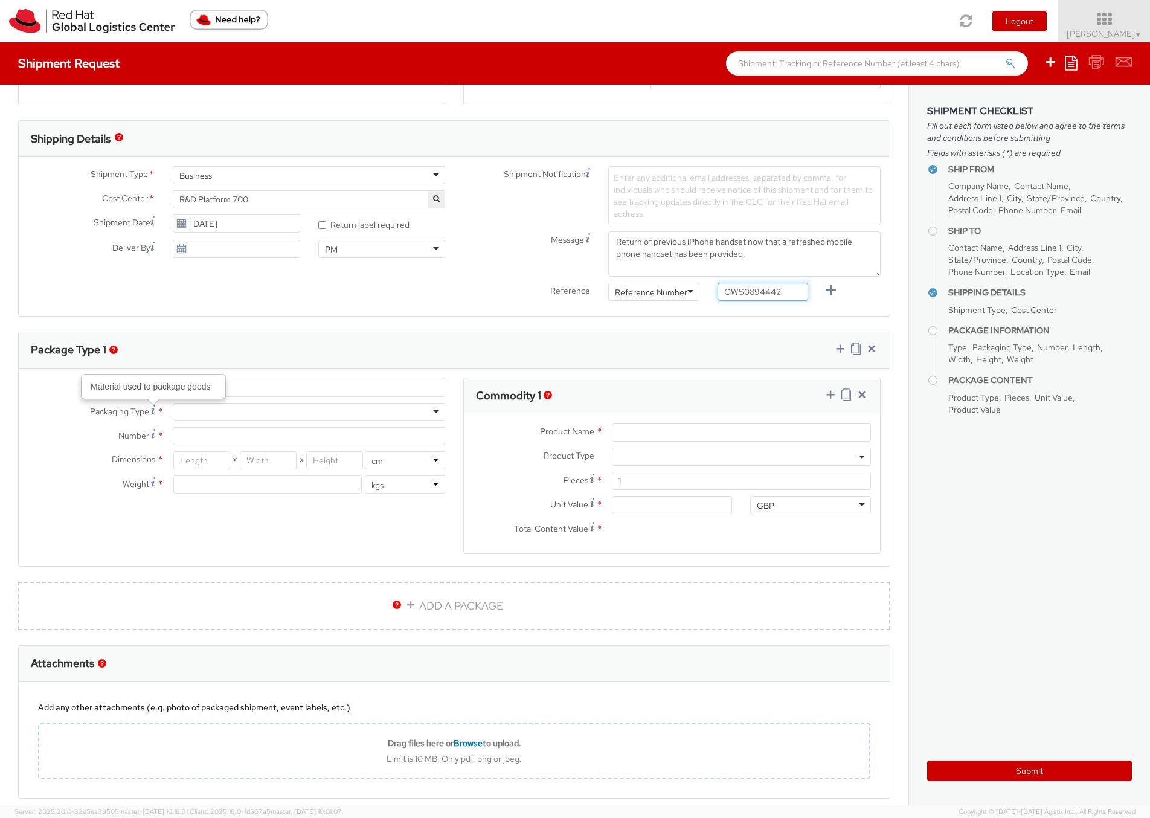
type input "GWS0894442"
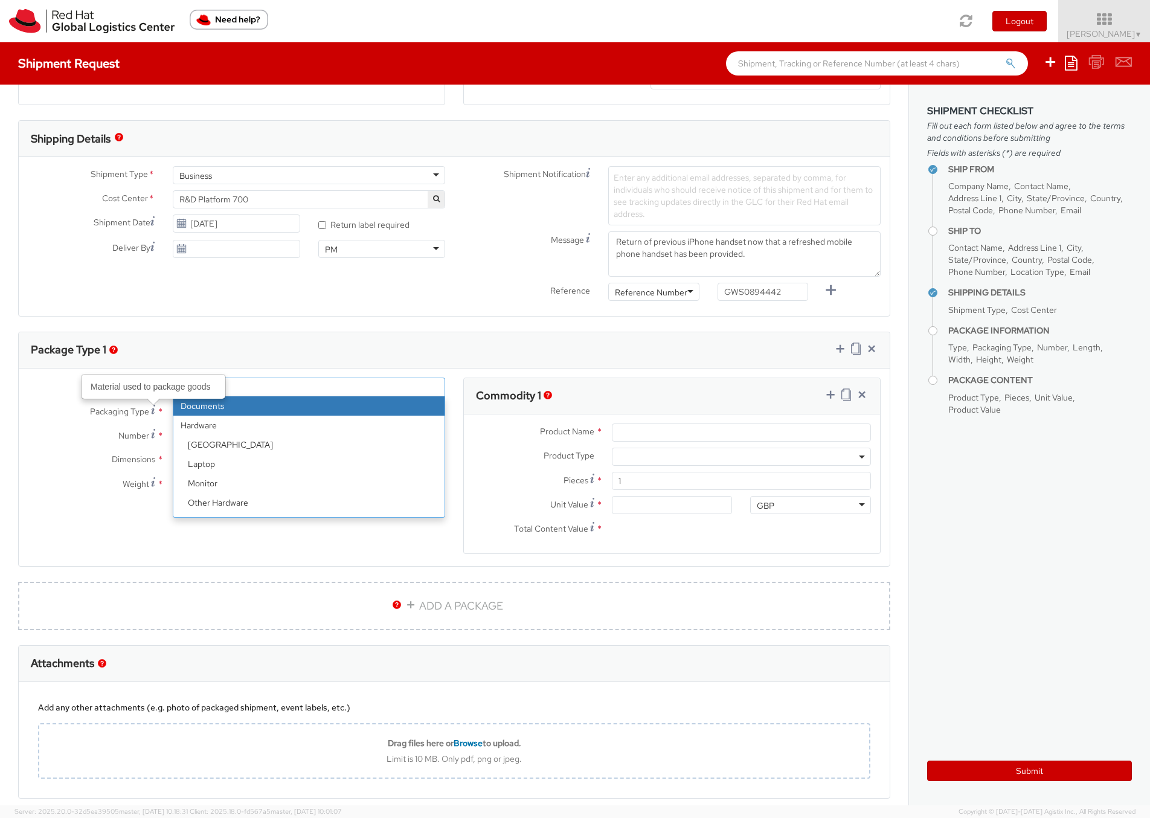
click at [243, 391] on ul at bounding box center [308, 387] width 271 height 18
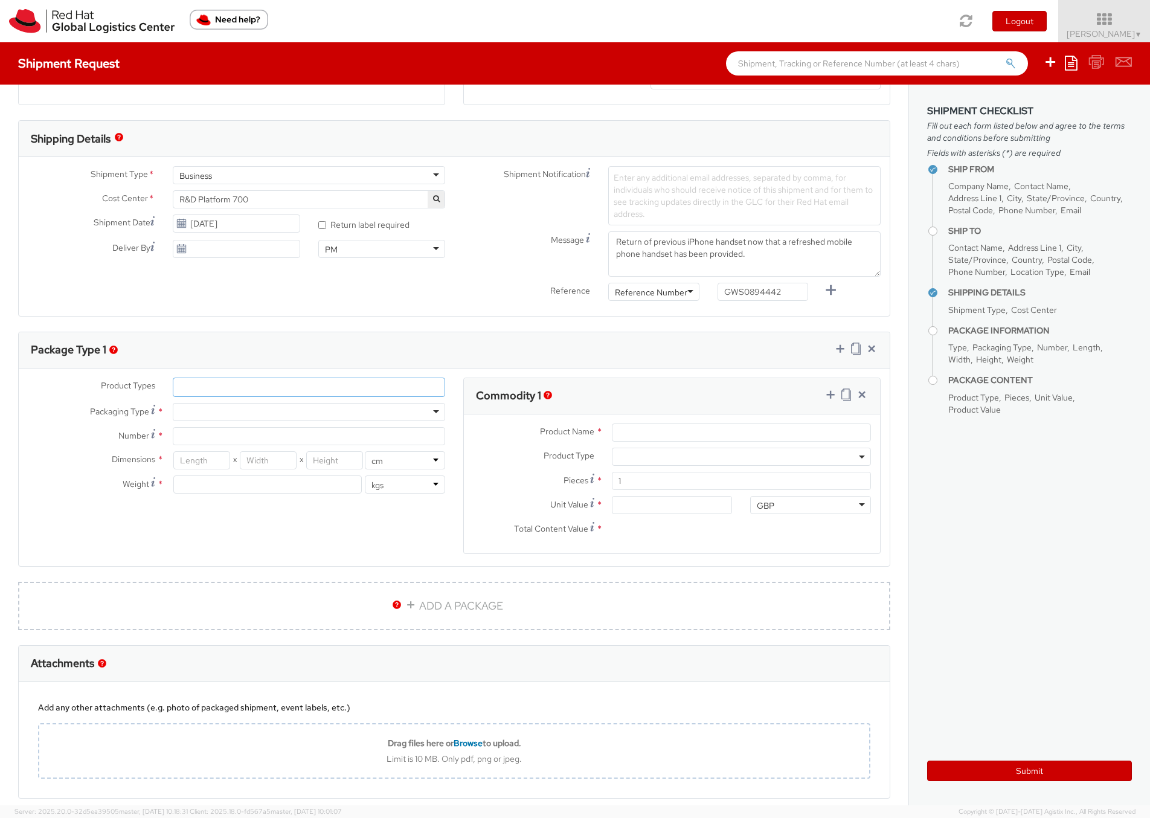
click at [243, 391] on ul at bounding box center [308, 387] width 271 height 18
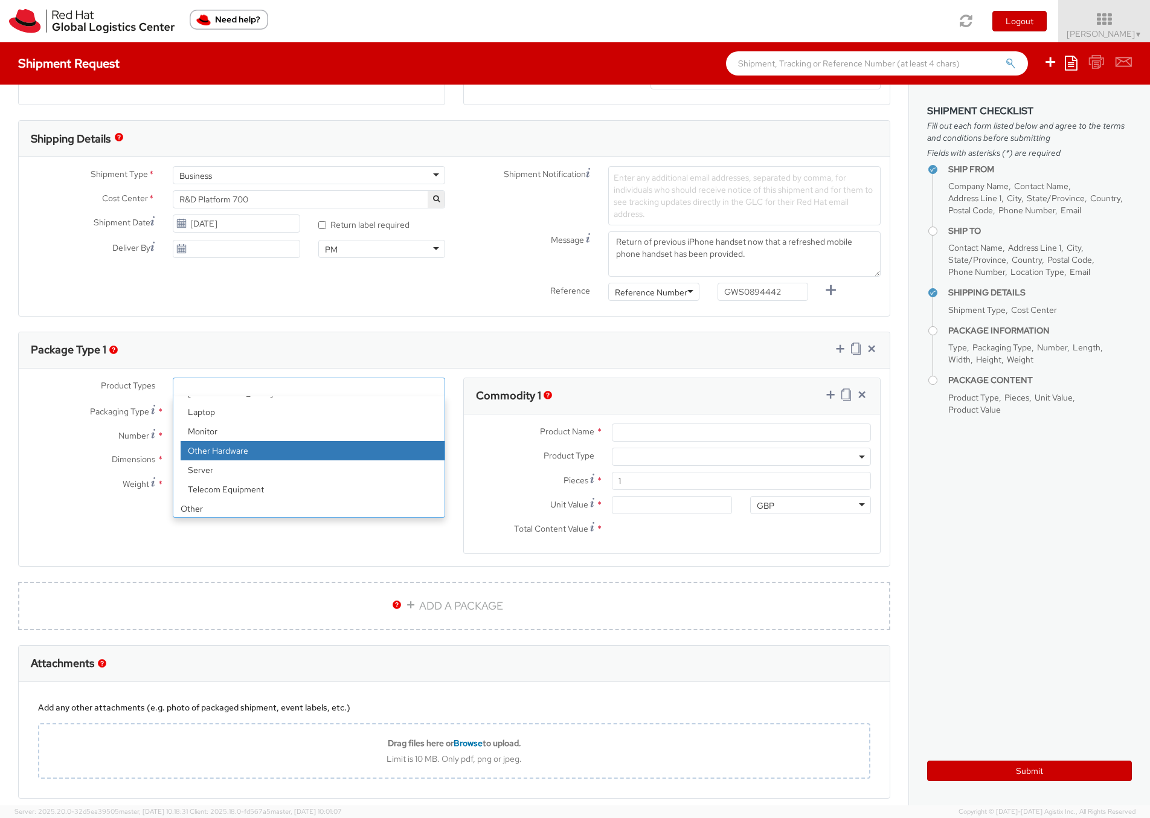
scroll to position [53, 0]
select select "SERVER"
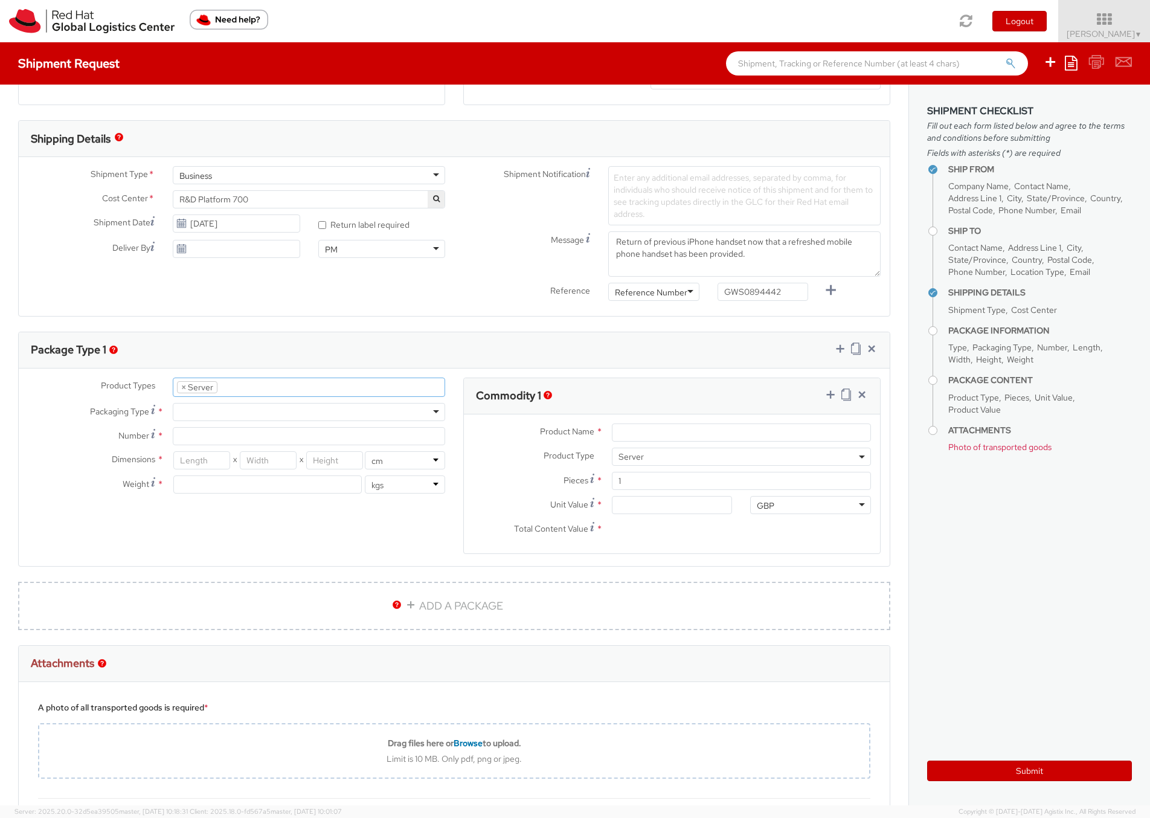
scroll to position [72, 0]
click at [183, 385] on span "×" at bounding box center [183, 387] width 5 height 11
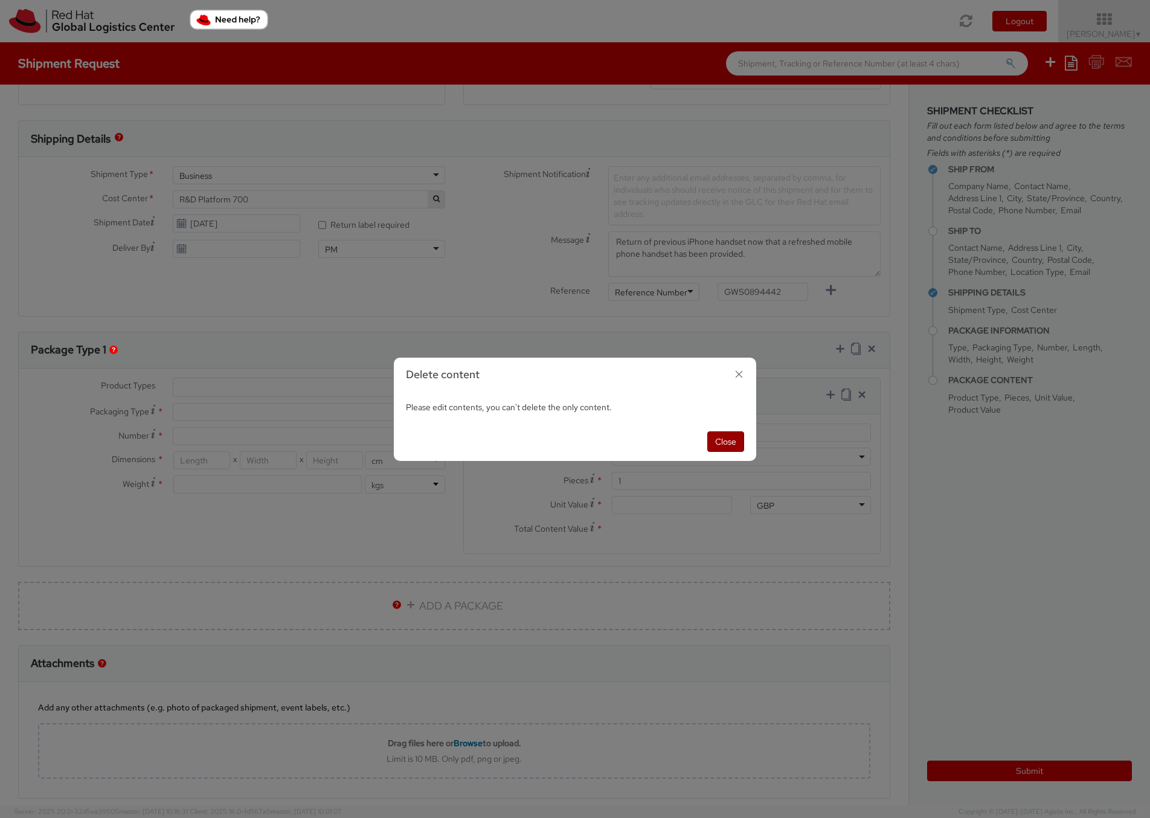
click at [728, 449] on button "Close" at bounding box center [725, 441] width 37 height 21
select select "SERVER"
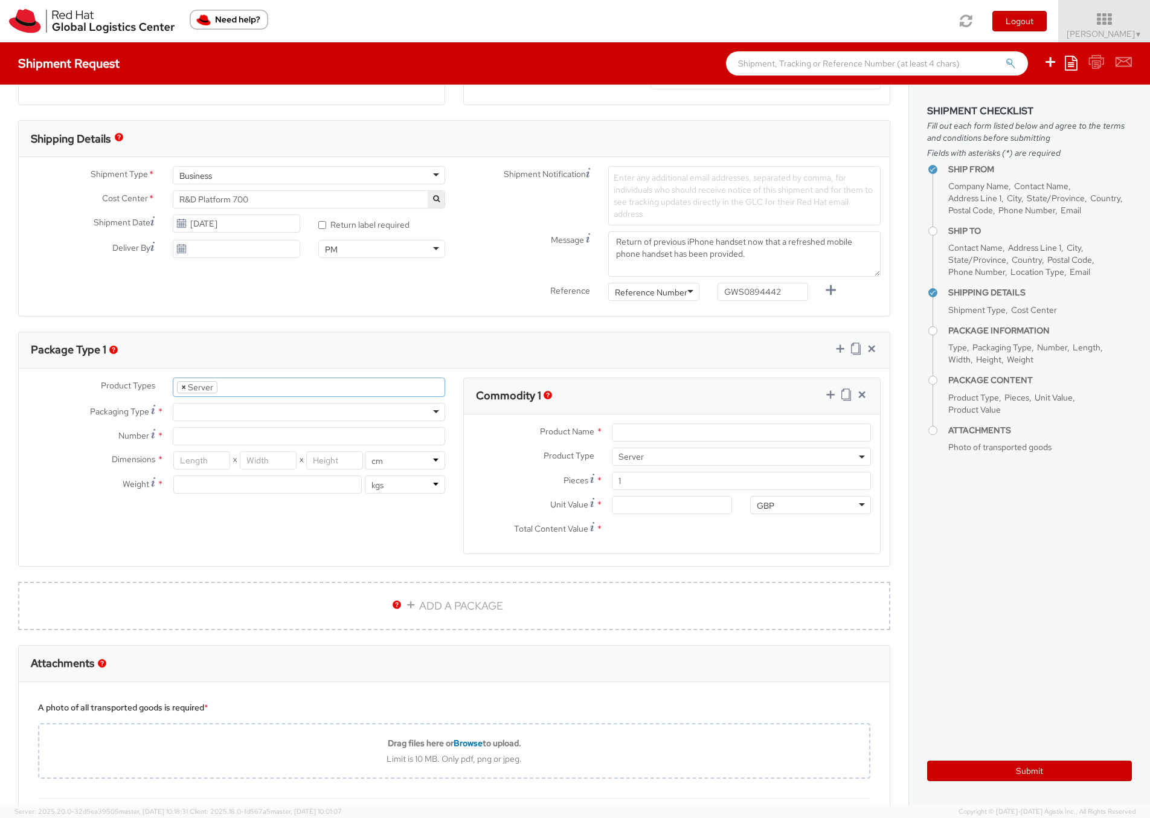
click at [184, 388] on span "×" at bounding box center [183, 387] width 5 height 11
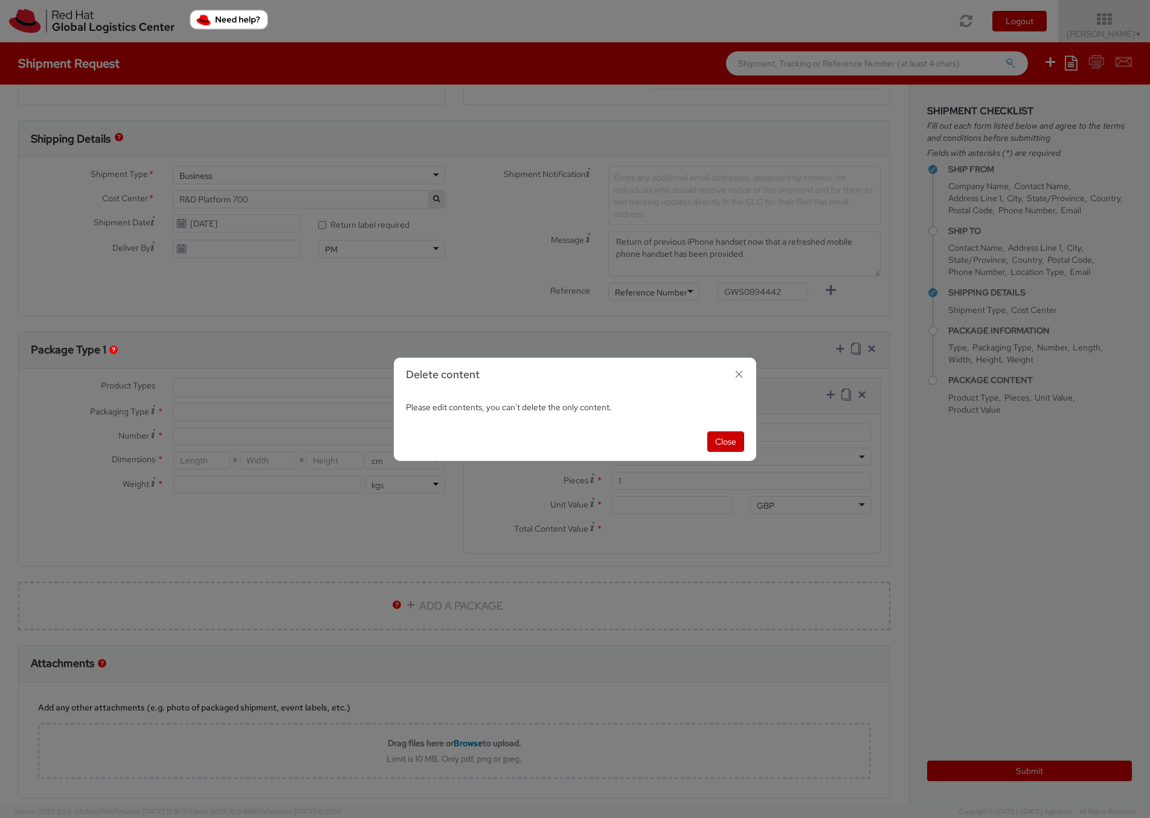
click at [736, 375] on icon "button" at bounding box center [739, 374] width 18 height 18
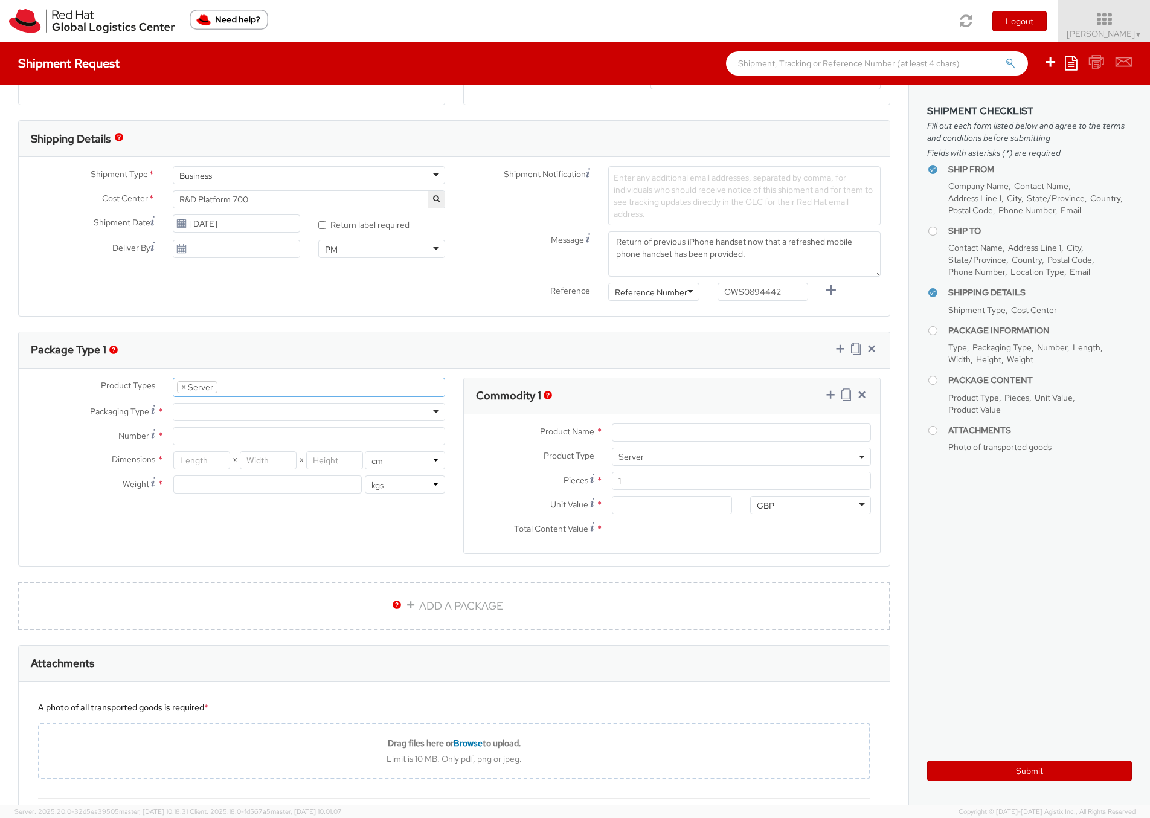
click at [231, 385] on li at bounding box center [226, 387] width 19 height 18
click at [205, 388] on li "× Server" at bounding box center [197, 387] width 40 height 12
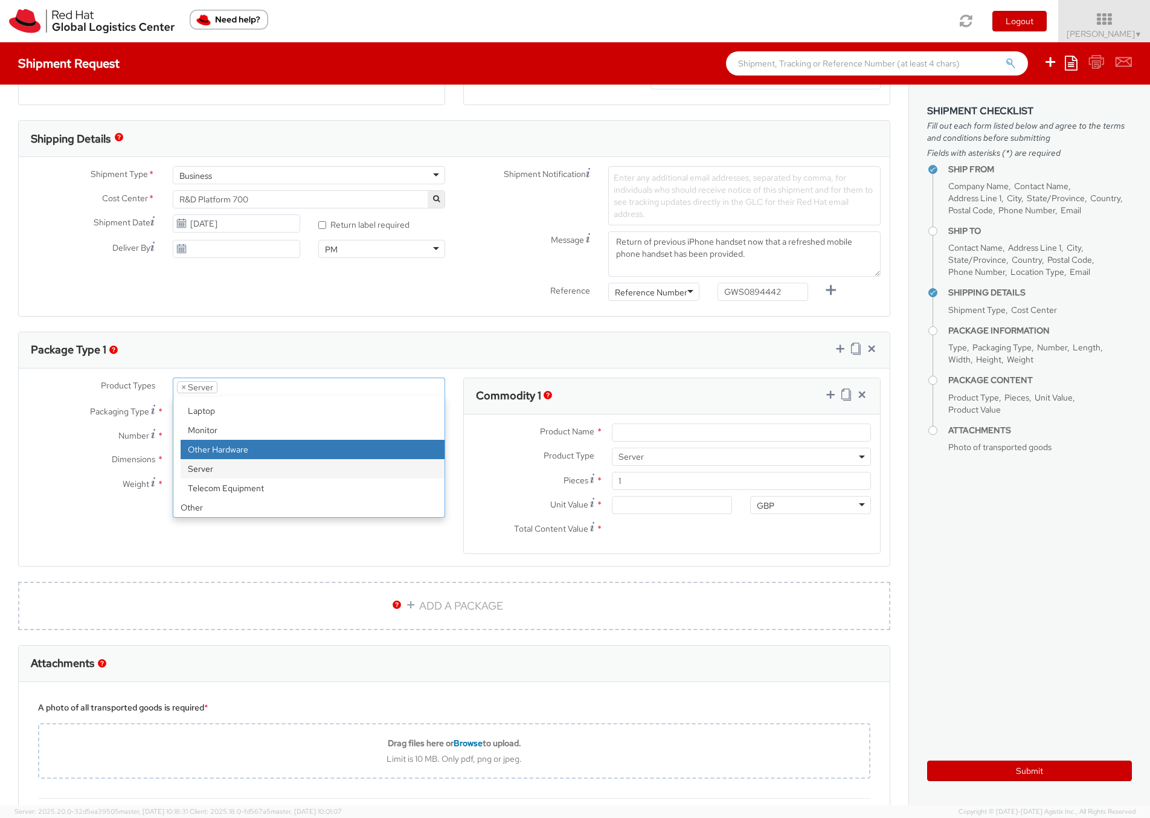
select select "HARD_OTHER"
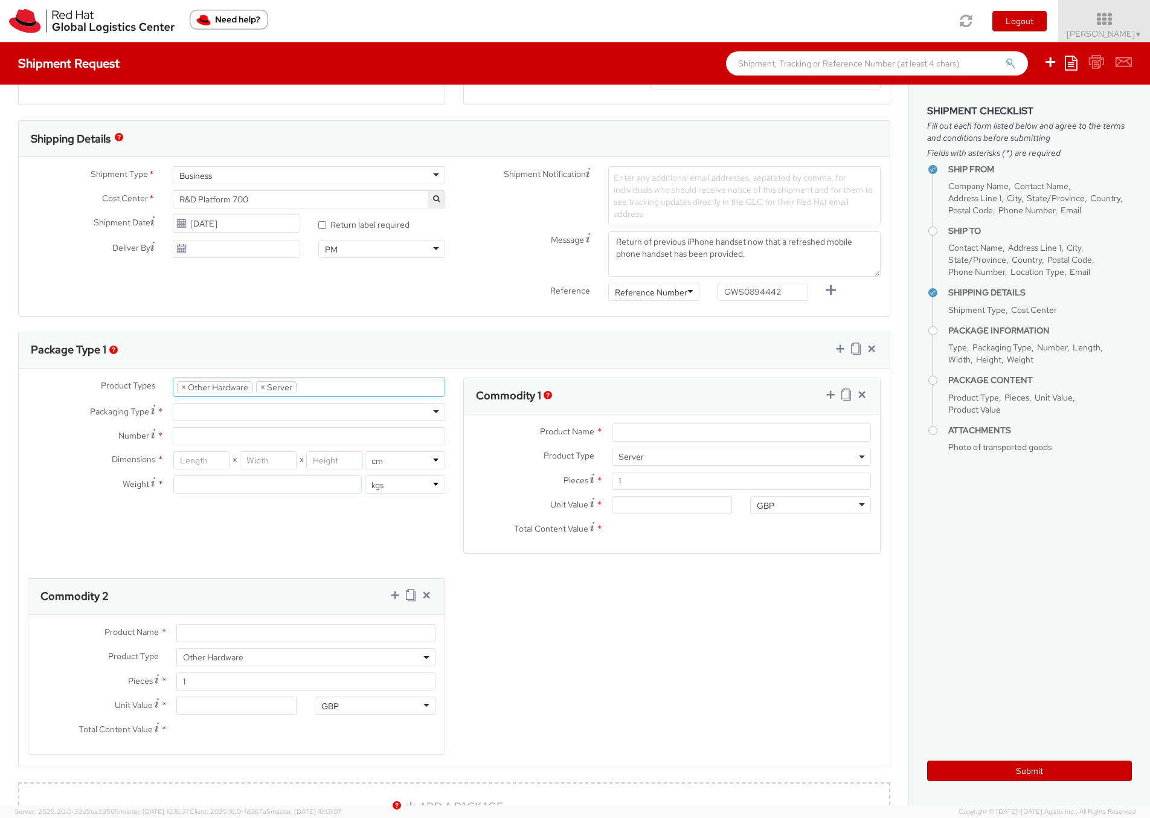
click at [260, 387] on li "× Server" at bounding box center [276, 387] width 40 height 12
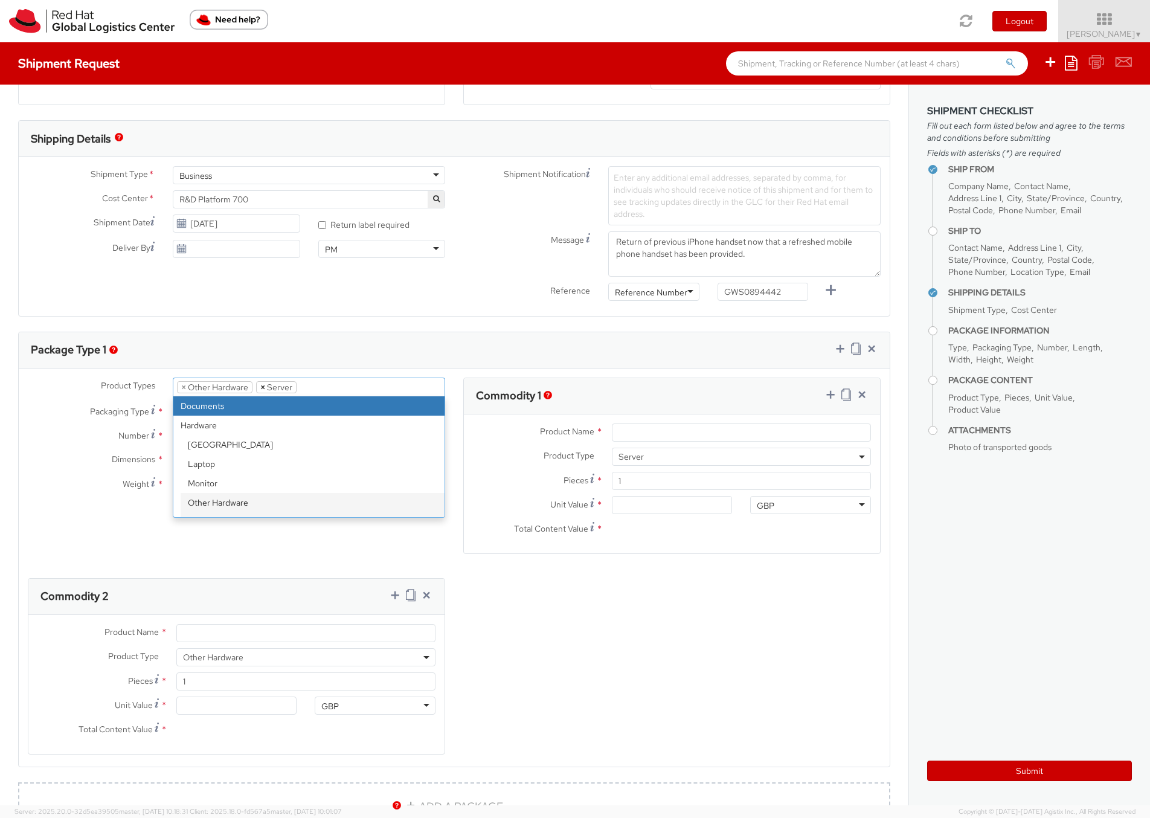
click at [263, 388] on span "×" at bounding box center [262, 387] width 5 height 11
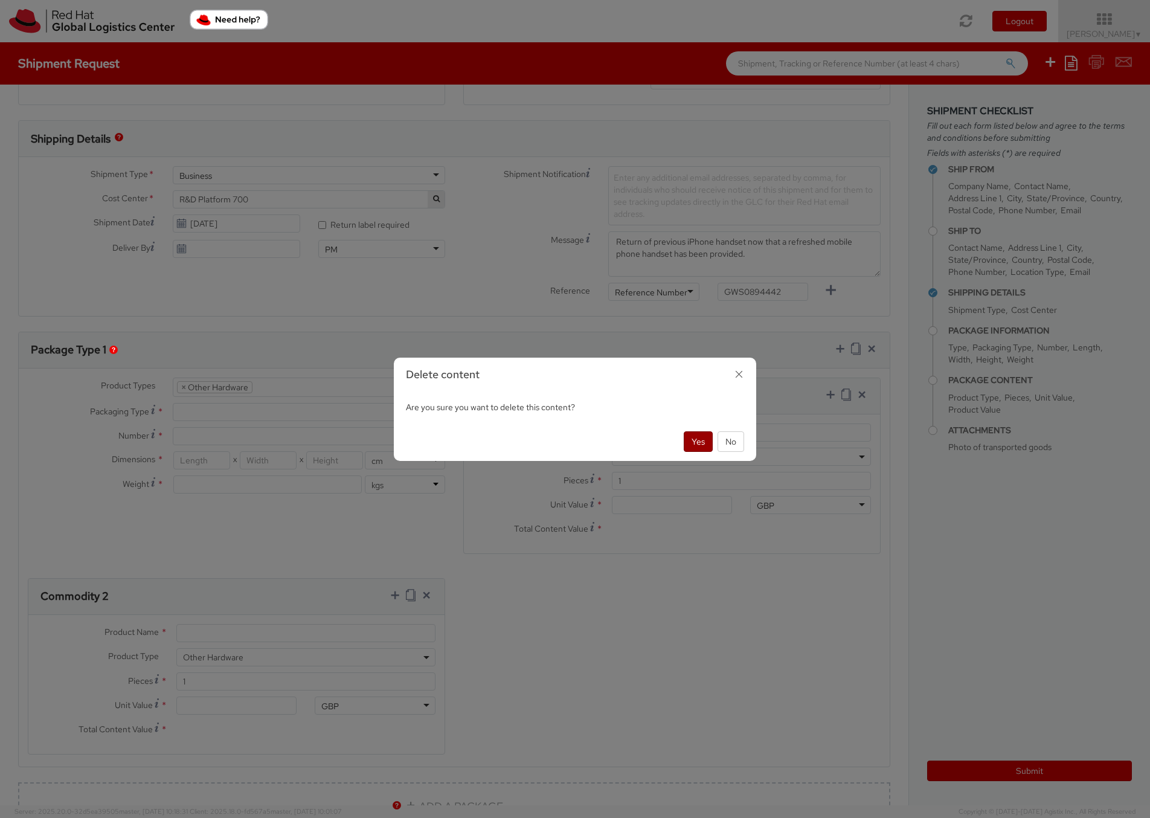
click at [691, 438] on button "Yes" at bounding box center [698, 441] width 29 height 21
select select "HARD_OTHER"
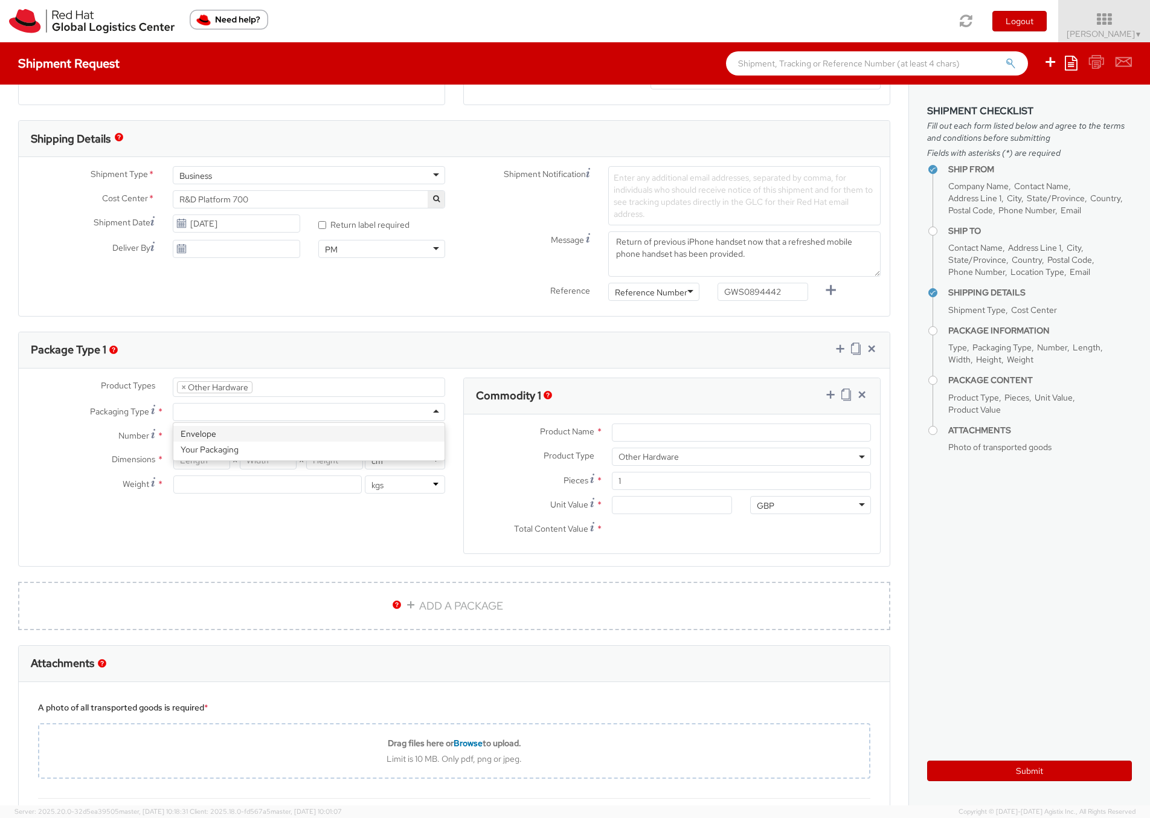
click at [195, 415] on div at bounding box center [309, 412] width 272 height 18
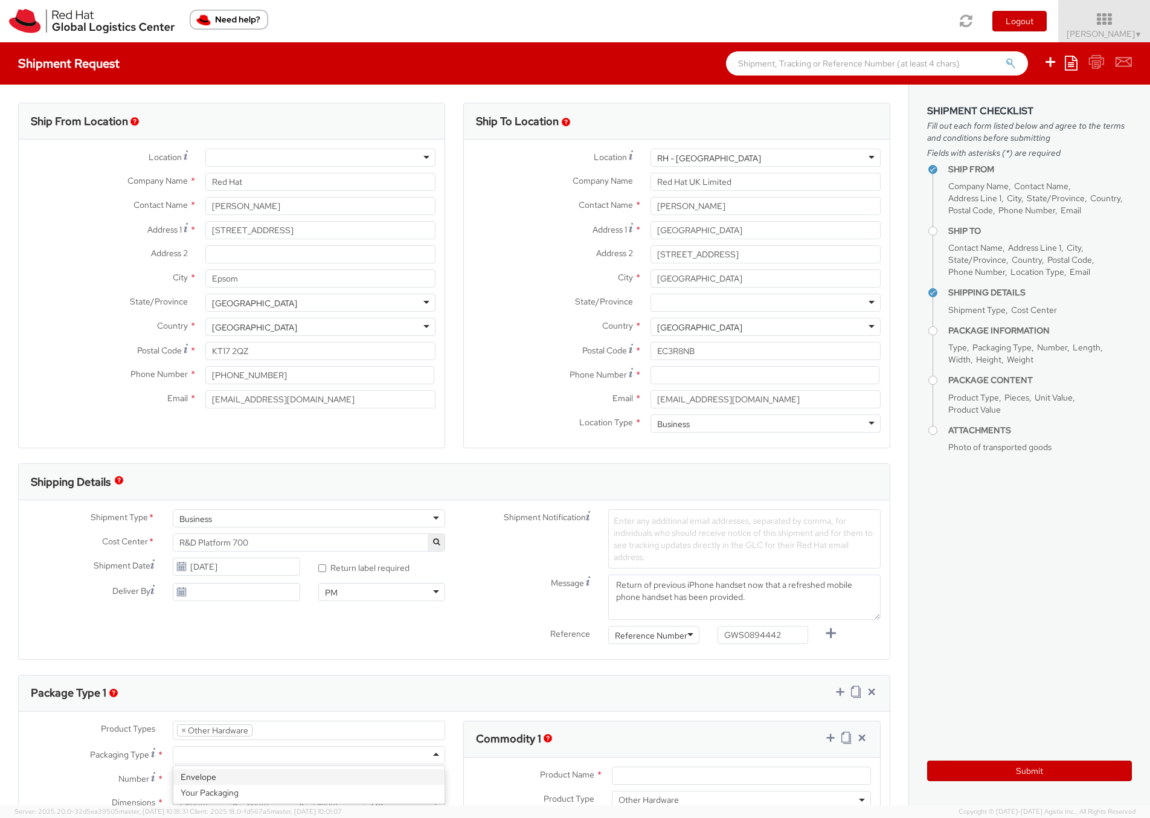
scroll to position [386, 0]
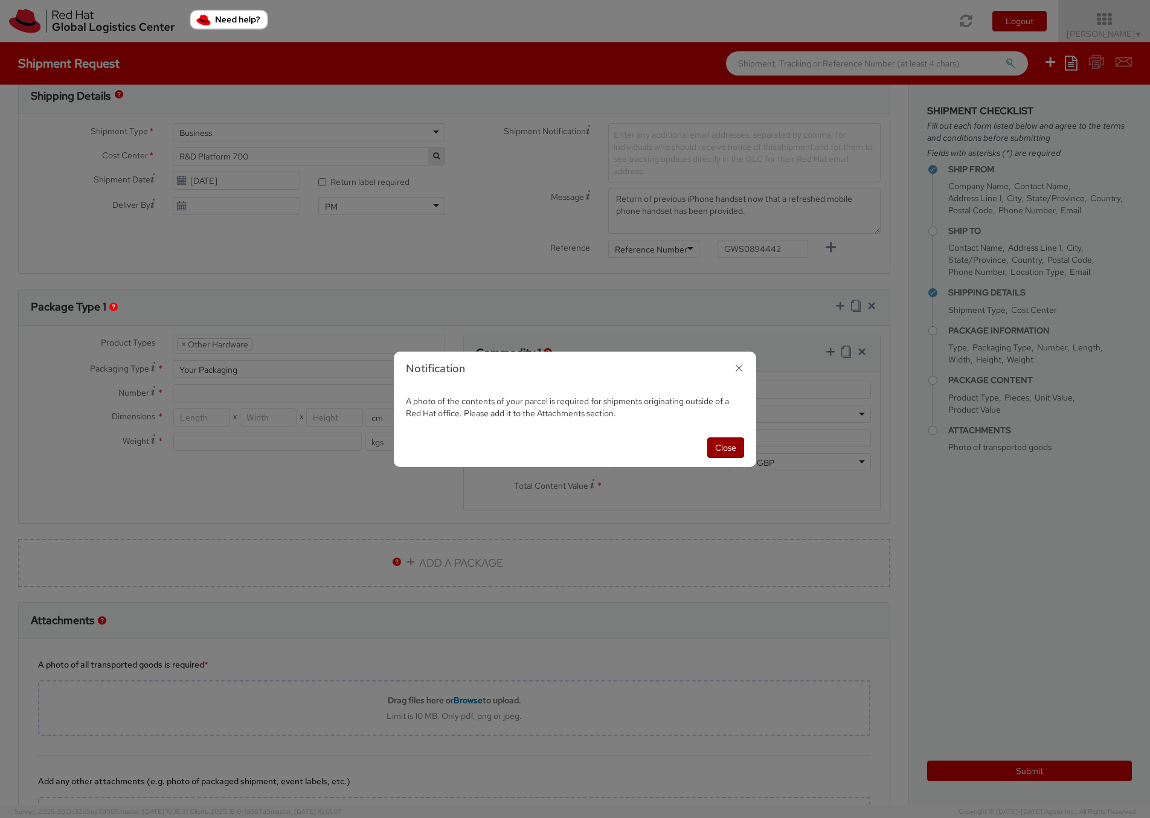
click at [719, 447] on button "Close" at bounding box center [725, 447] width 37 height 21
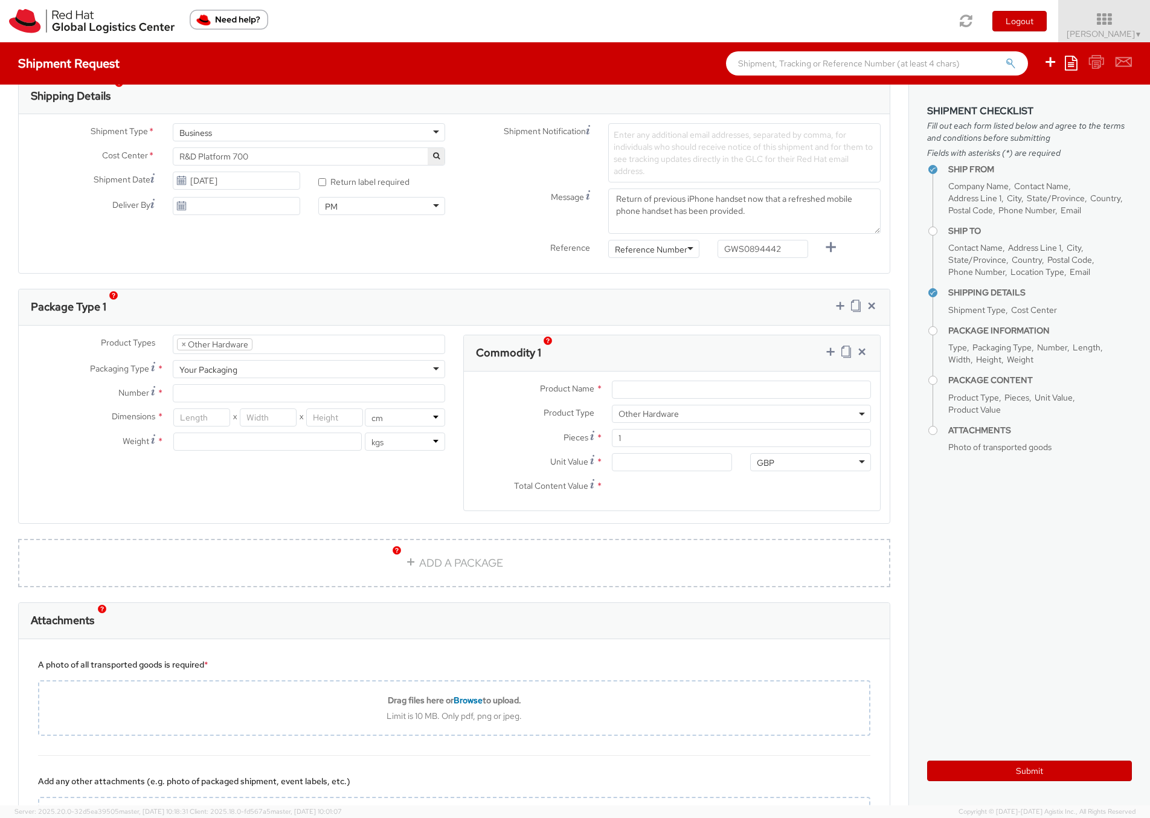
scroll to position [516, 0]
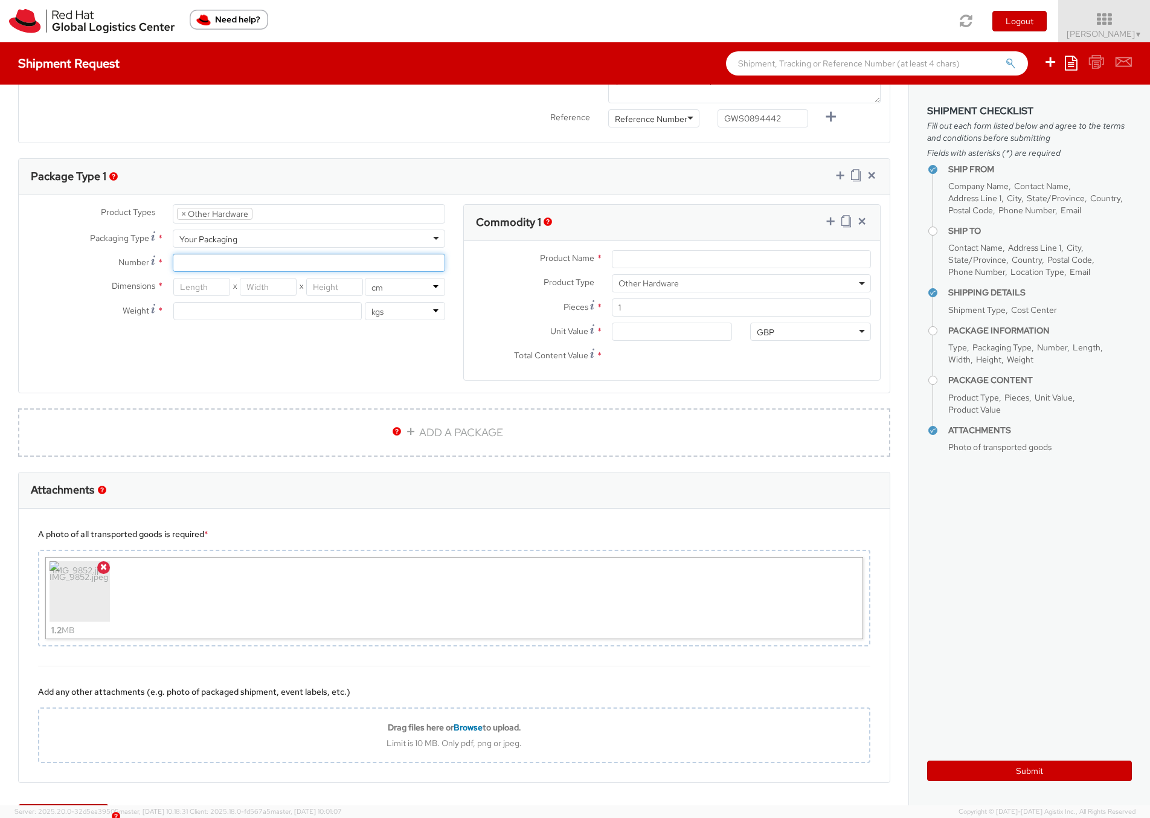
click at [195, 264] on input "Number *" at bounding box center [309, 263] width 272 height 18
type input "1"
click at [249, 310] on input "number" at bounding box center [267, 311] width 188 height 18
type input "0.4"
click at [648, 258] on input "Product Name *" at bounding box center [741, 259] width 259 height 18
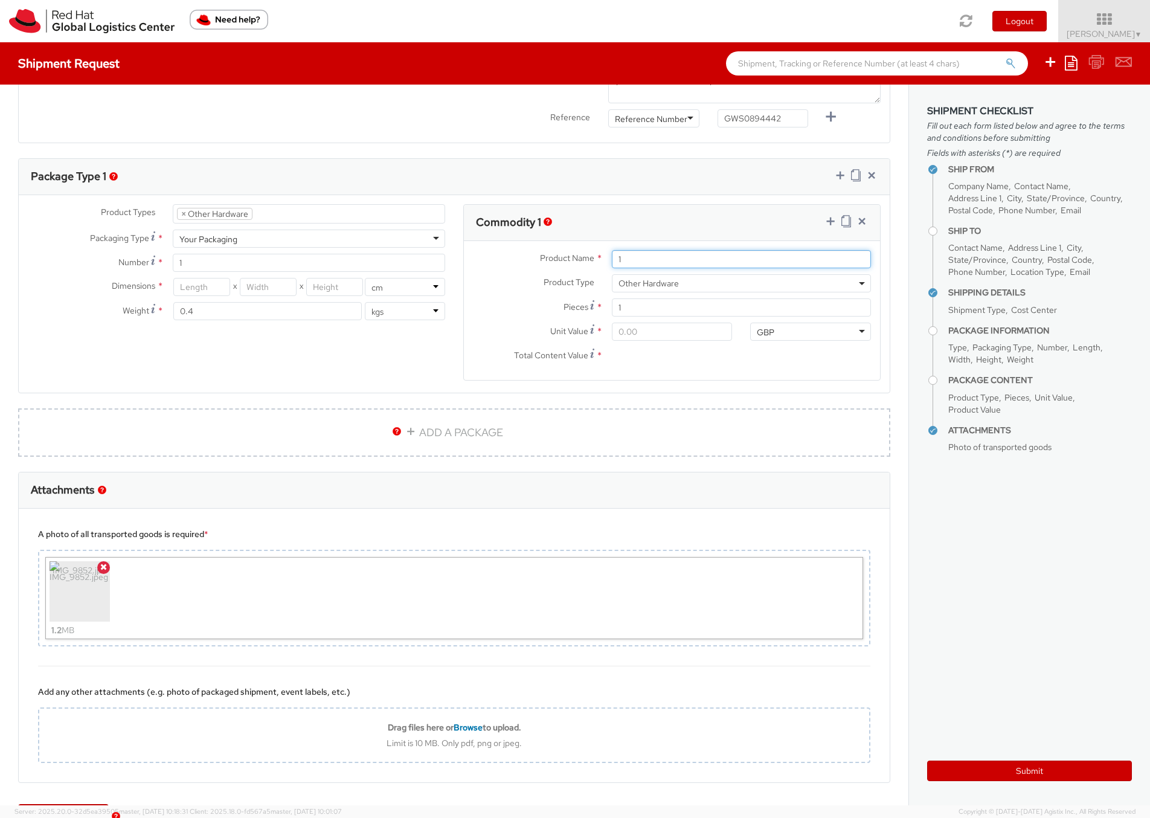
type input "1"
click at [649, 335] on input "Unit Value *" at bounding box center [672, 331] width 121 height 18
type input "1.00"
type input "10.00"
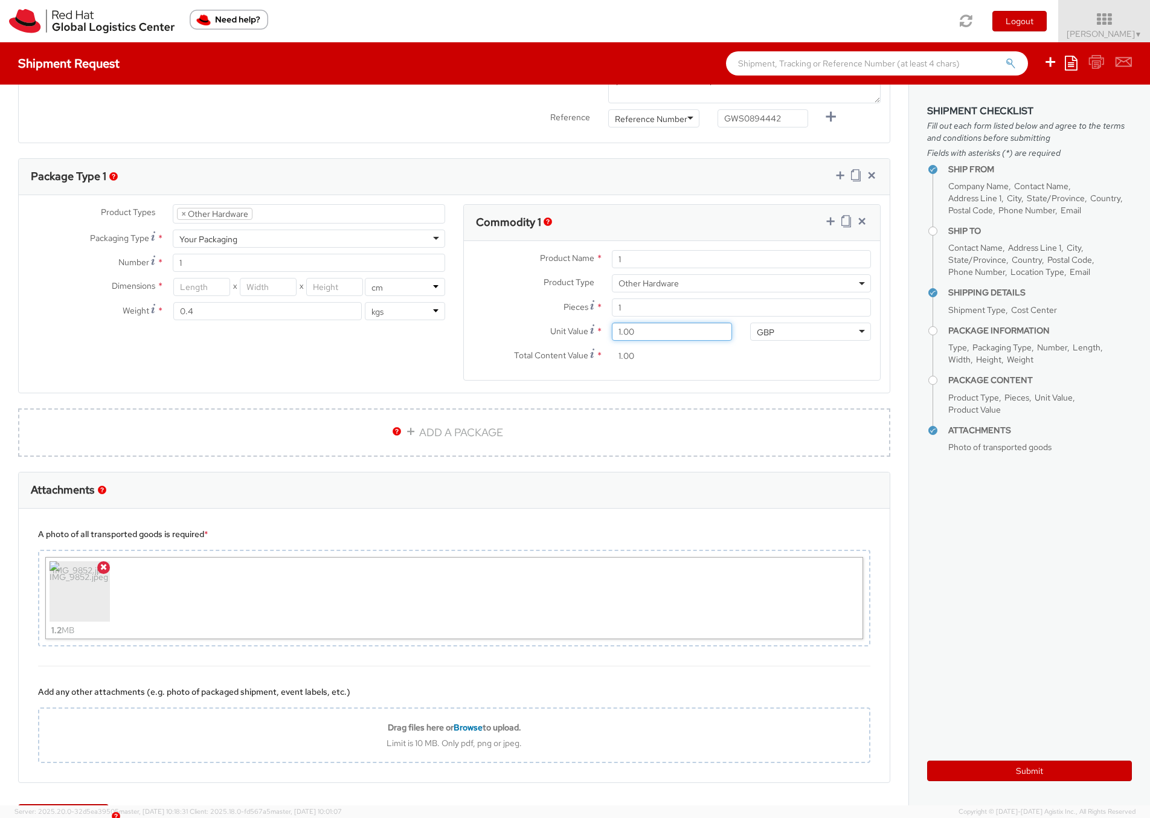
type input "10.00"
type input "100.00"
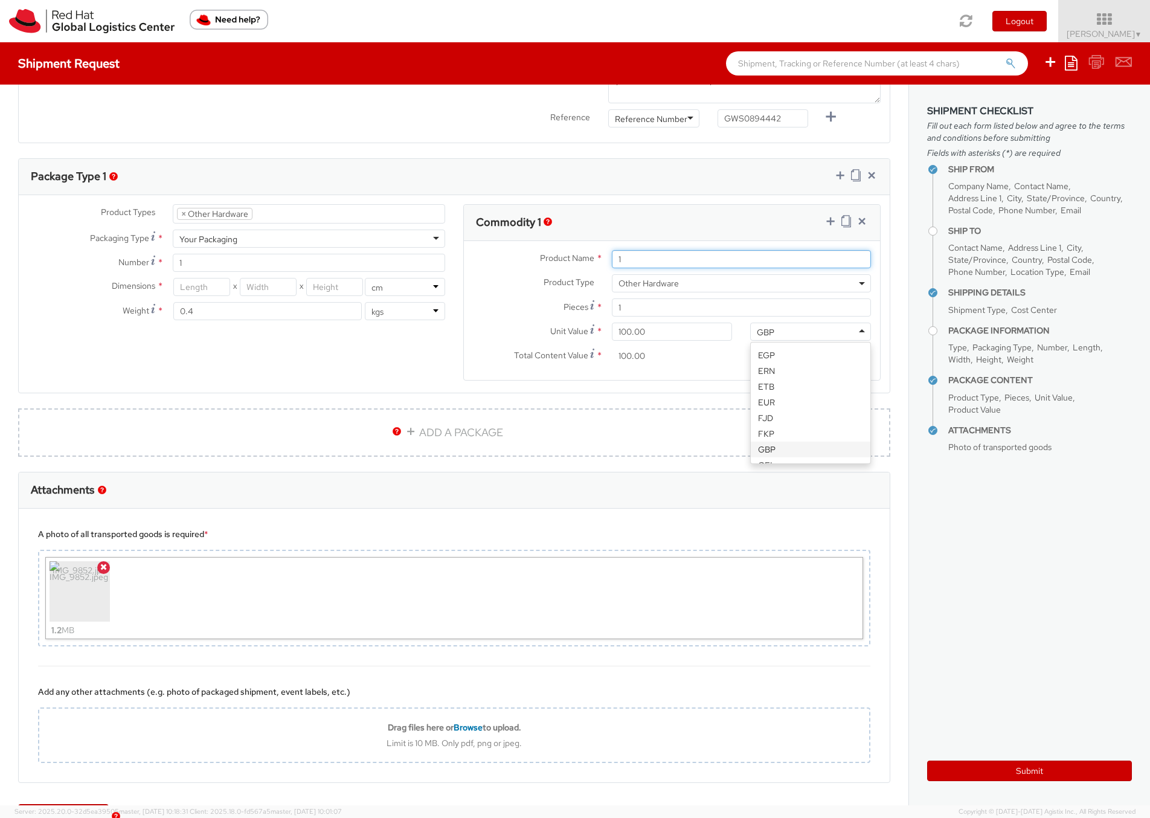
click at [689, 266] on input "1" at bounding box center [741, 259] width 259 height 18
click at [638, 261] on input "1" at bounding box center [741, 259] width 259 height 18
type input "iPhone"
click at [298, 359] on div "Product Types * Documents Docking Station Laptop Monitor Other Hardware Server …" at bounding box center [454, 299] width 871 height 191
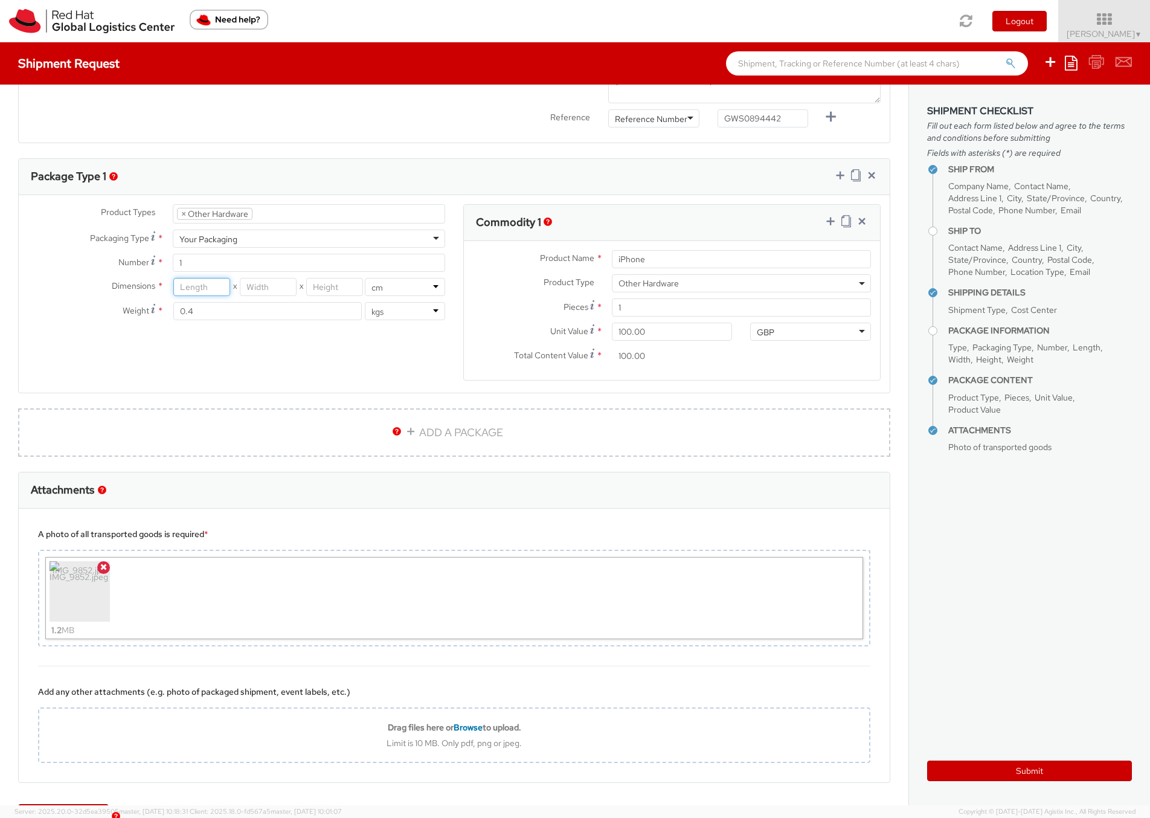
click at [200, 286] on input "number" at bounding box center [201, 287] width 57 height 18
type input "18"
type input "10"
type input "5"
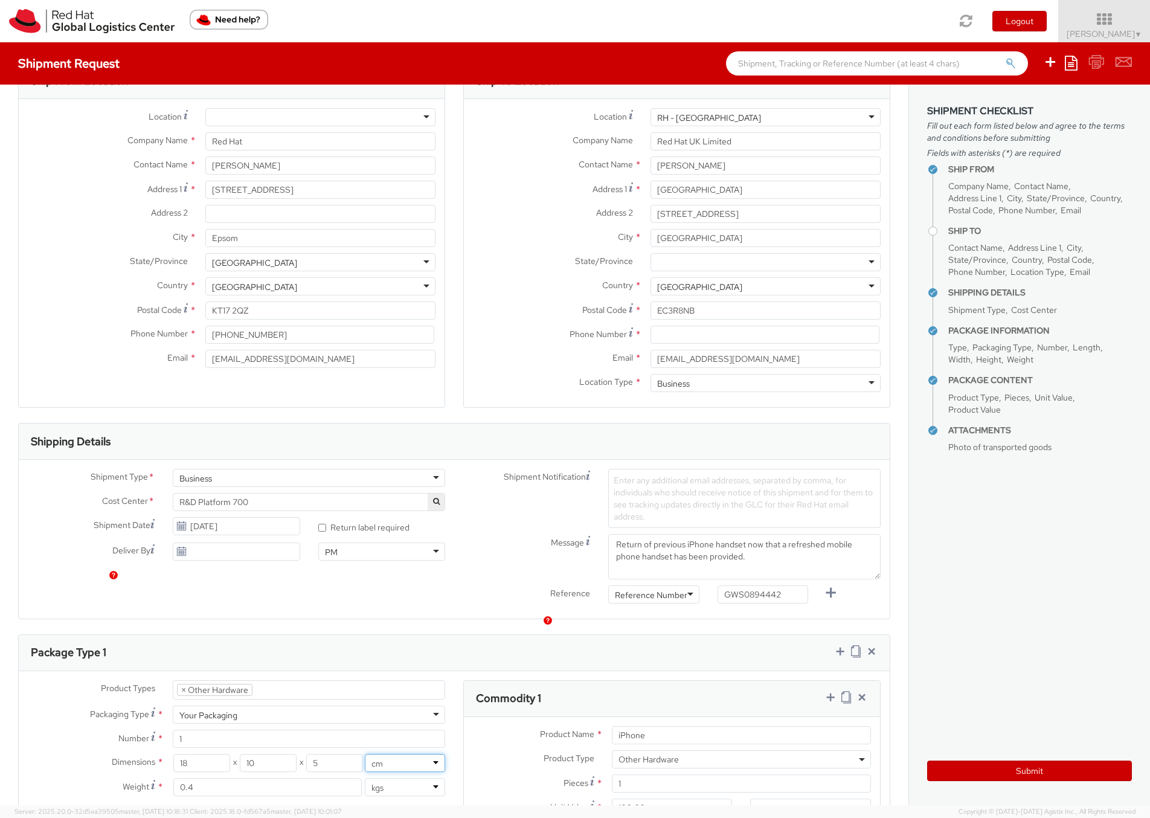
scroll to position [0, 0]
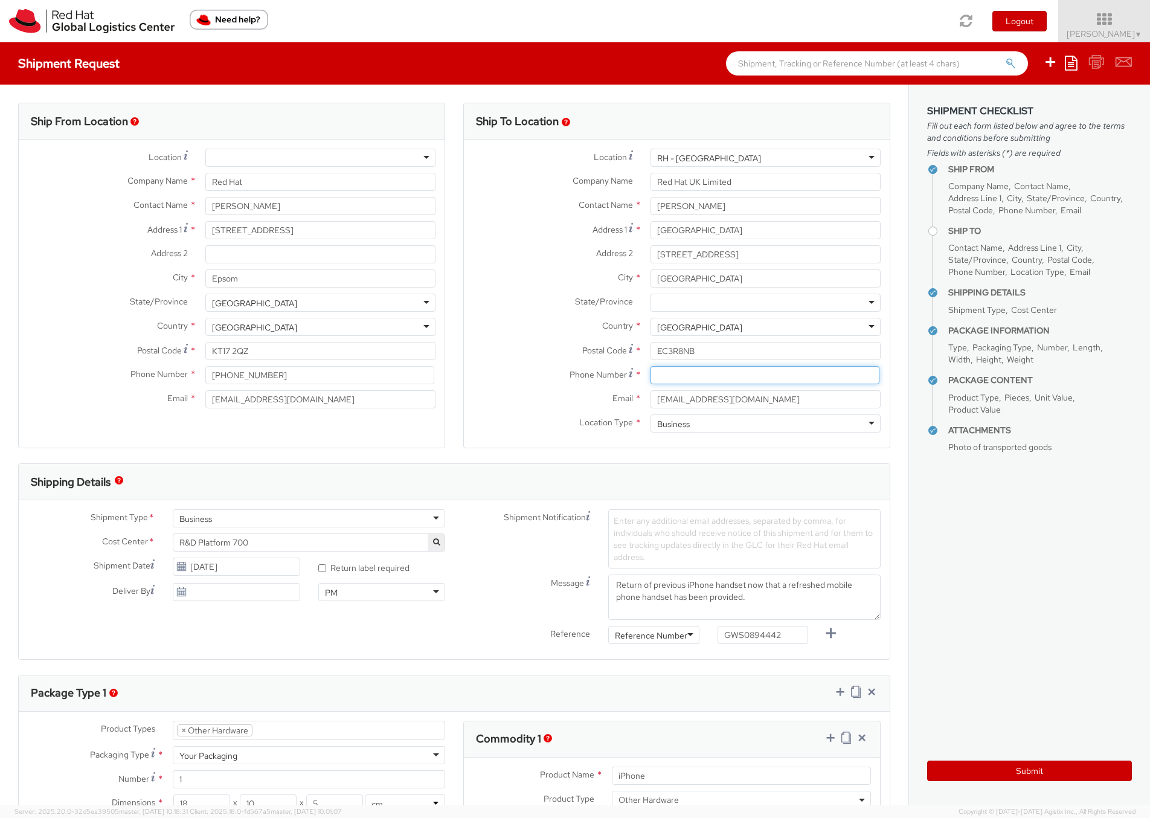
click at [677, 373] on input at bounding box center [764, 375] width 229 height 18
paste input "+447484041429"
type input "+447484041429"
click at [1039, 770] on button "Submit" at bounding box center [1029, 770] width 205 height 21
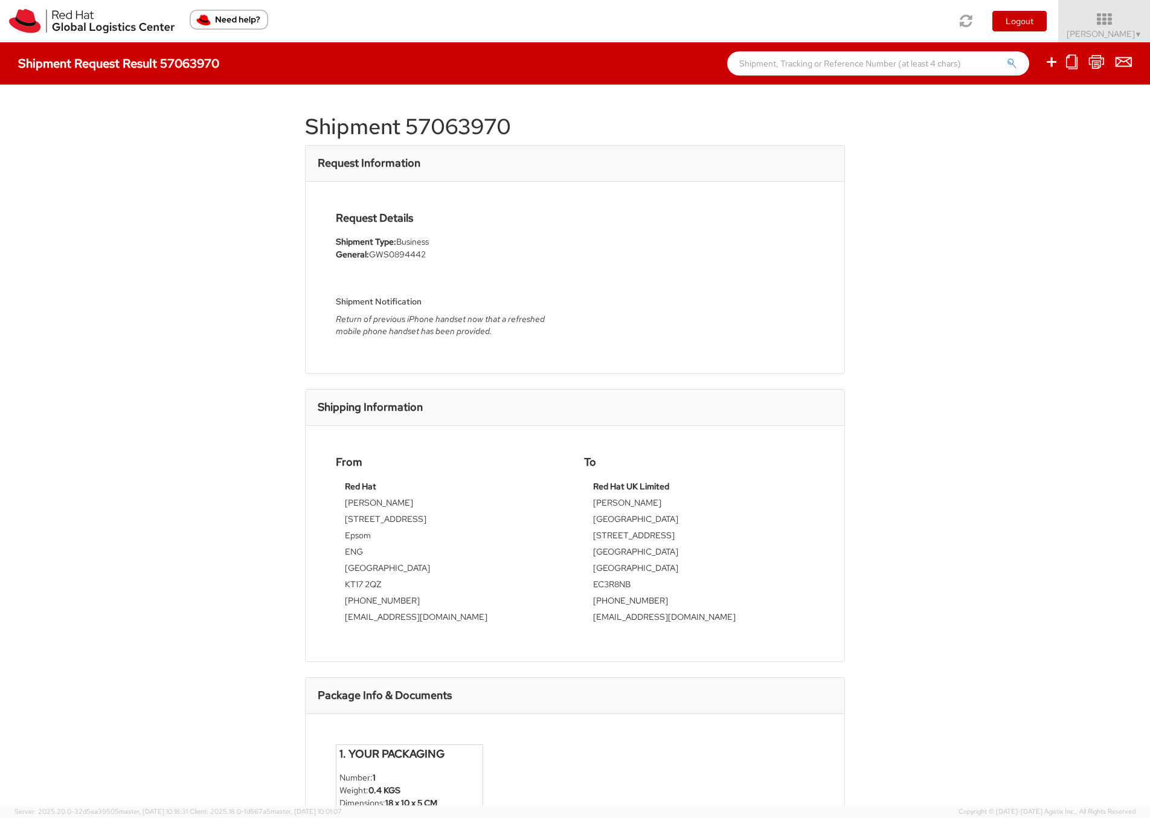
click at [437, 124] on h1 "Shipment 57063970" at bounding box center [575, 127] width 540 height 24
click at [357, 125] on h1 "Shipment 57063970" at bounding box center [575, 127] width 540 height 24
copy h1 "Shipment 57063970"
drag, startPoint x: 357, startPoint y: 125, endPoint x: 461, endPoint y: 125, distance: 103.3
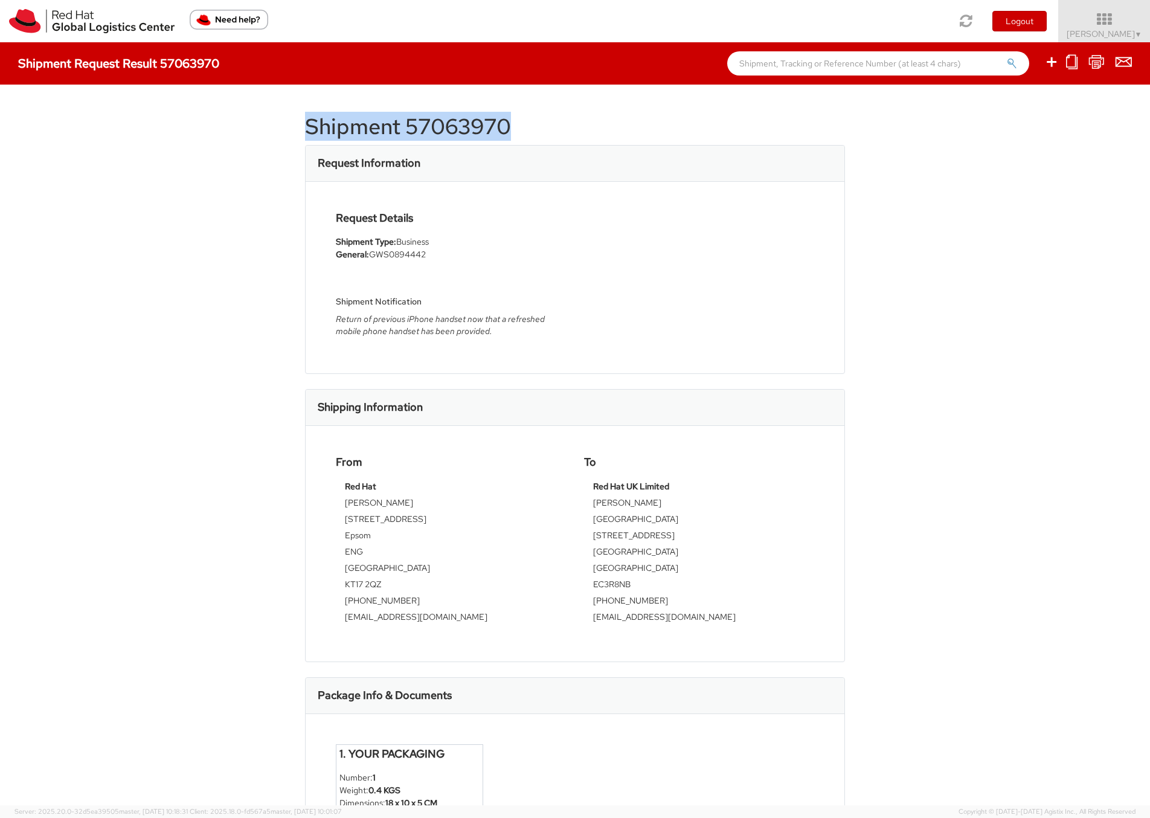
click at [461, 125] on h1 "Shipment 57063970" at bounding box center [575, 127] width 540 height 24
